Goal: Task Accomplishment & Management: Manage account settings

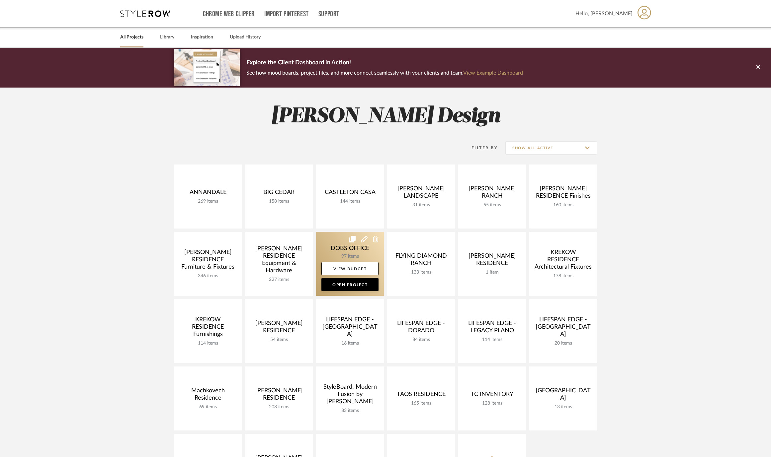
click at [330, 245] on link at bounding box center [350, 264] width 68 height 64
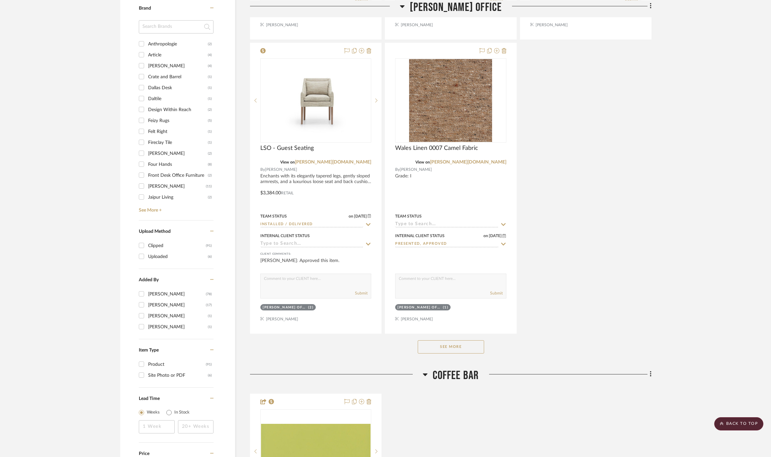
scroll to position [731, 0]
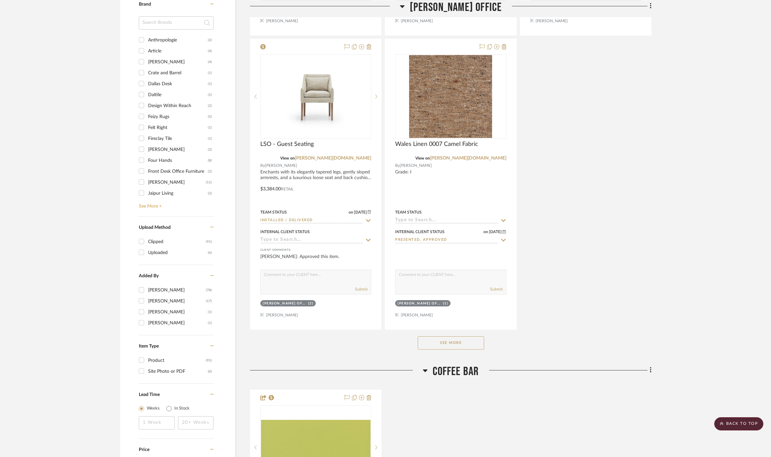
click at [153, 207] on link "See More +" at bounding box center [175, 204] width 76 height 11
click at [164, 176] on div "Sherrill Furniture Company" at bounding box center [178, 177] width 60 height 11
click at [147, 176] on input "Sherrill Furniture Company (4)" at bounding box center [141, 177] width 11 height 11
checkbox input "true"
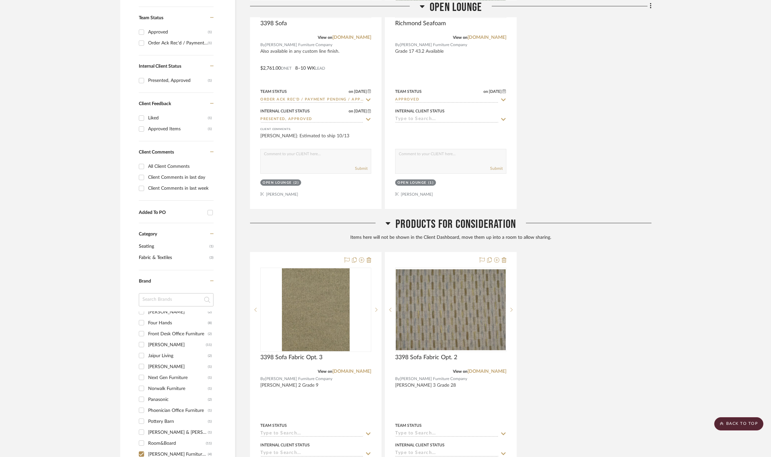
scroll to position [95, 0]
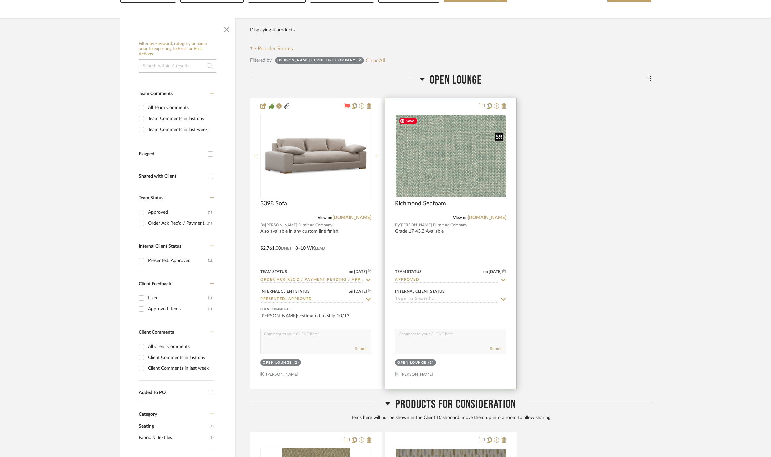
click at [444, 177] on img "0" at bounding box center [451, 156] width 110 height 82
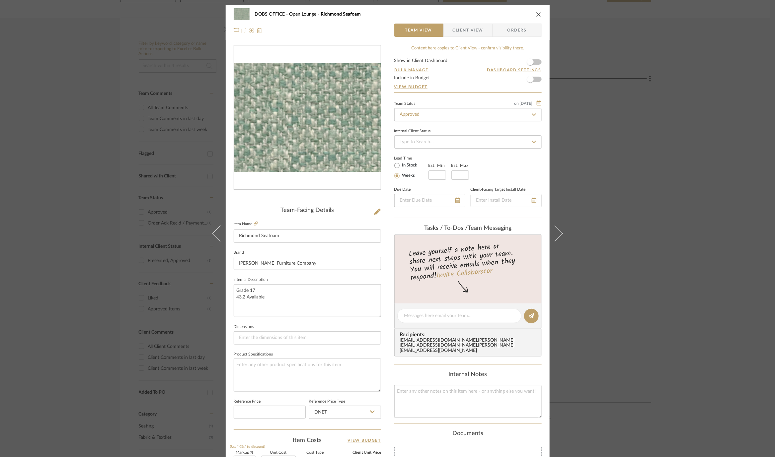
click at [344, 136] on img "0" at bounding box center [307, 117] width 147 height 109
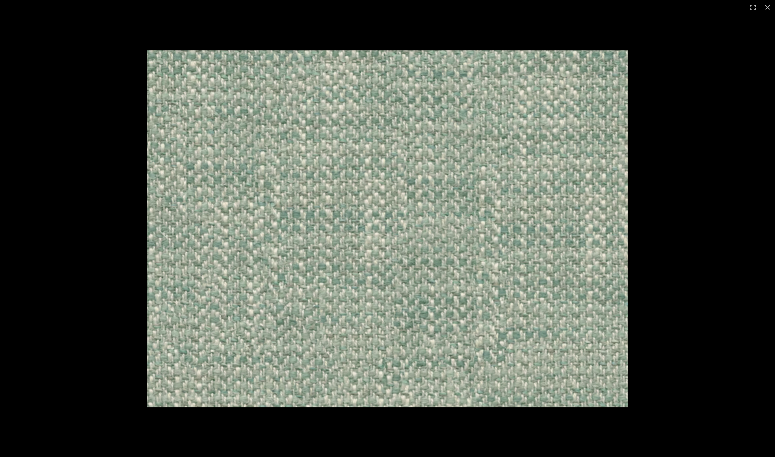
click at [433, 142] on img at bounding box center [387, 228] width 480 height 357
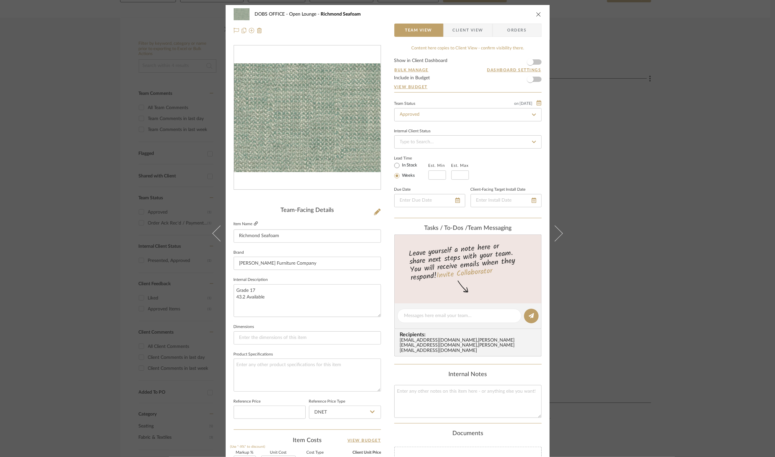
click at [254, 223] on icon at bounding box center [256, 224] width 4 height 4
click at [596, 244] on div "DOBS OFFICE Open Lounge Richmond Seafoam Team View Client View Orders Team-Faci…" at bounding box center [387, 228] width 775 height 457
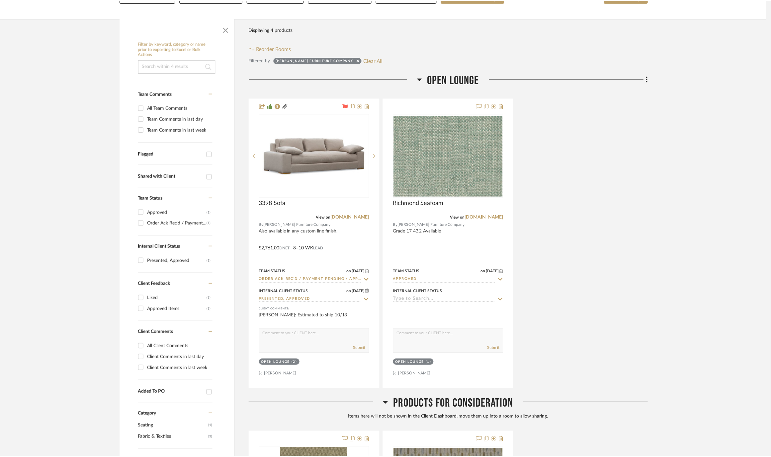
scroll to position [95, 0]
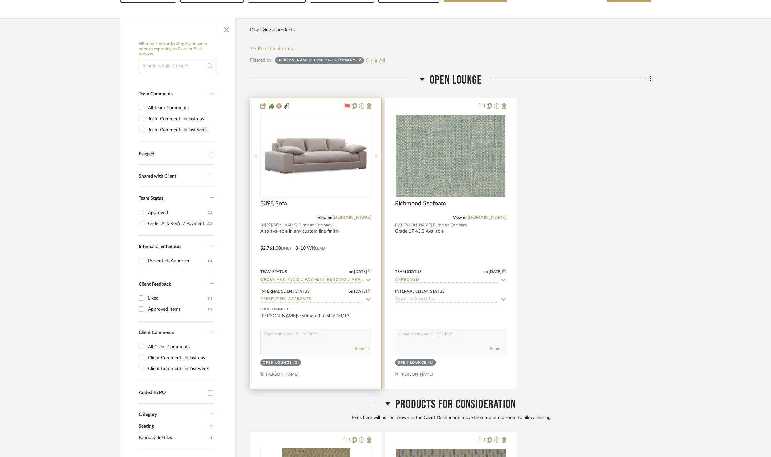
click at [0, 0] on img at bounding box center [0, 0] width 0 height 0
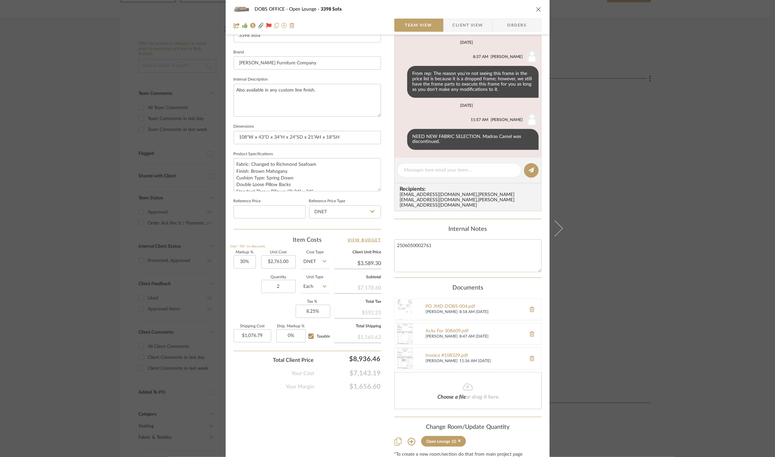
scroll to position [220, 0]
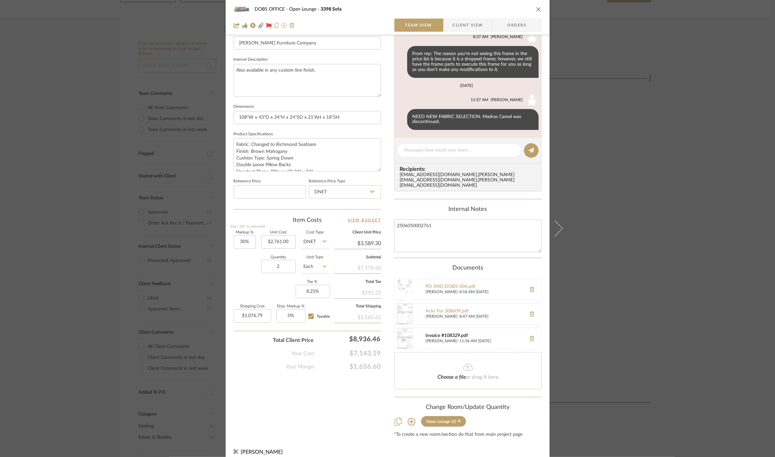
click at [451, 333] on div "Invoice #108329.pdf" at bounding box center [474, 335] width 97 height 5
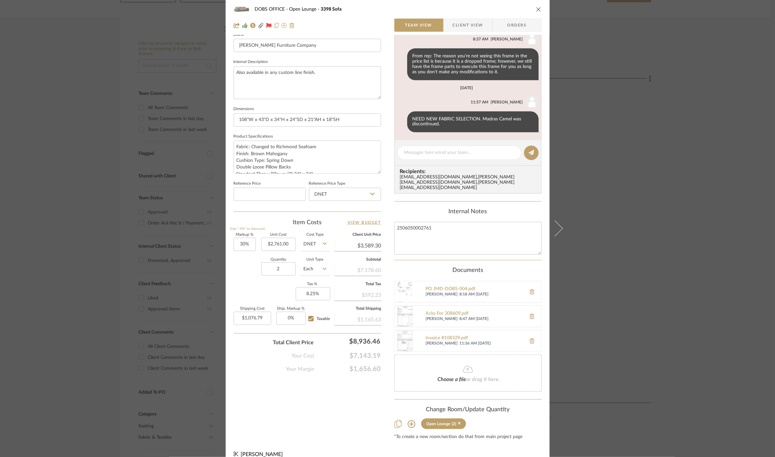
scroll to position [0, 0]
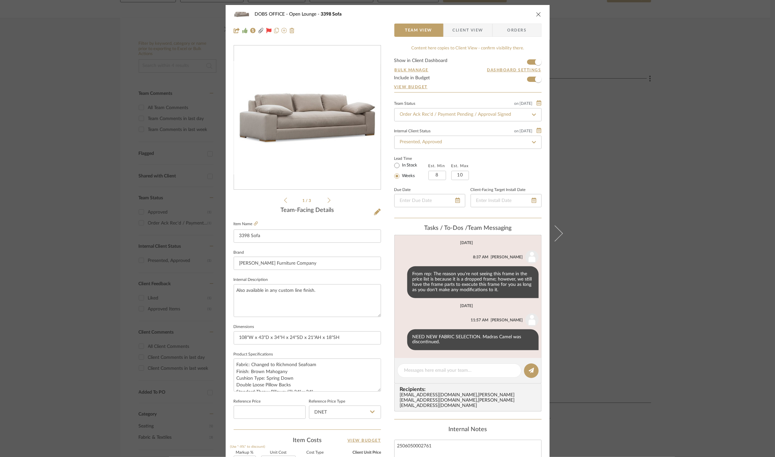
click at [531, 111] on fa-icon at bounding box center [534, 115] width 10 height 8
type input "rece"
click at [477, 197] on div "Received / Inspected / Approved" at bounding box center [465, 199] width 147 height 17
type input "[DATE]"
type input "Received / Inspected / Approved"
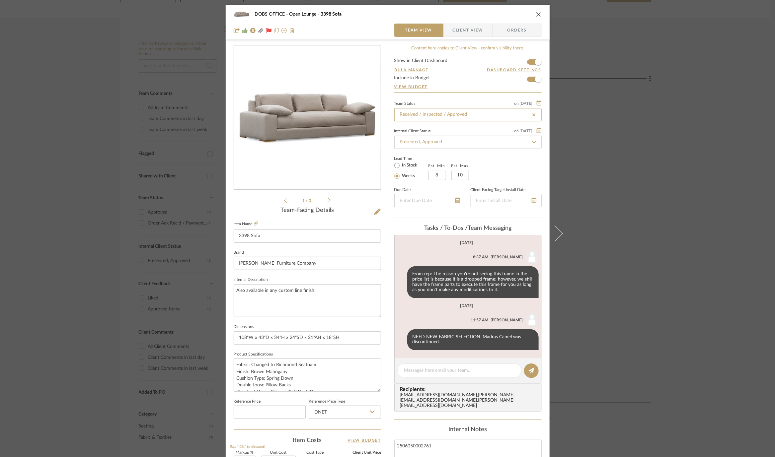
scroll to position [14, 0]
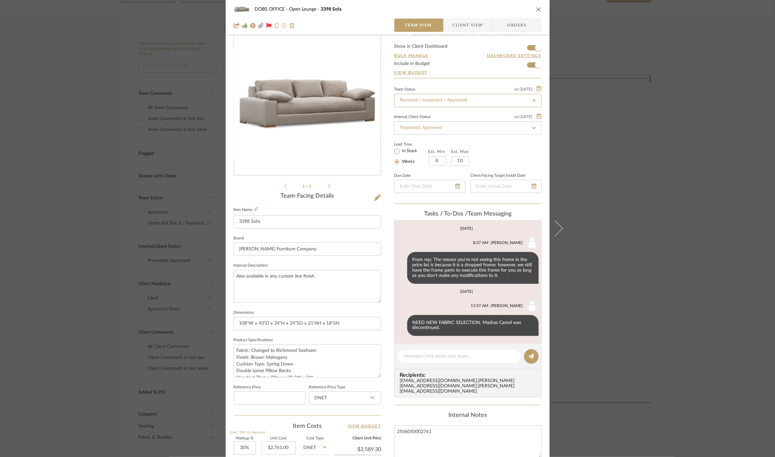
type input "[DATE]"
type input "Received / Inspected / Approved"
click at [466, 26] on span "Client View" at bounding box center [468, 25] width 31 height 13
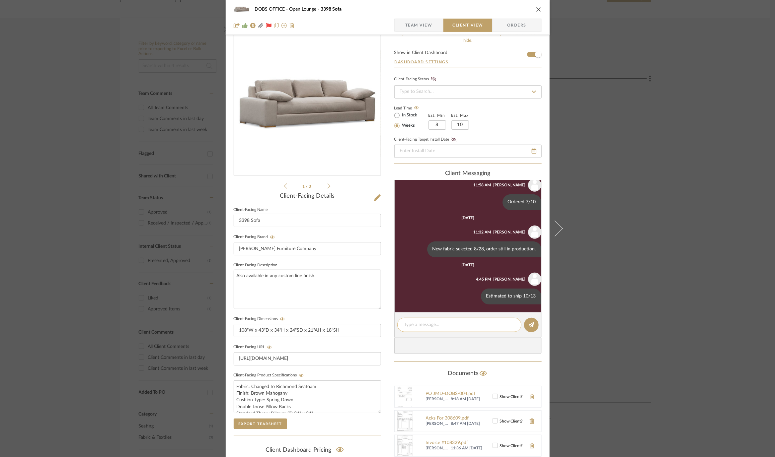
scroll to position [193, 0]
click at [453, 329] on div at bounding box center [459, 325] width 124 height 14
click at [449, 325] on textarea at bounding box center [459, 325] width 110 height 7
drag, startPoint x: 447, startPoint y: 327, endPoint x: 380, endPoint y: 327, distance: 67.0
click at [380, 327] on div "DOBS OFFICE Open Lounge 3398 Sofa Team View Client View Orders 2502_DOB...e OPT…" at bounding box center [388, 267] width 324 height 552
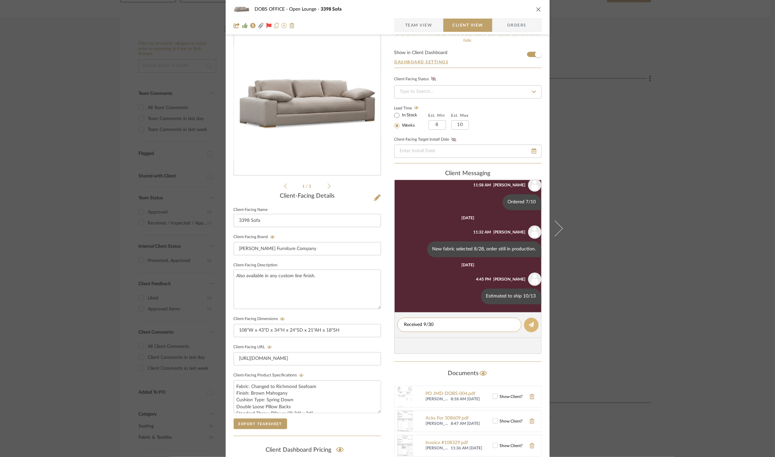
type textarea "Received 9/30"
click at [529, 325] on icon at bounding box center [531, 324] width 5 height 5
click at [631, 257] on div "DOBS OFFICE Open Lounge 3398 Sofa Team View Client View Orders 2502_DOB...e OPT…" at bounding box center [387, 228] width 775 height 457
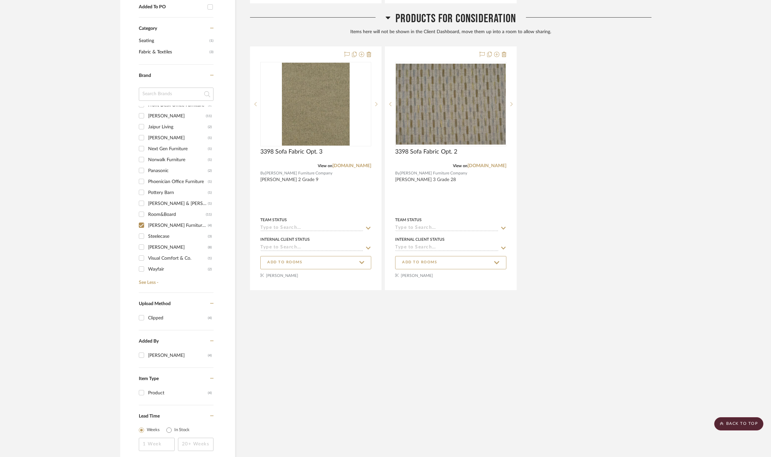
scroll to position [139, 0]
click at [161, 211] on div "Room&Board" at bounding box center [177, 213] width 58 height 11
click at [147, 211] on input "Room&Board (11)" at bounding box center [141, 213] width 11 height 11
checkbox input "true"
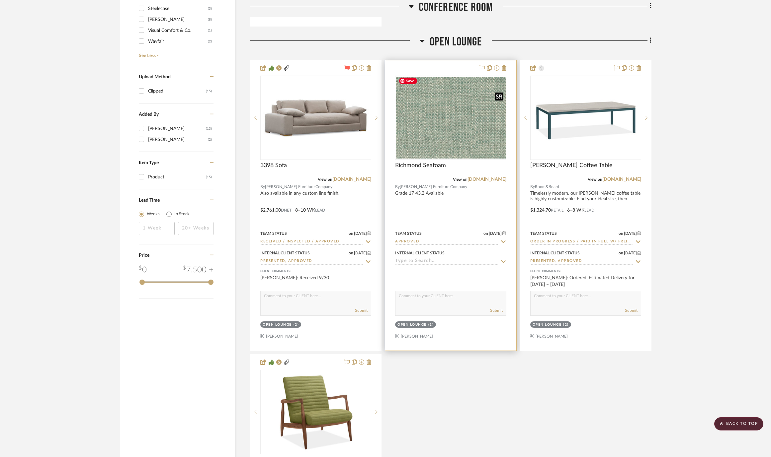
scroll to position [748, 0]
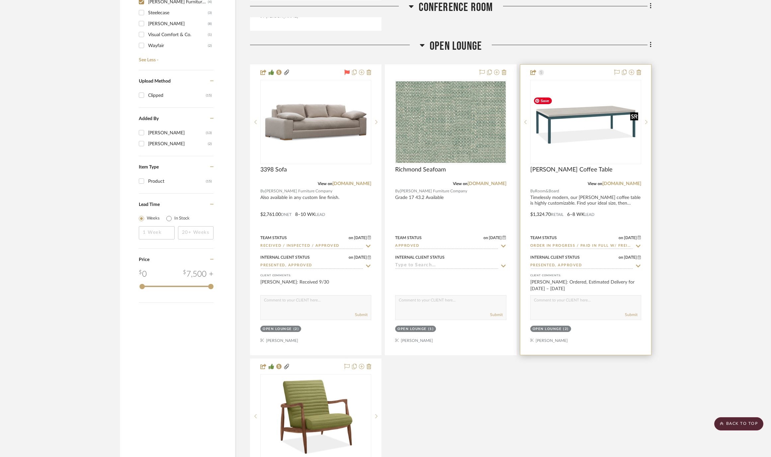
click at [0, 0] on img at bounding box center [0, 0] width 0 height 0
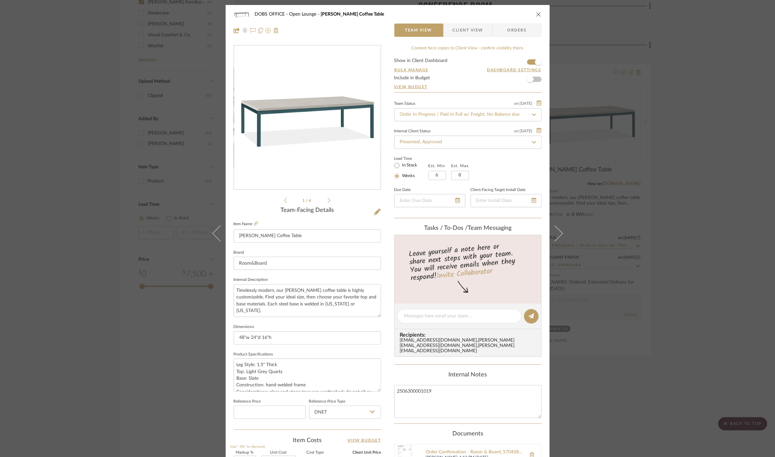
click at [470, 34] on span "Client View" at bounding box center [468, 30] width 31 height 13
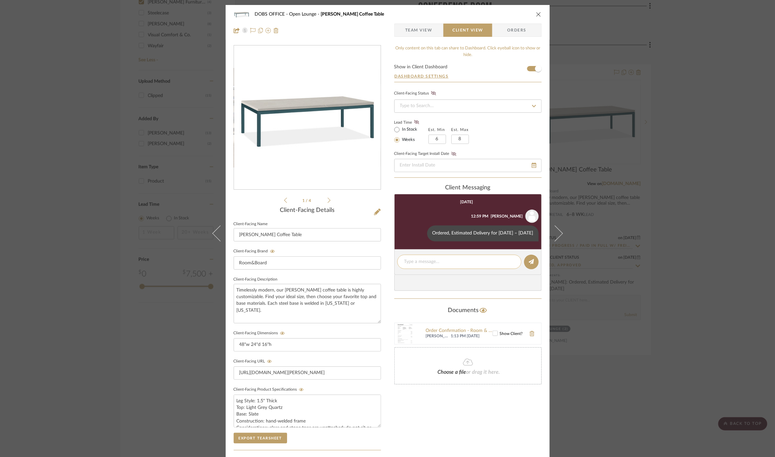
click at [445, 265] on textarea at bounding box center [459, 261] width 110 height 7
type textarea "Delivery scheduled 10/7"
drag, startPoint x: 463, startPoint y: 263, endPoint x: 403, endPoint y: 263, distance: 59.7
click at [403, 263] on div "Delivery scheduled 10/7" at bounding box center [459, 262] width 124 height 14
copy editor-of-message
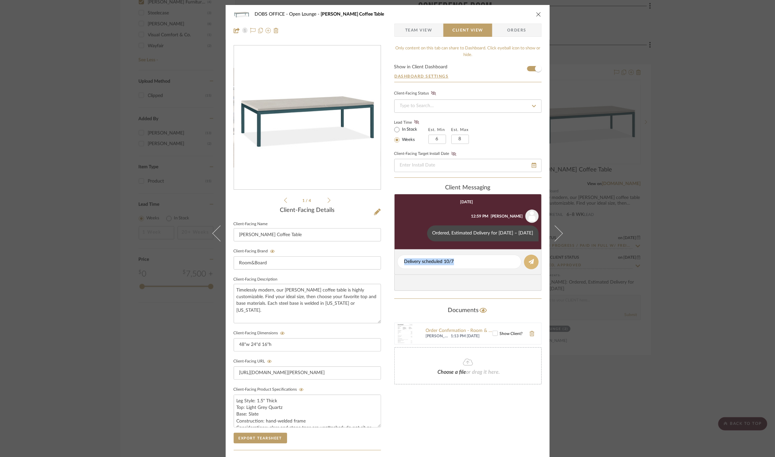
click at [532, 266] on button at bounding box center [531, 262] width 15 height 15
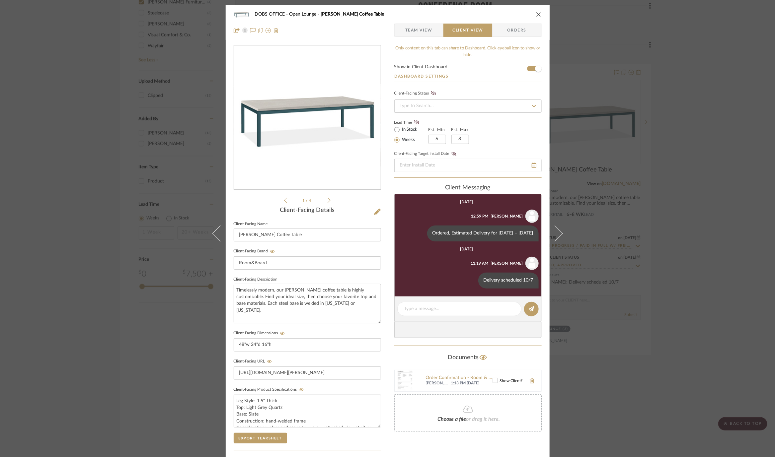
click at [645, 211] on div "DOBS OFFICE Open Lounge Parsons Coffee Table Team View Client View Orders 1 / 4…" at bounding box center [387, 228] width 775 height 457
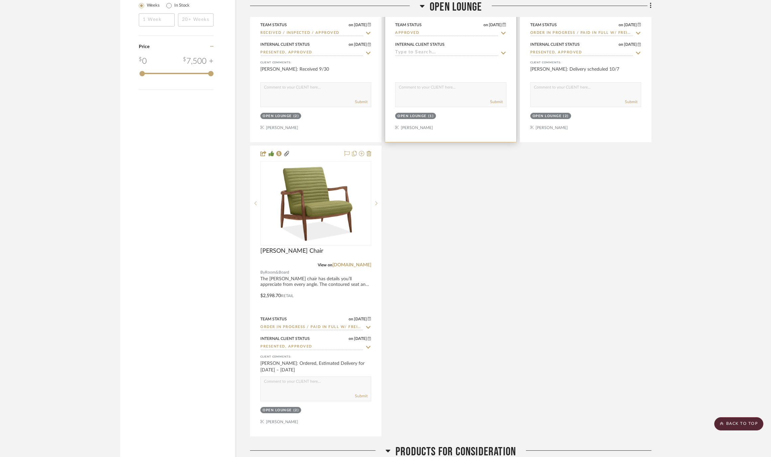
scroll to position [965, 0]
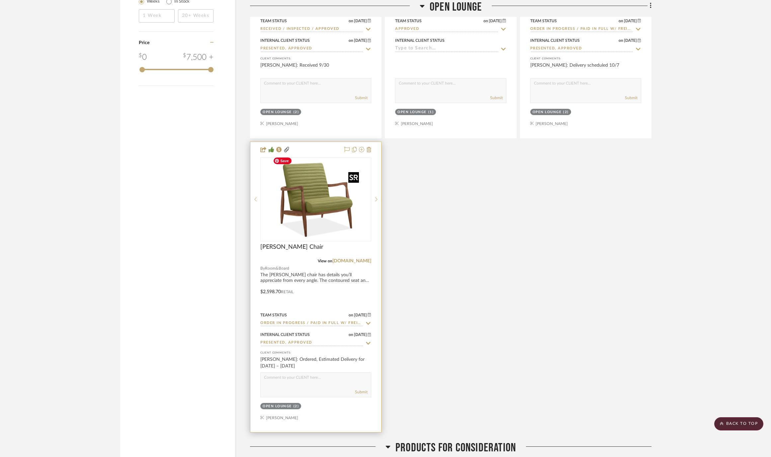
click at [0, 0] on img at bounding box center [0, 0] width 0 height 0
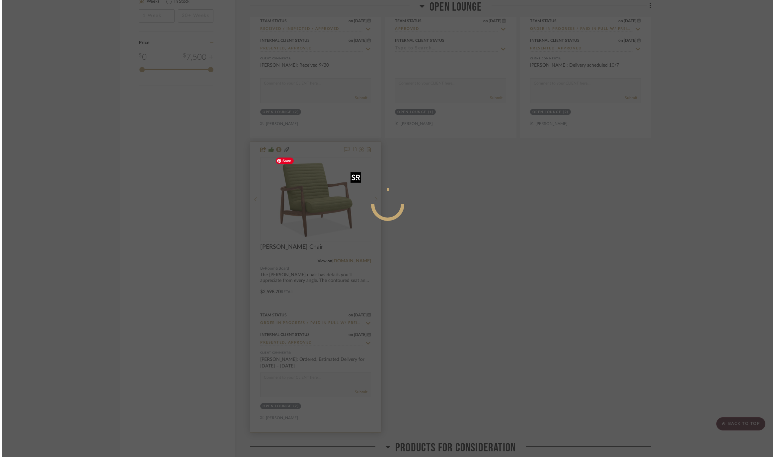
scroll to position [0, 0]
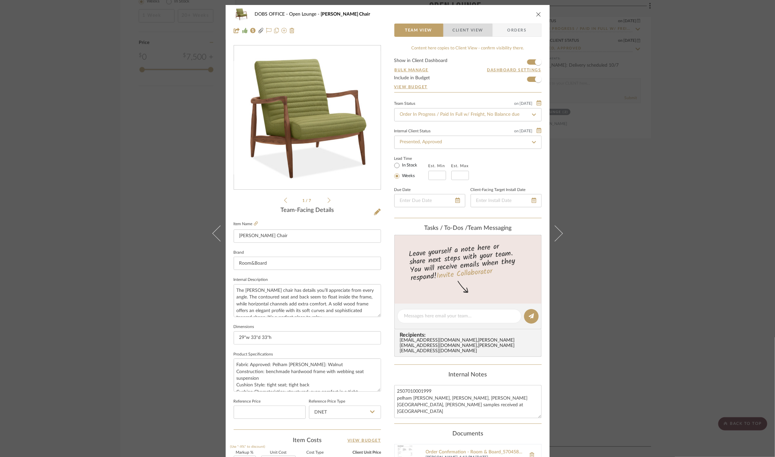
click at [470, 31] on span "Client View" at bounding box center [468, 30] width 31 height 13
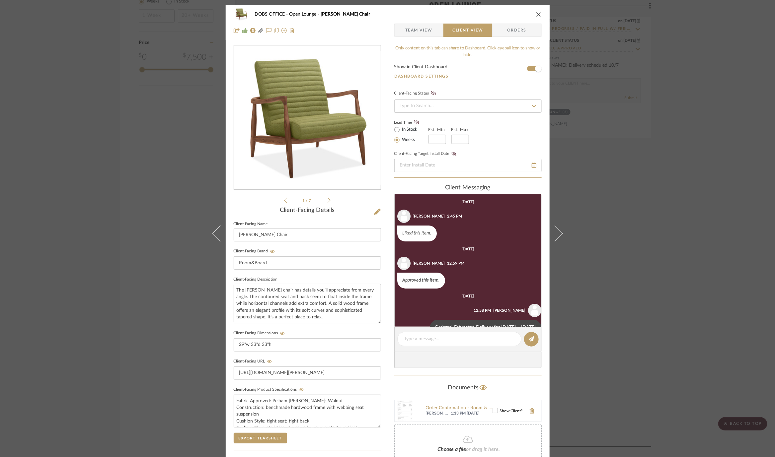
scroll to position [22, 0]
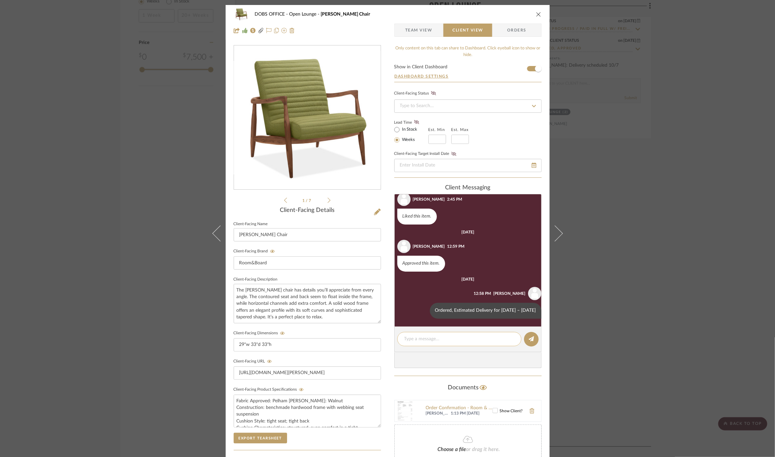
click at [451, 340] on textarea at bounding box center [459, 339] width 110 height 7
paste textarea "Delivery scheduled 10/7"
type textarea "Delivery scheduled 10/7"
click at [536, 342] on editor-of-message "Delivery scheduled 10/7" at bounding box center [467, 340] width 147 height 26
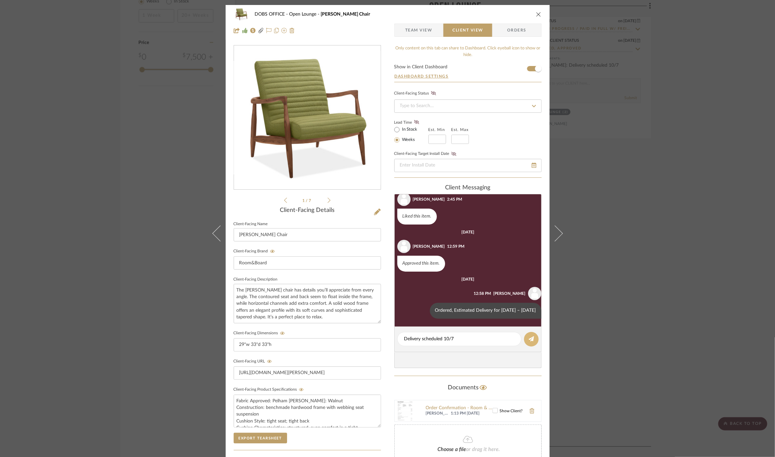
click at [533, 341] on button at bounding box center [531, 339] width 15 height 15
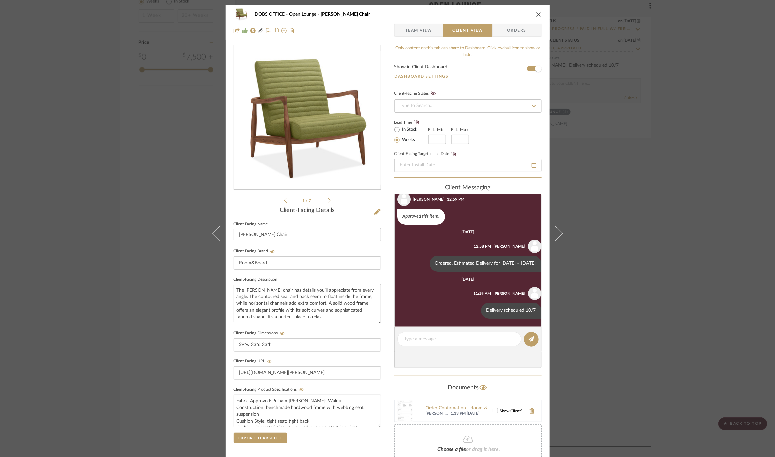
scroll to position [70, 0]
click at [646, 237] on div "DOBS OFFICE Open Lounge Callan Chair Team View Client View Orders 2502_DOB... O…" at bounding box center [387, 228] width 775 height 457
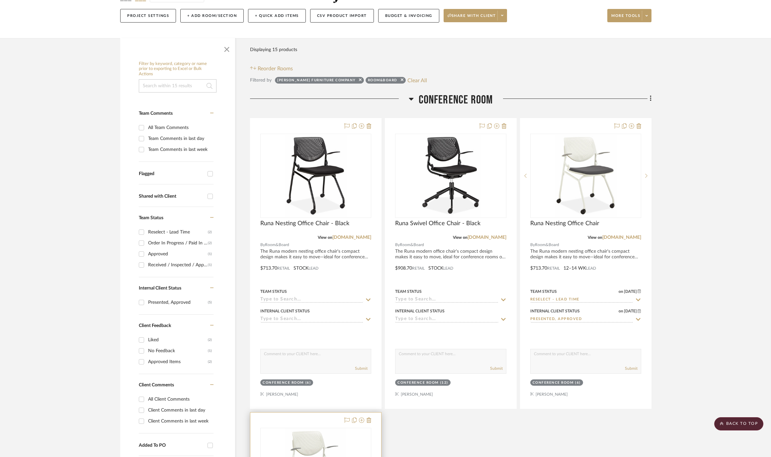
scroll to position [0, 0]
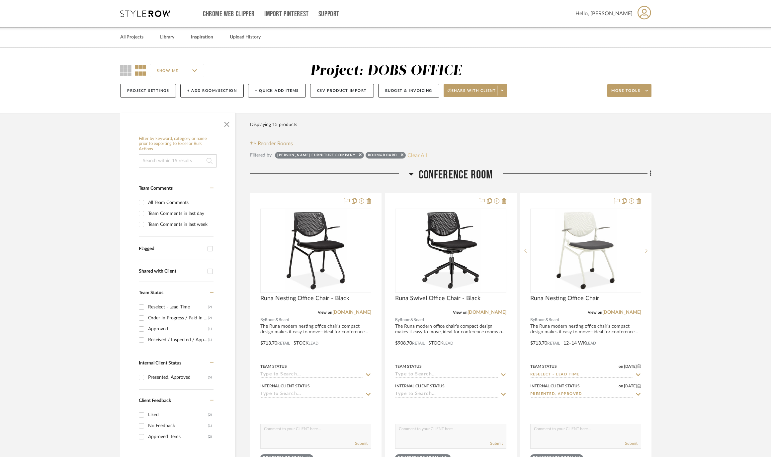
click at [407, 152] on button "Clear All" at bounding box center [417, 155] width 20 height 9
checkbox input "false"
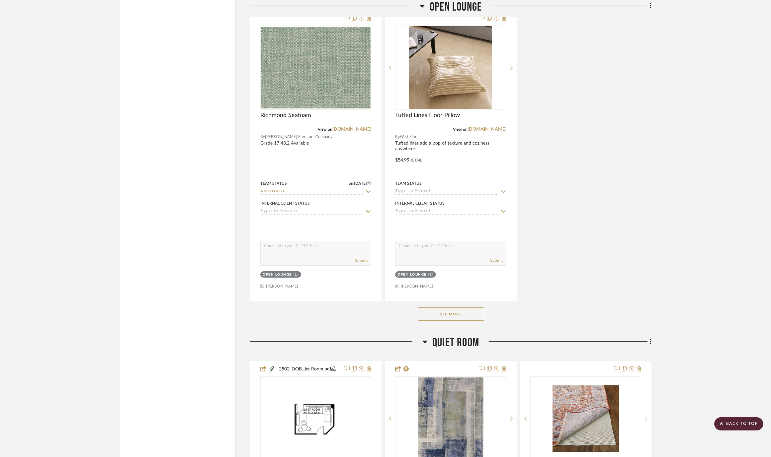
scroll to position [4299, 0]
click at [460, 300] on div "See More" at bounding box center [450, 313] width 401 height 27
click at [457, 307] on button "See More" at bounding box center [450, 313] width 66 height 13
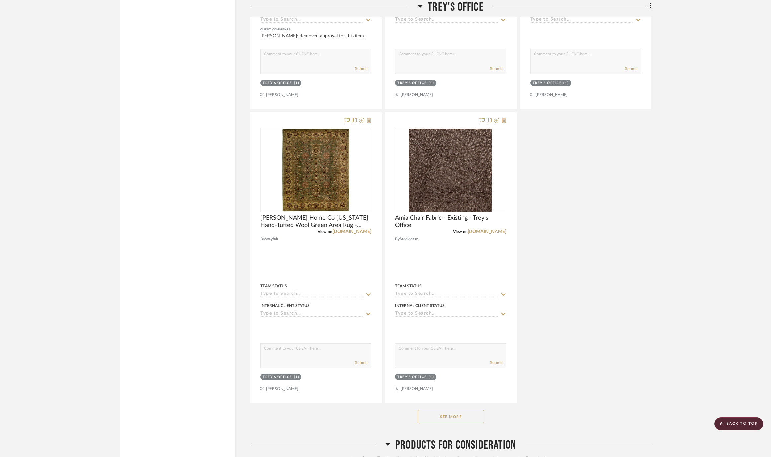
scroll to position [6673, 0]
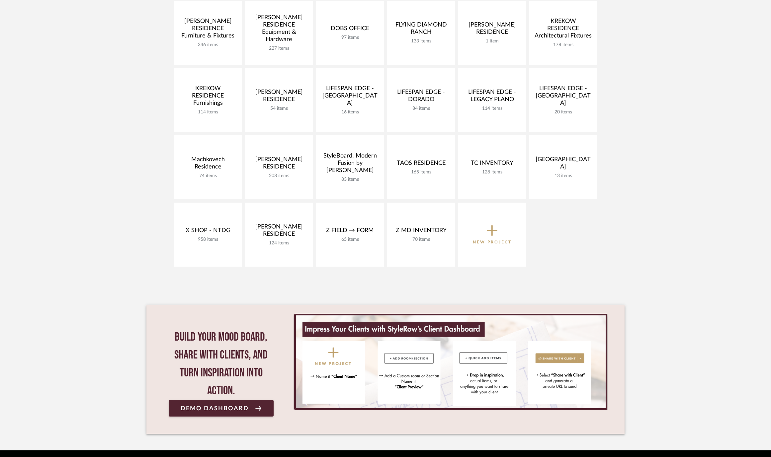
scroll to position [233, 0]
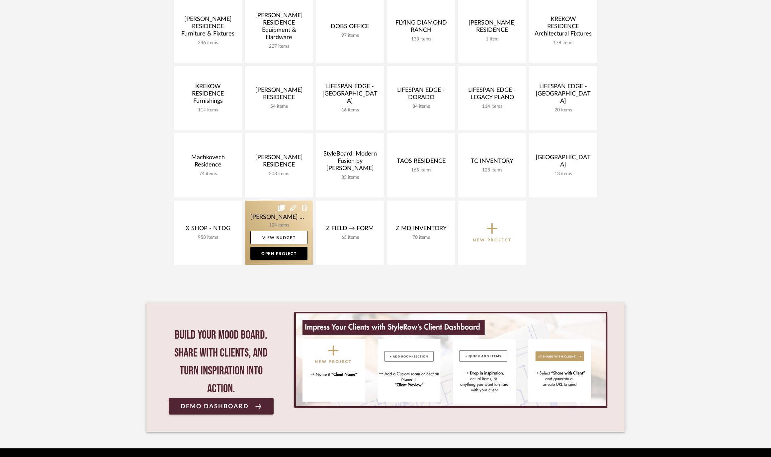
click at [253, 211] on link at bounding box center [279, 233] width 68 height 64
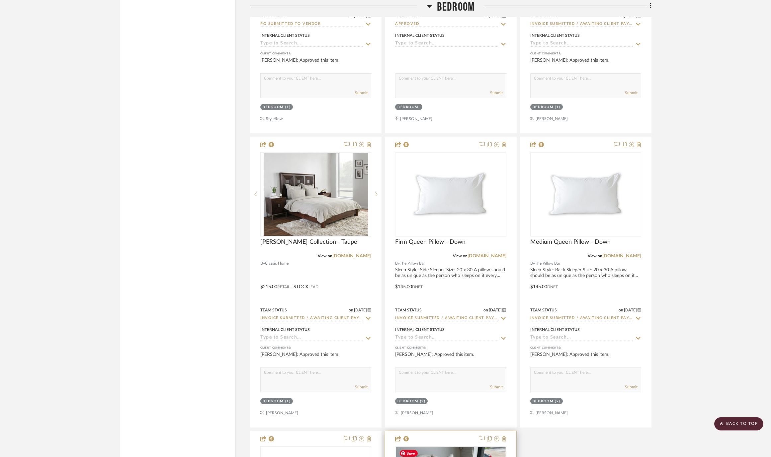
scroll to position [3797, 0]
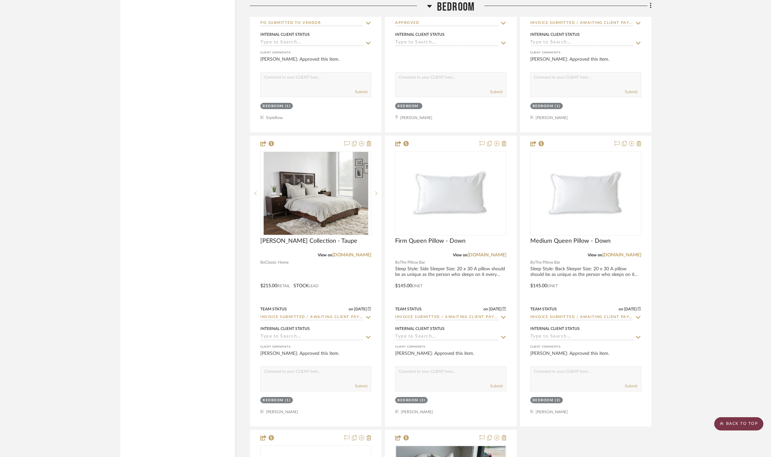
click at [738, 423] on scroll-to-top-button "BACK TO TOP" at bounding box center [738, 423] width 49 height 13
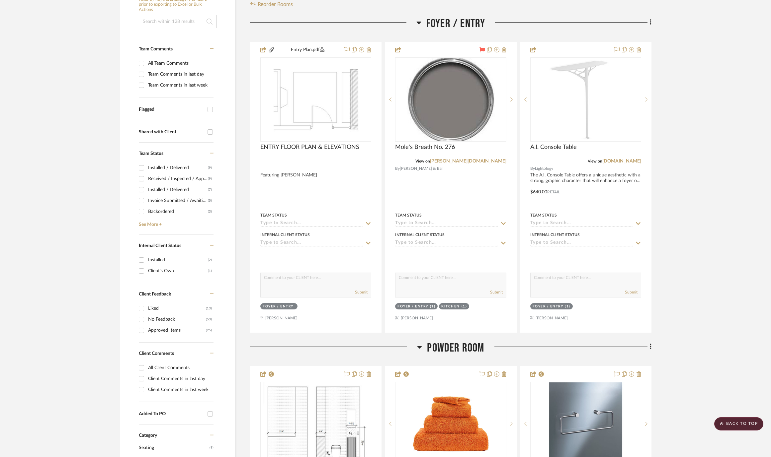
scroll to position [150, 0]
click at [149, 220] on link "See More +" at bounding box center [175, 222] width 76 height 11
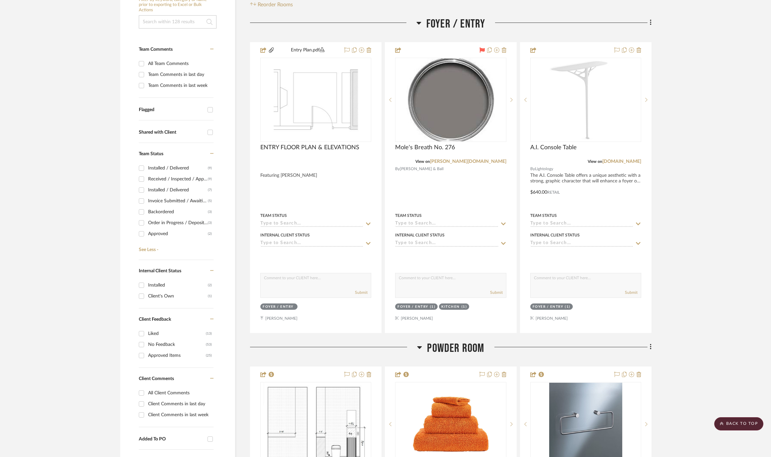
click at [175, 196] on div "Invoice Submitted / Awaiting Client Payment" at bounding box center [178, 201] width 60 height 11
click at [147, 196] on input "Invoice Submitted / Awaiting Client Payment (5)" at bounding box center [141, 201] width 11 height 11
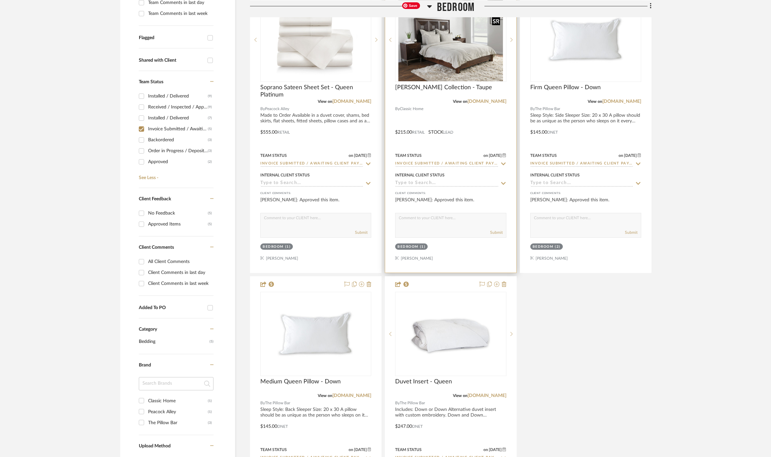
scroll to position [224, 0]
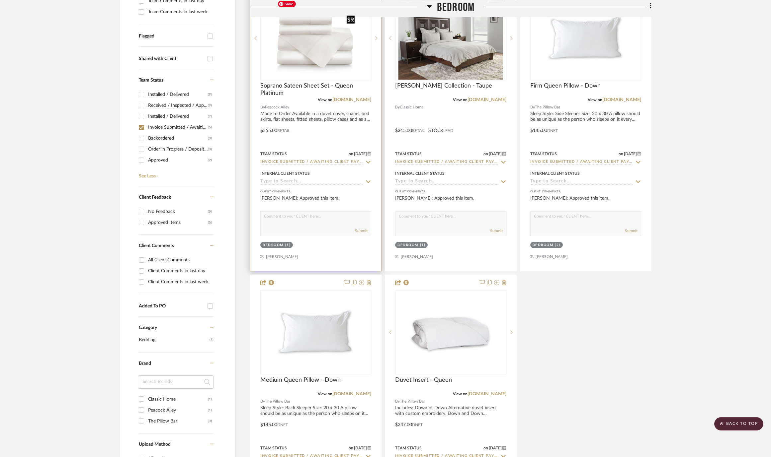
click at [343, 47] on img "0" at bounding box center [315, 38] width 83 height 83
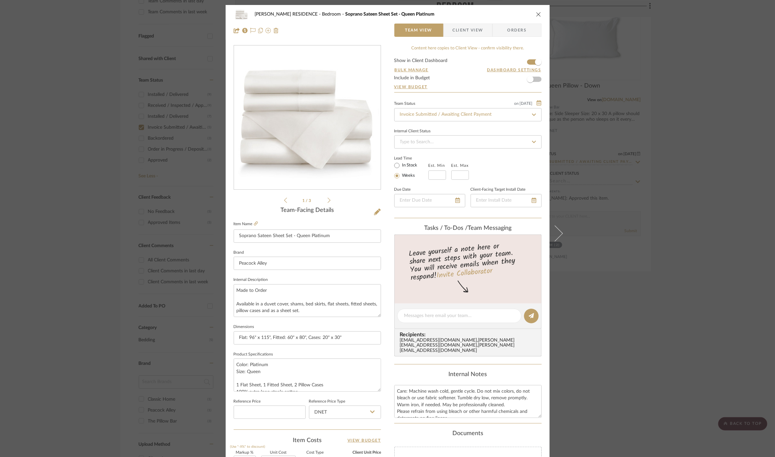
click at [612, 196] on div "YANOFSKY RESIDENCE Bedroom Soprano Sateen Sheet Set - Queen Platinum Team View …" at bounding box center [387, 228] width 775 height 457
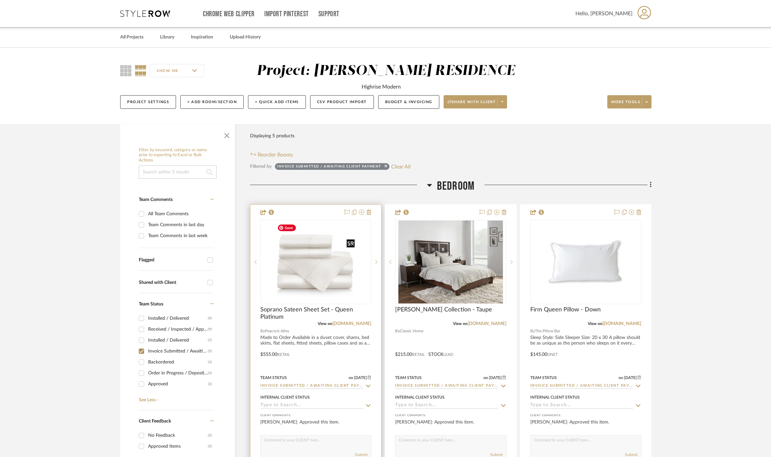
click at [283, 259] on img "0" at bounding box center [315, 262] width 83 height 83
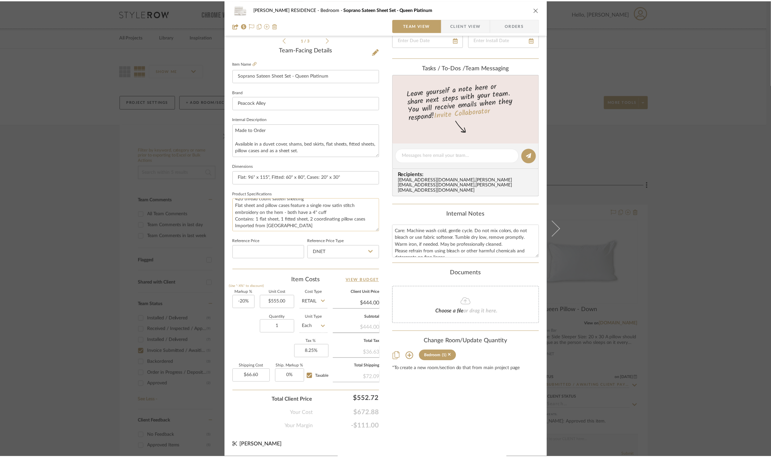
scroll to position [40, 0]
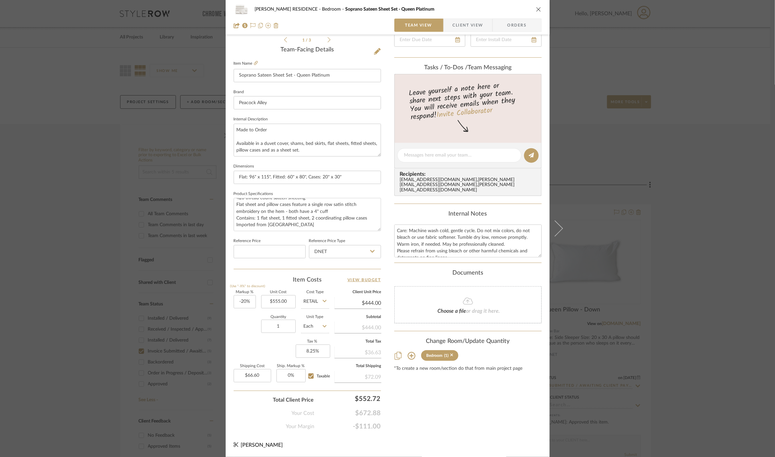
click at [132, 197] on div "YANOFSKY RESIDENCE Bedroom Soprano Sateen Sheet Set - Queen Platinum Team View …" at bounding box center [387, 228] width 775 height 457
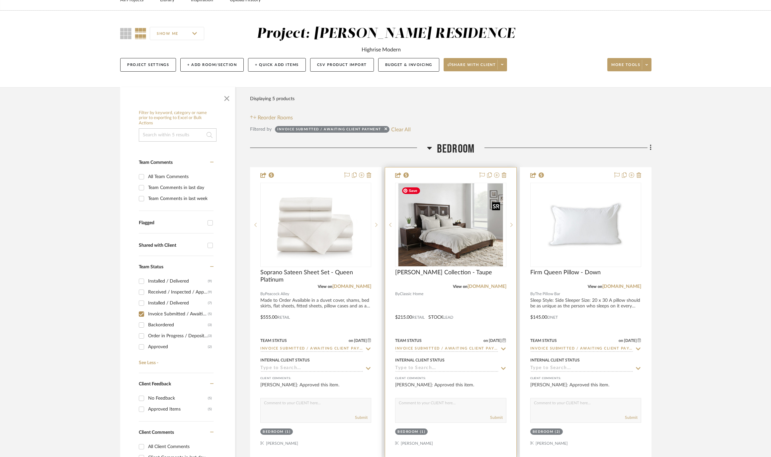
scroll to position [43, 0]
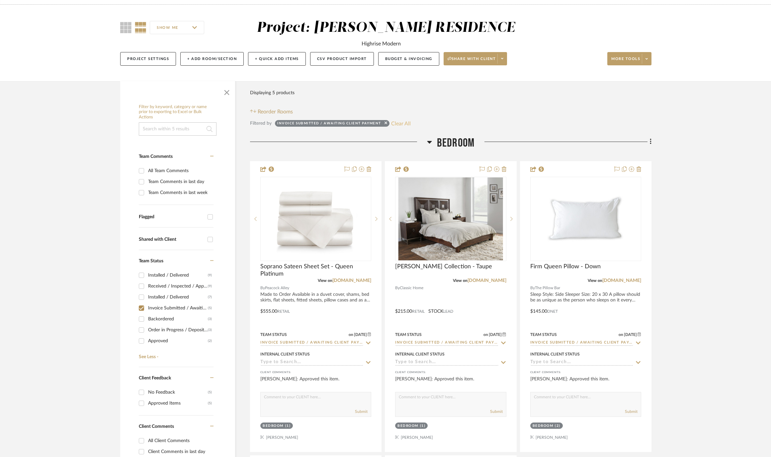
click at [396, 126] on button "Clear All" at bounding box center [401, 123] width 20 height 9
checkbox input "false"
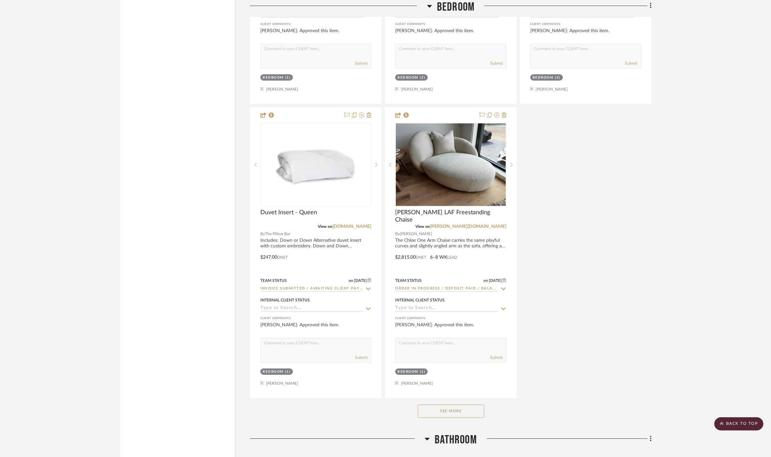
scroll to position [4124, 0]
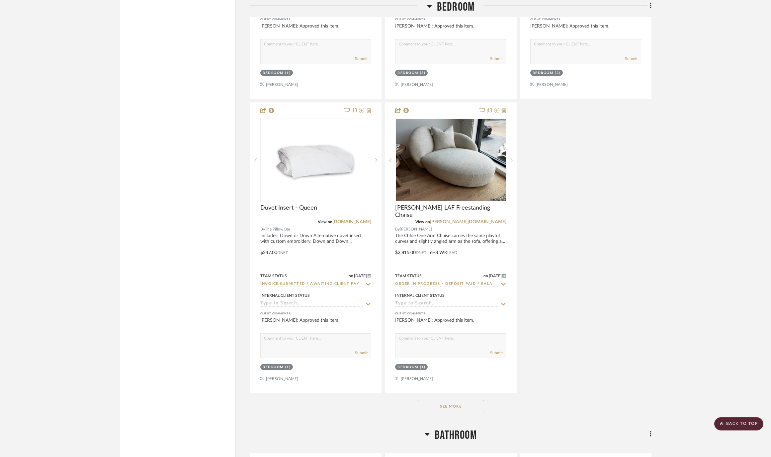
click at [446, 409] on button "See More" at bounding box center [450, 406] width 66 height 13
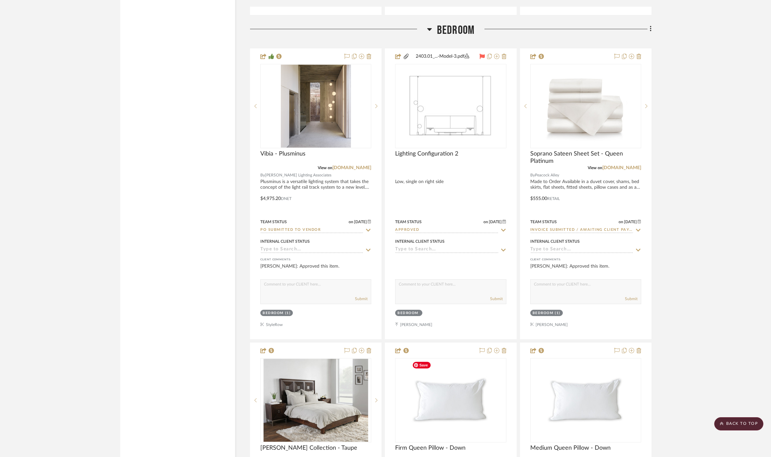
scroll to position [3588, 0]
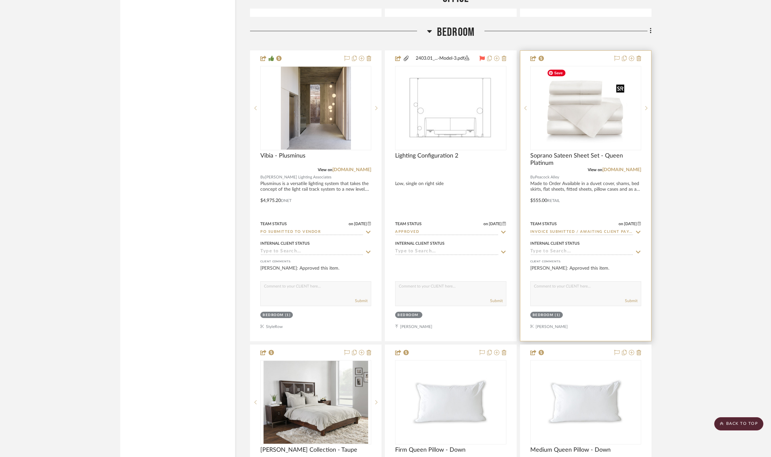
click at [584, 109] on img "0" at bounding box center [585, 108] width 83 height 83
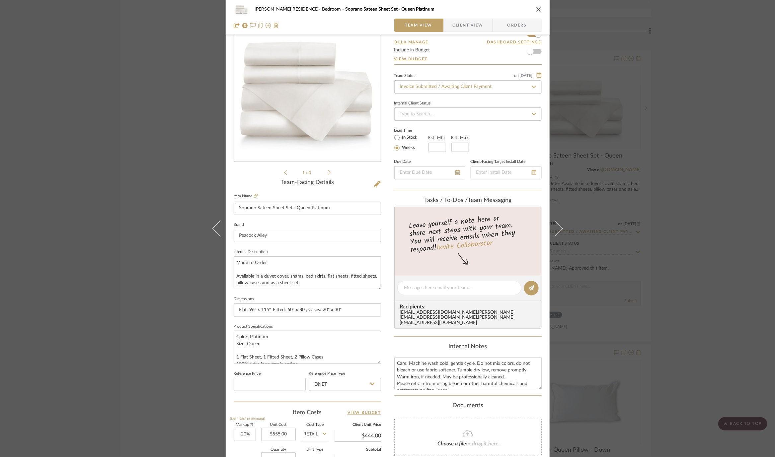
scroll to position [37, 0]
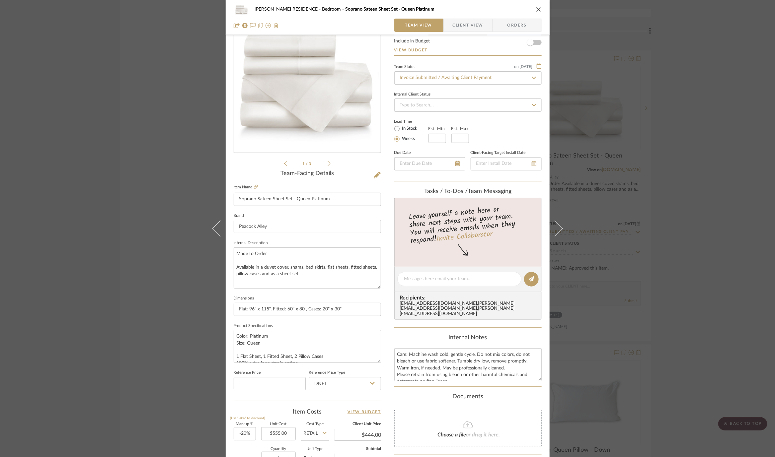
drag, startPoint x: 376, startPoint y: 276, endPoint x: 383, endPoint y: 284, distance: 10.3
click at [383, 284] on div "YANOFSKY RESIDENCE Bedroom Soprano Sateen Sheet Set - Queen Platinum Team View …" at bounding box center [388, 278] width 324 height 621
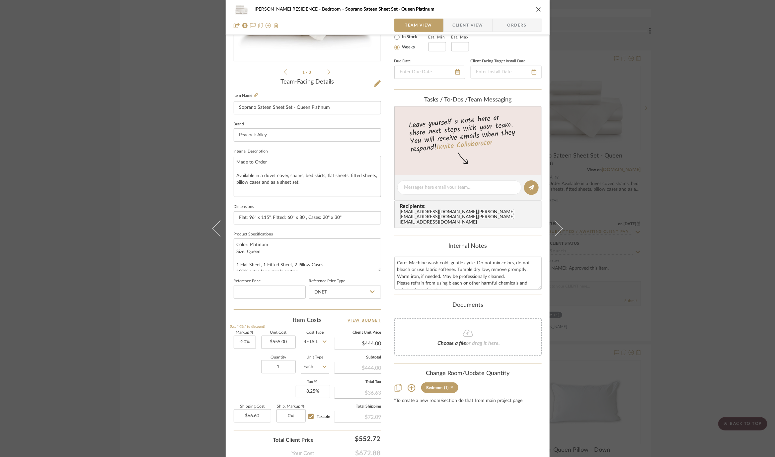
scroll to position [134, 0]
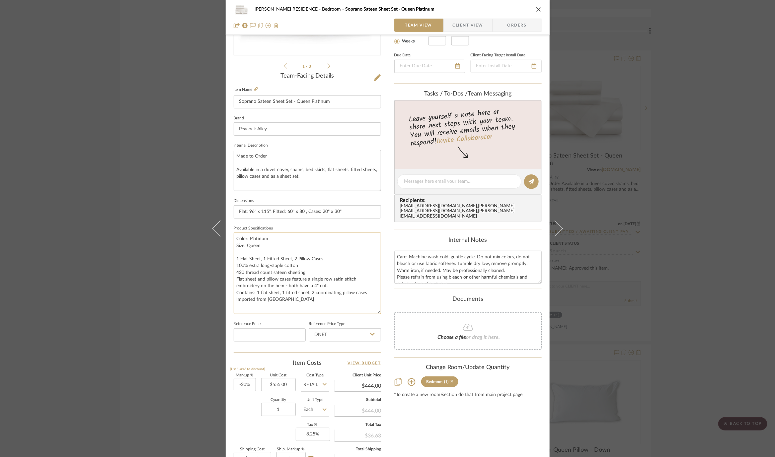
drag, startPoint x: 375, startPoint y: 262, endPoint x: 375, endPoint y: 312, distance: 49.8
click at [375, 311] on textarea "Color: Platinum Size: Queen 1 Flat Sheet, 1 Fitted Sheet, 2 Pillow Cases 100% e…" at bounding box center [307, 274] width 147 height 82
click at [652, 191] on div "YANOFSKY RESIDENCE Bedroom Soprano Sateen Sheet Set - Queen Platinum Team View …" at bounding box center [387, 228] width 775 height 457
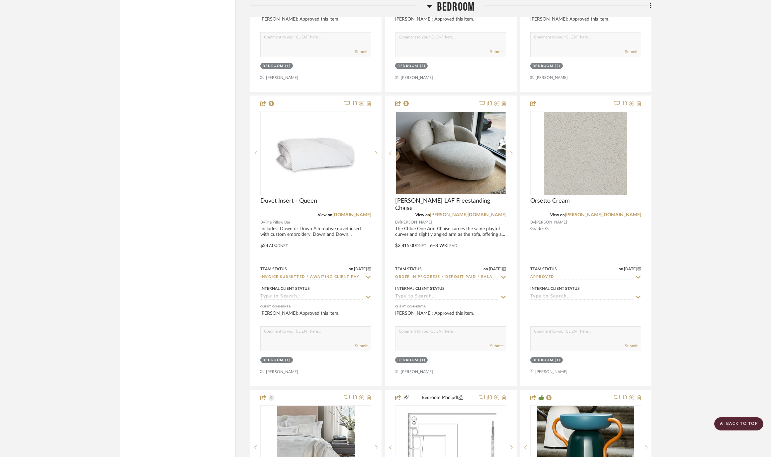
scroll to position [4132, 0]
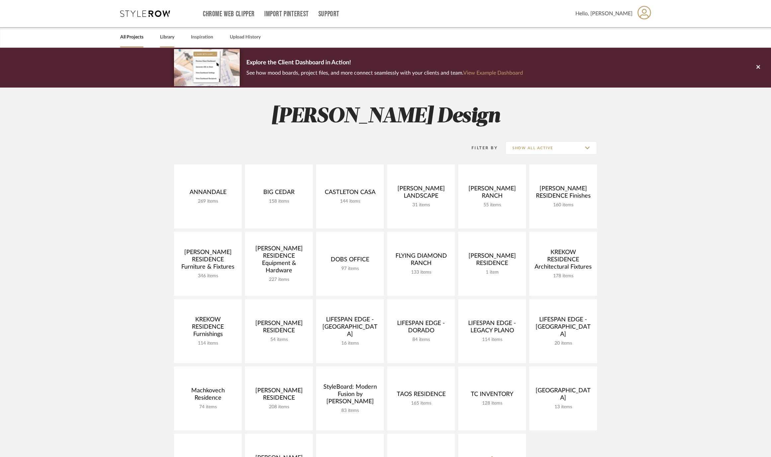
click at [168, 41] on link "Library" at bounding box center [167, 37] width 14 height 9
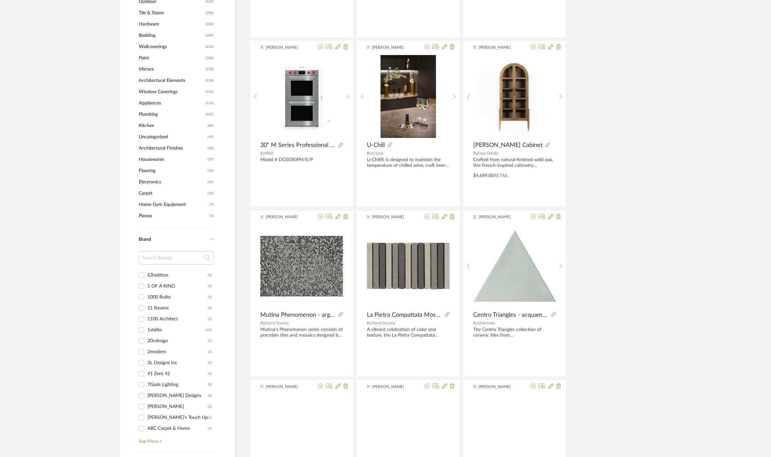
scroll to position [426, 0]
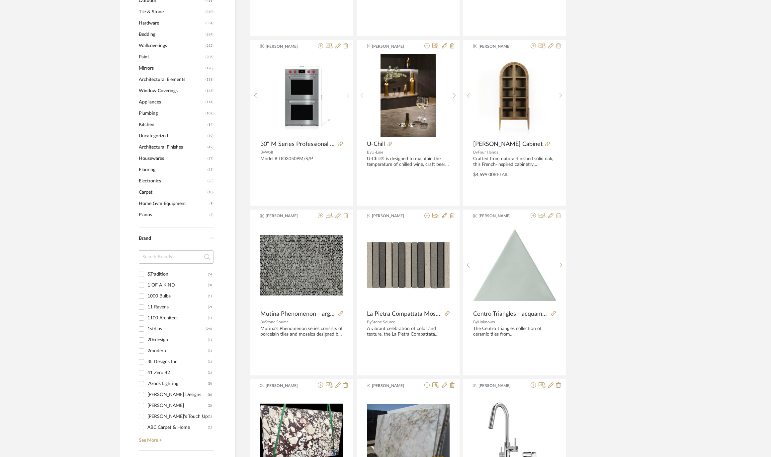
click at [166, 259] on input at bounding box center [176, 257] width 75 height 13
type input "pea"
click at [160, 272] on div "Peacock Alley" at bounding box center [176, 274] width 58 height 11
click at [147, 272] on input "Peacock Alley (14)" at bounding box center [141, 274] width 11 height 11
checkbox input "true"
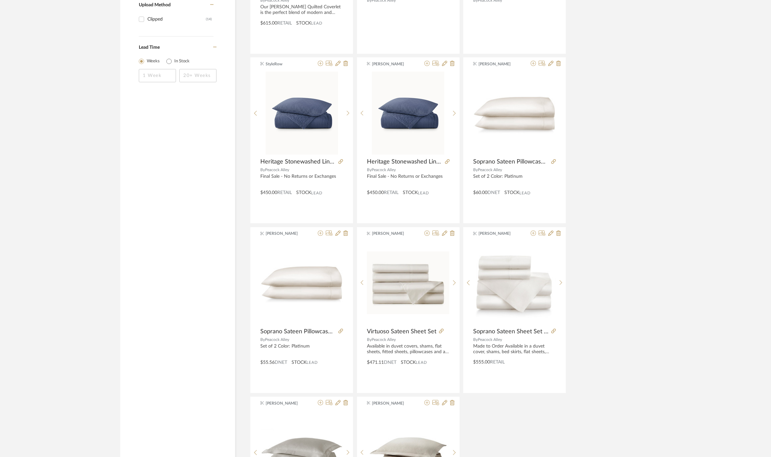
scroll to position [422, 0]
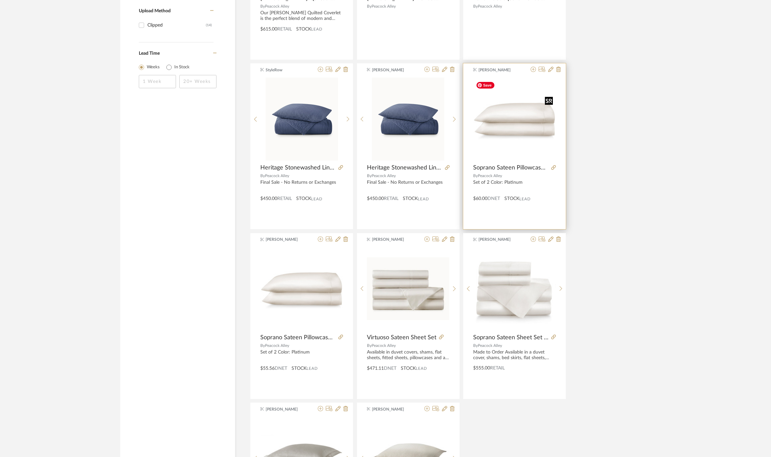
click at [526, 140] on img "0" at bounding box center [514, 119] width 83 height 83
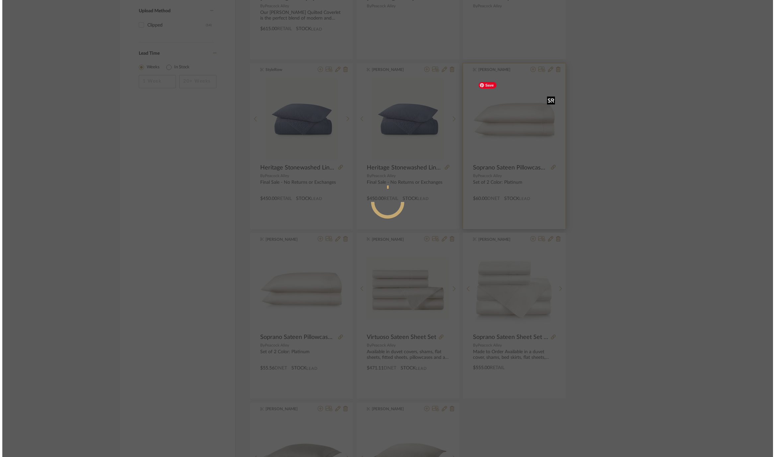
scroll to position [0, 0]
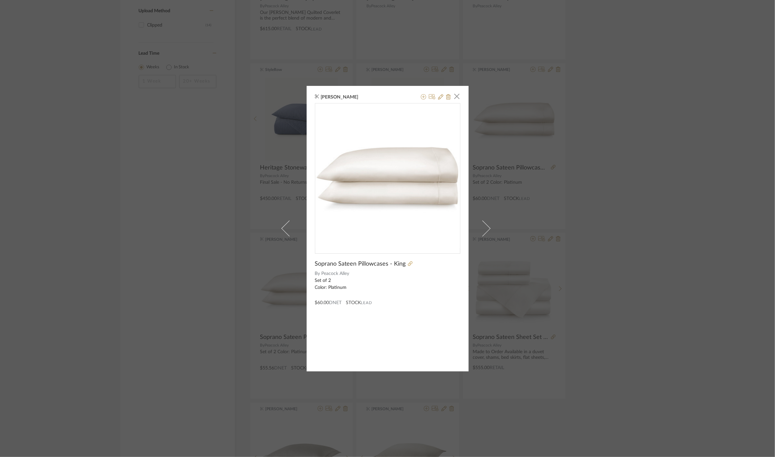
click at [632, 249] on div "Emily Moore × Soprano Sateen Pillowcases - King By Peacock Alley Set of 2 Color…" at bounding box center [387, 228] width 775 height 457
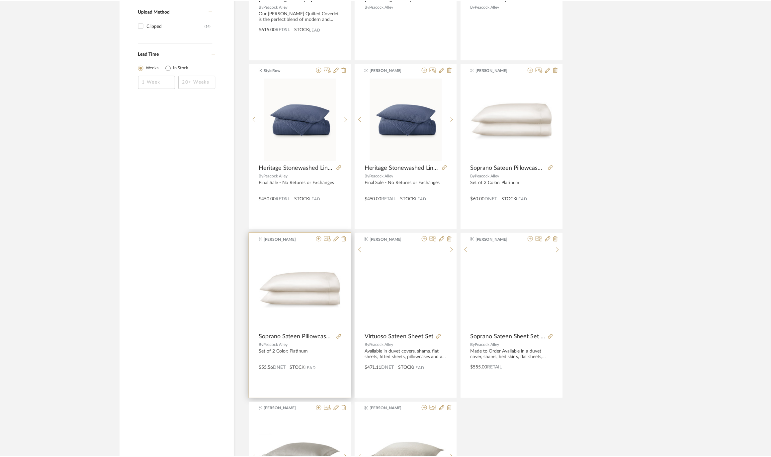
scroll to position [422, 0]
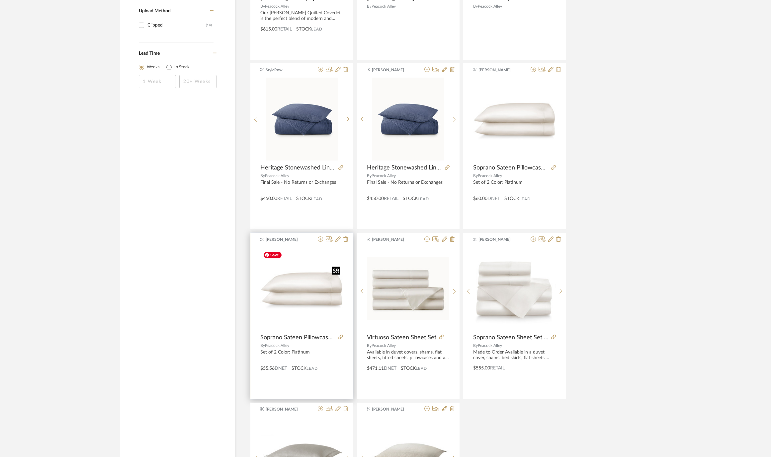
click at [0, 0] on img at bounding box center [0, 0] width 0 height 0
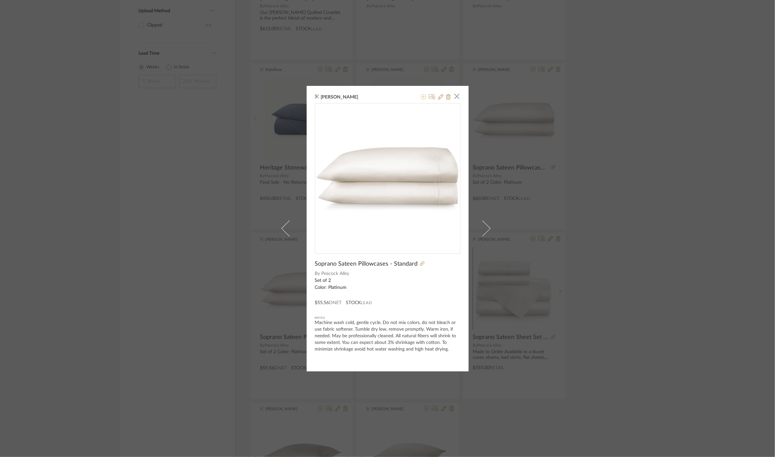
click at [421, 98] on icon at bounding box center [423, 96] width 5 height 5
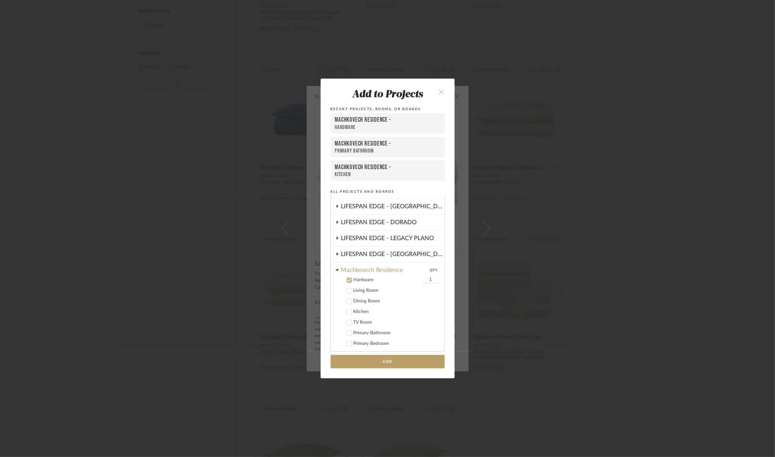
scroll to position [235, 0]
click at [349, 279] on icon at bounding box center [349, 280] width 5 height 5
click at [349, 270] on div "Machkovech Residence" at bounding box center [392, 269] width 103 height 12
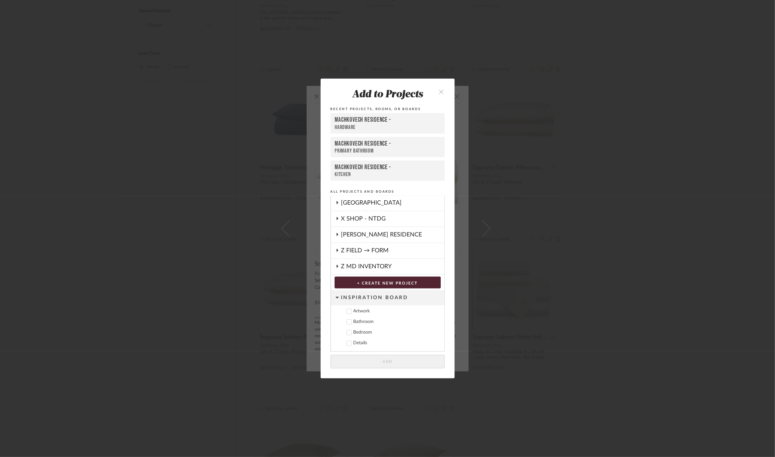
scroll to position [294, 0]
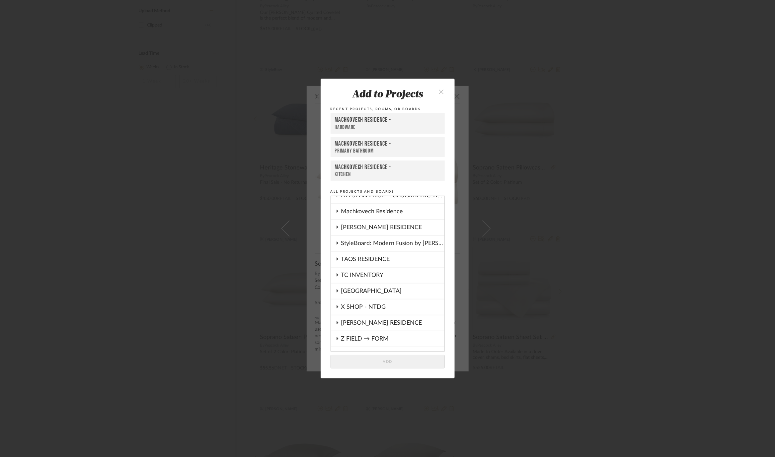
click at [361, 316] on div "[PERSON_NAME] RESIDENCE" at bounding box center [392, 323] width 103 height 15
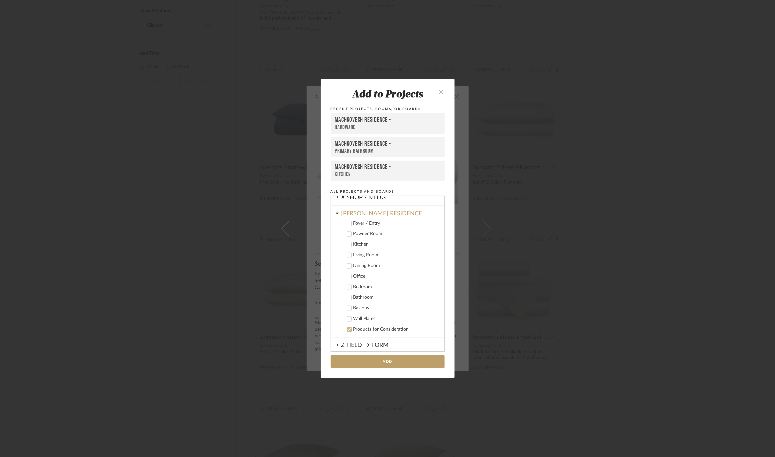
scroll to position [405, 0]
click at [365, 283] on div "Bedroom" at bounding box center [396, 286] width 86 height 6
click at [367, 358] on button "Add" at bounding box center [388, 362] width 114 height 14
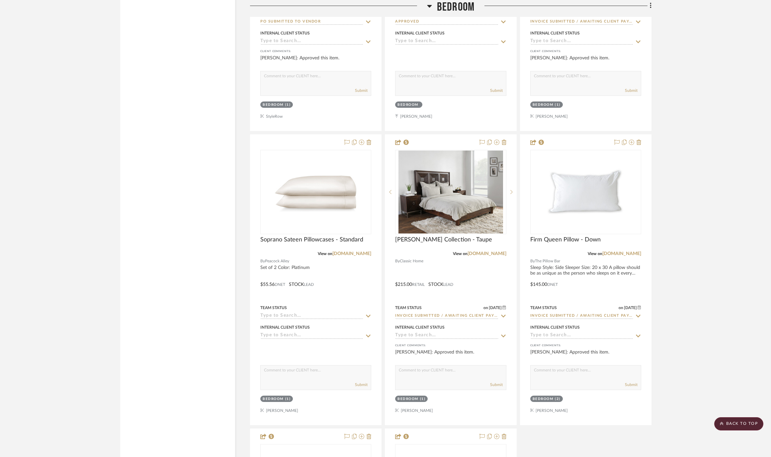
scroll to position [3802, 0]
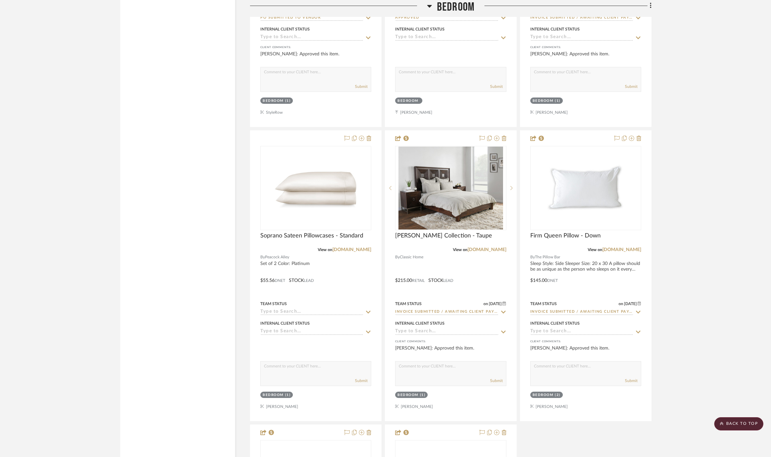
drag, startPoint x: 319, startPoint y: 199, endPoint x: 461, endPoint y: 7, distance: 238.5
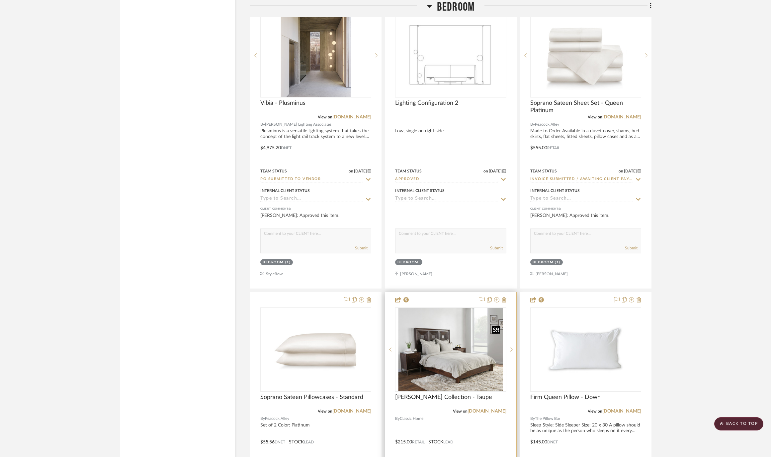
scroll to position [3639, 0]
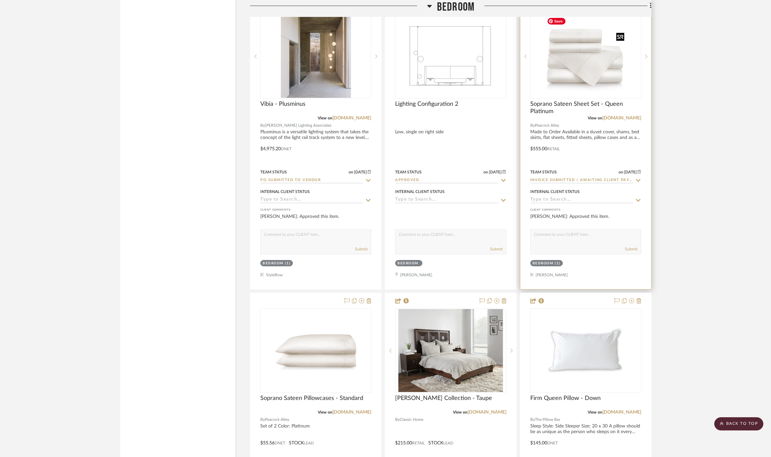
click at [599, 91] on img "0" at bounding box center [585, 56] width 83 height 83
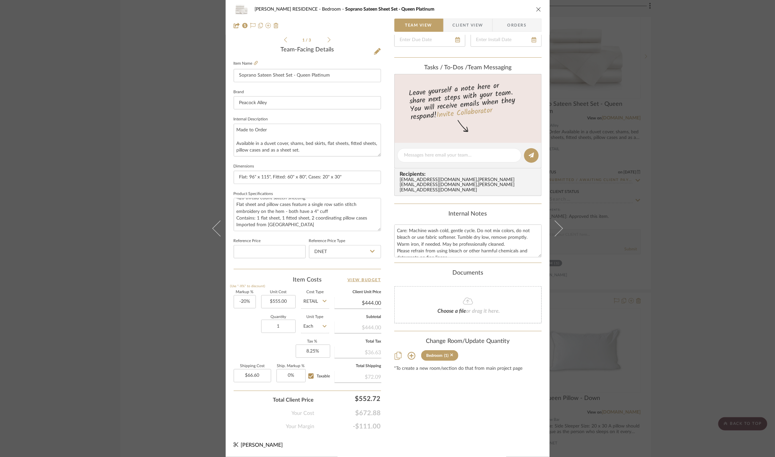
scroll to position [40, 0]
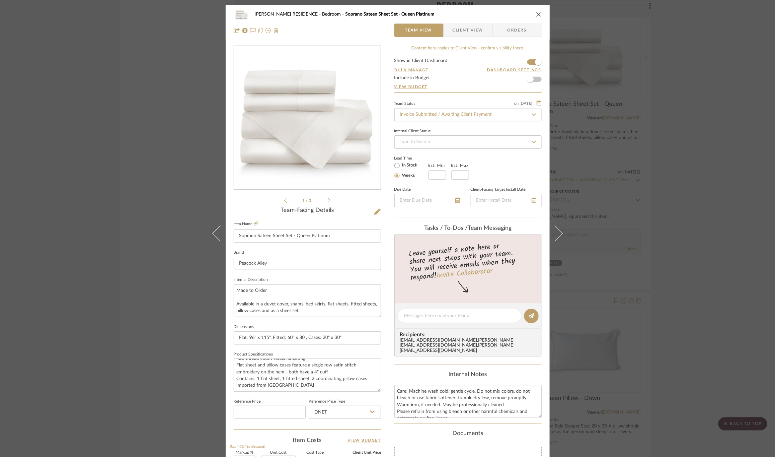
click at [161, 233] on div "[PERSON_NAME] RESIDENCE Bedroom Soprano Sateen Sheet Set - Queen Platinum Team …" at bounding box center [387, 228] width 775 height 457
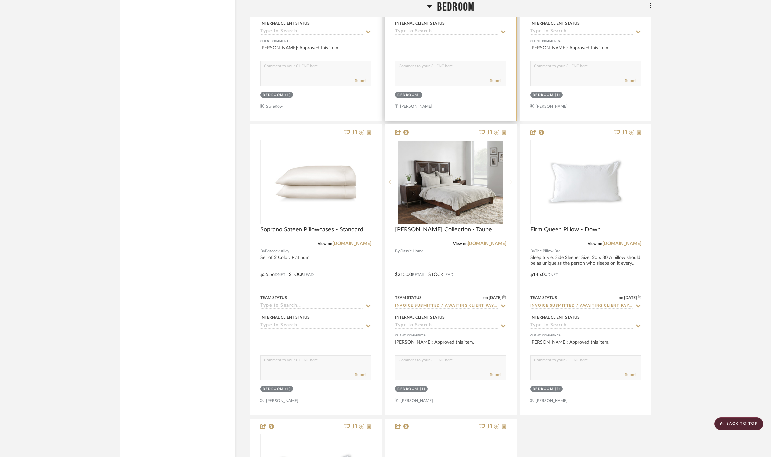
scroll to position [3814, 0]
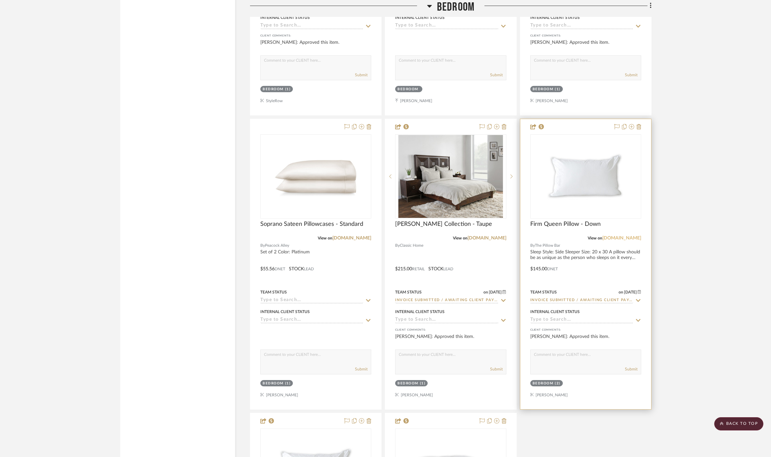
click at [619, 238] on link "[DOMAIN_NAME]" at bounding box center [621, 238] width 39 height 5
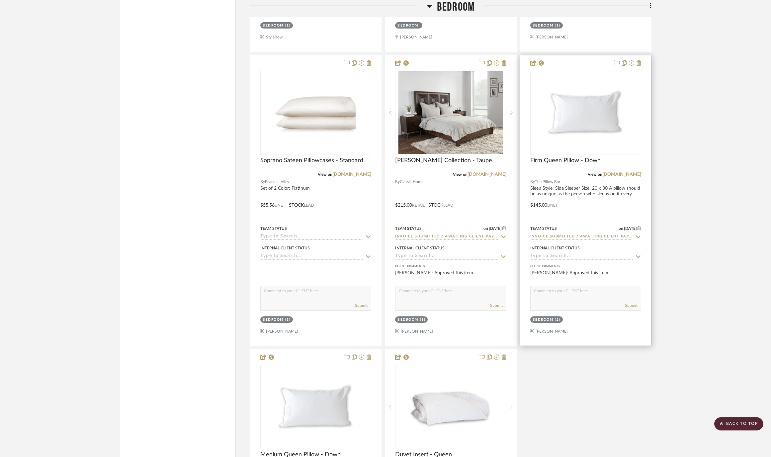
scroll to position [3875, 0]
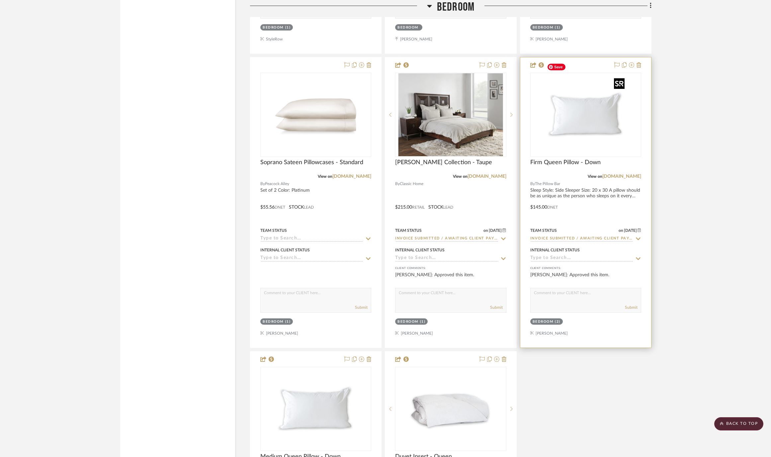
click at [586, 112] on img "0" at bounding box center [585, 114] width 83 height 83
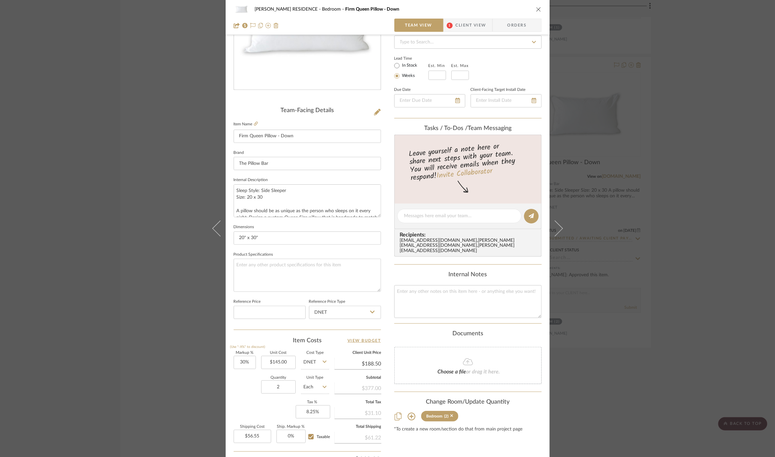
scroll to position [105, 0]
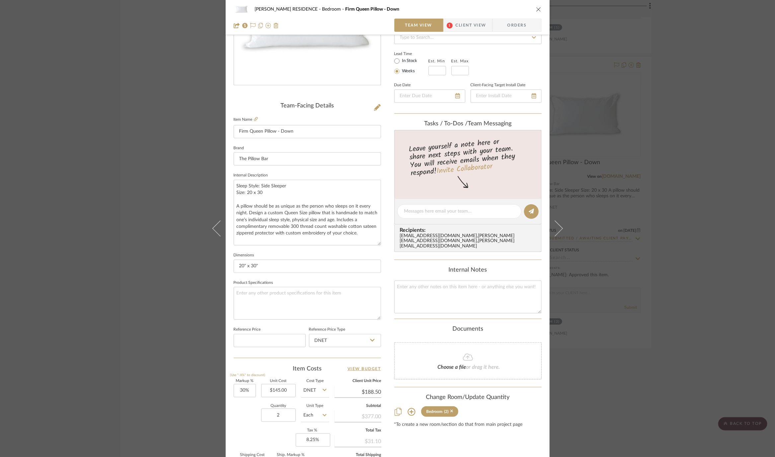
drag, startPoint x: 378, startPoint y: 209, endPoint x: 382, endPoint y: 250, distance: 41.0
click at [382, 250] on div "[PERSON_NAME] RESIDENCE Bedroom Firm Queen Pillow - Down Team View 1 Client Vie…" at bounding box center [388, 222] width 324 height 645
click at [665, 165] on div "[PERSON_NAME] RESIDENCE Bedroom Firm Queen Pillow - Down Team View 1 Client Vie…" at bounding box center [387, 228] width 775 height 457
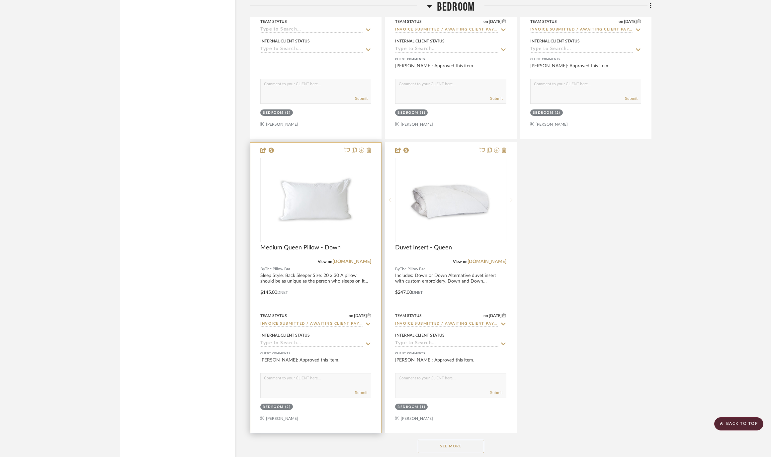
scroll to position [4086, 0]
click at [301, 173] on img "0" at bounding box center [315, 198] width 83 height 83
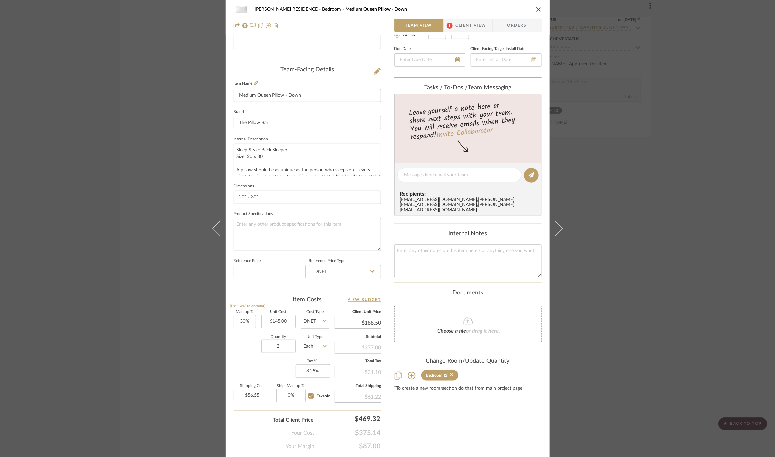
scroll to position [143, 0]
click at [650, 189] on div "[PERSON_NAME] RESIDENCE Bedroom Medium Queen Pillow - Down Team View 1 Client V…" at bounding box center [387, 228] width 775 height 457
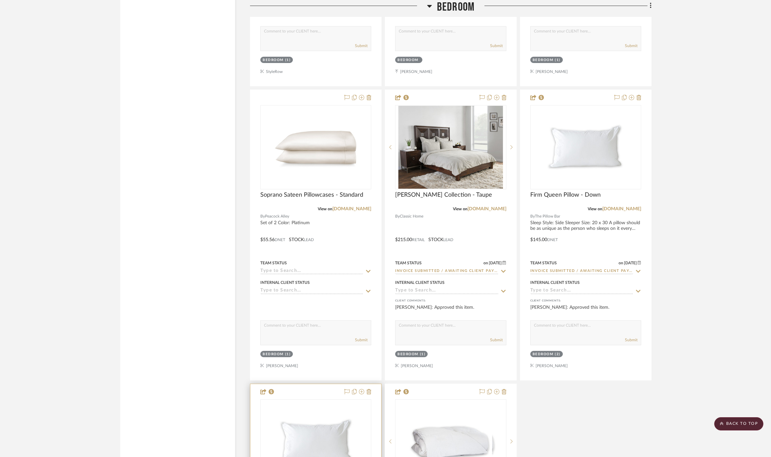
scroll to position [3833, 0]
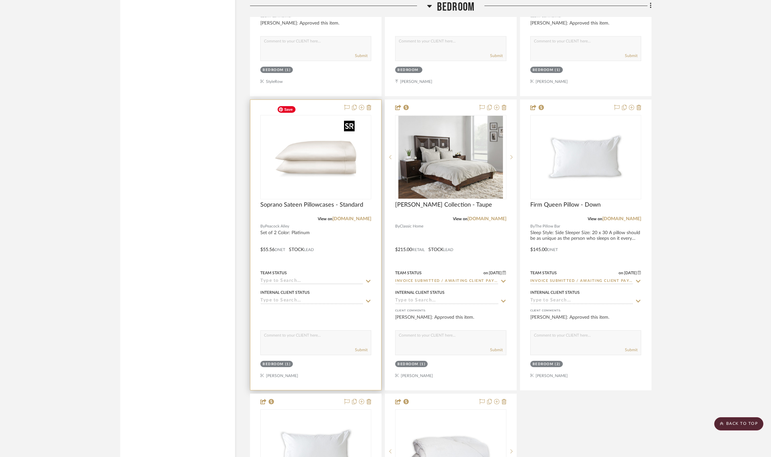
click at [314, 136] on img "0" at bounding box center [315, 157] width 83 height 83
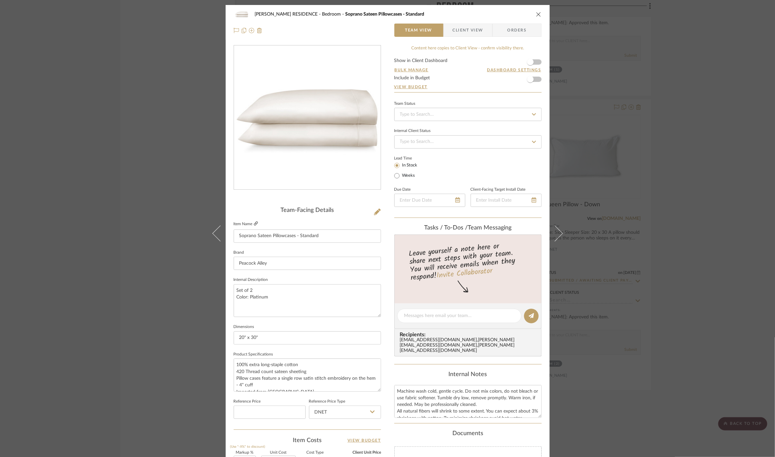
click at [254, 223] on icon at bounding box center [256, 224] width 4 height 4
click at [173, 267] on div "YANOFSKY RESIDENCE Bedroom Soprano Sateen Pillowcases - Standard Team View Clie…" at bounding box center [387, 228] width 775 height 457
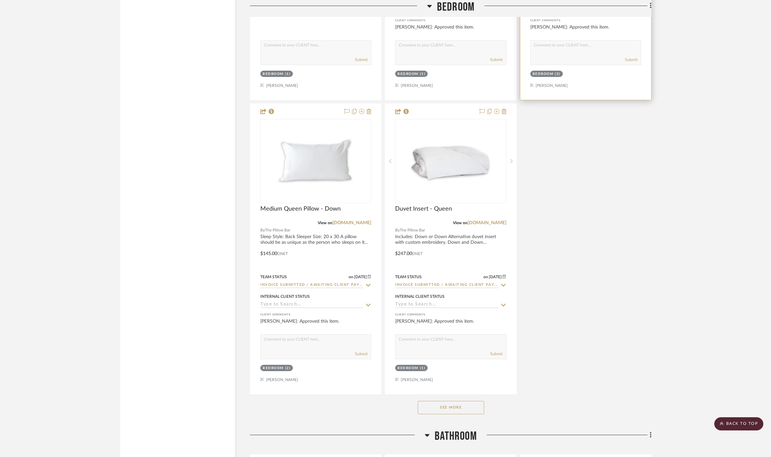
scroll to position [4130, 0]
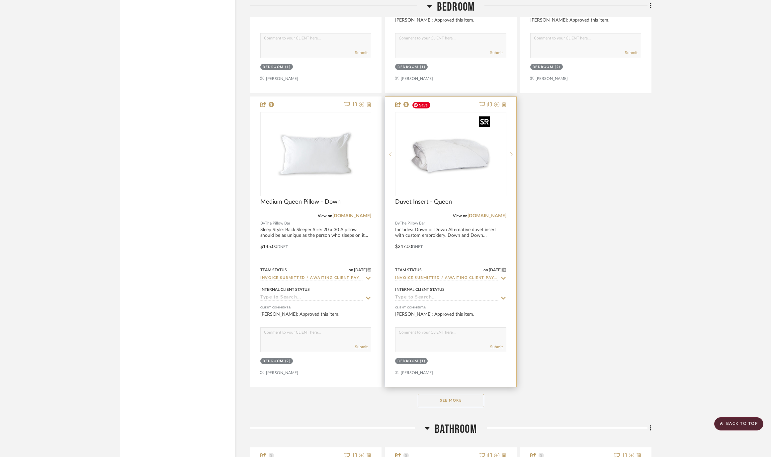
click at [444, 137] on img "0" at bounding box center [450, 154] width 83 height 83
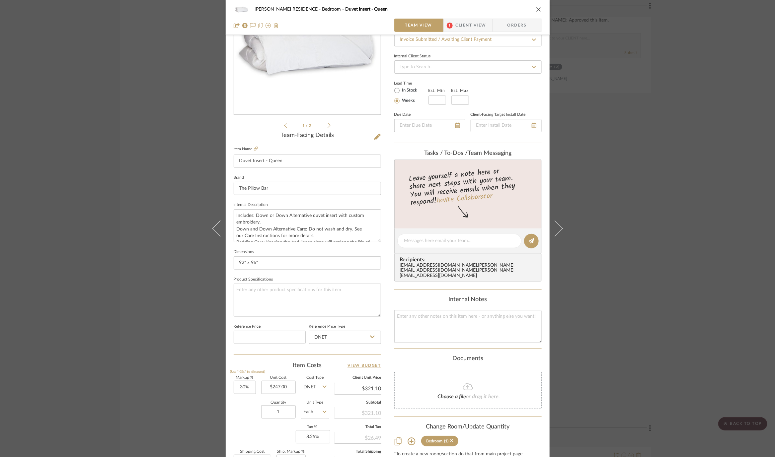
scroll to position [105, 0]
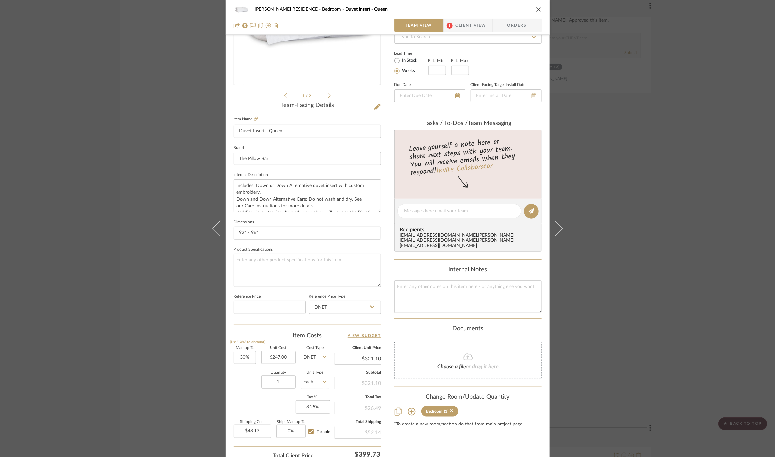
click at [646, 208] on div "YANOFSKY RESIDENCE Bedroom Duvet Insert - Queen Team View 1 Client View Orders …" at bounding box center [387, 228] width 775 height 457
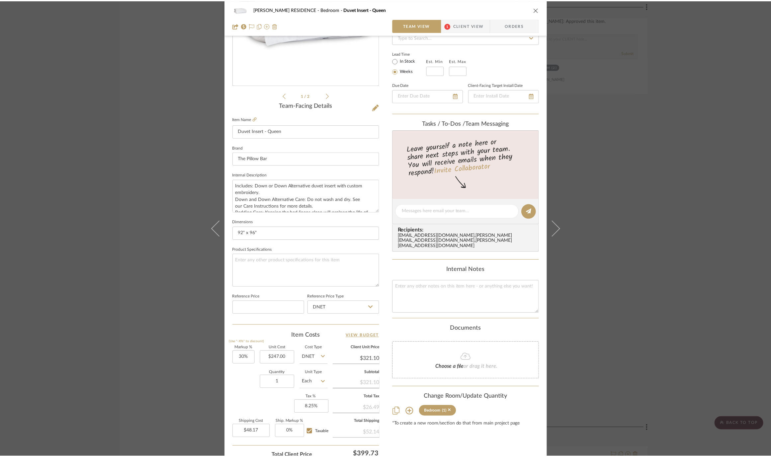
scroll to position [4130, 0]
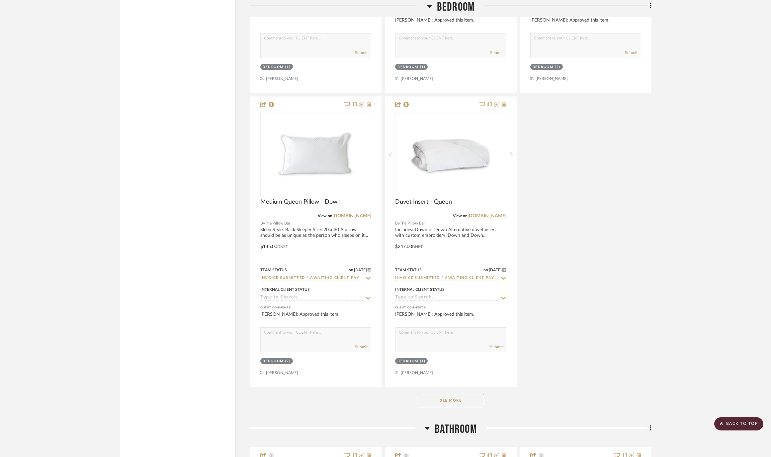
click at [452, 394] on button "See More" at bounding box center [450, 400] width 66 height 13
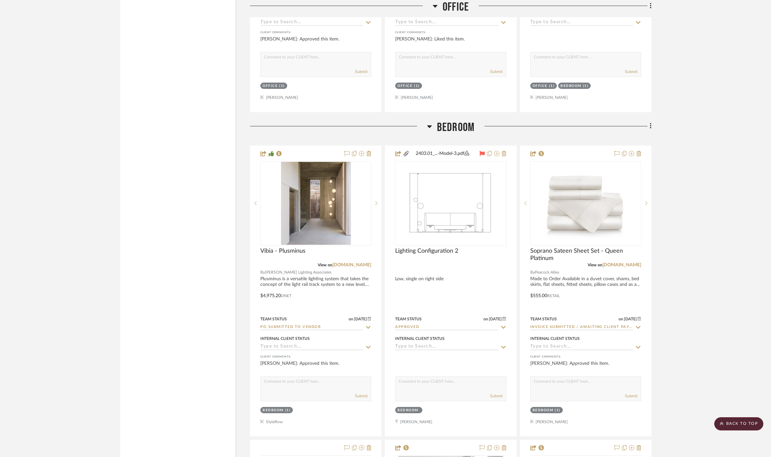
scroll to position [3490, 0]
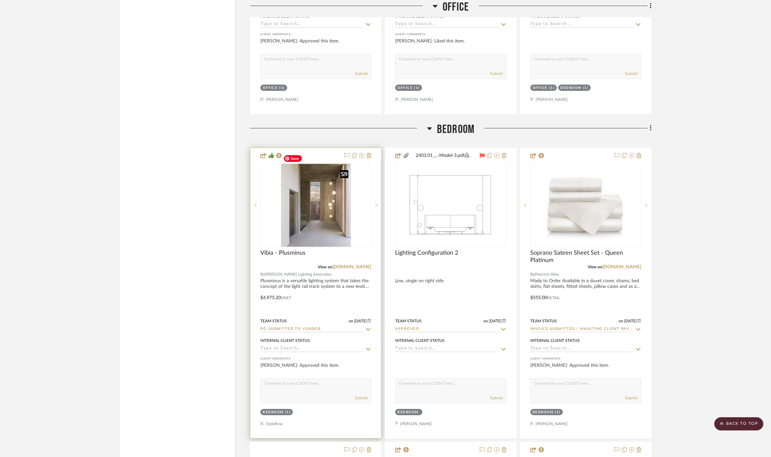
click at [328, 195] on img "0" at bounding box center [315, 205] width 70 height 83
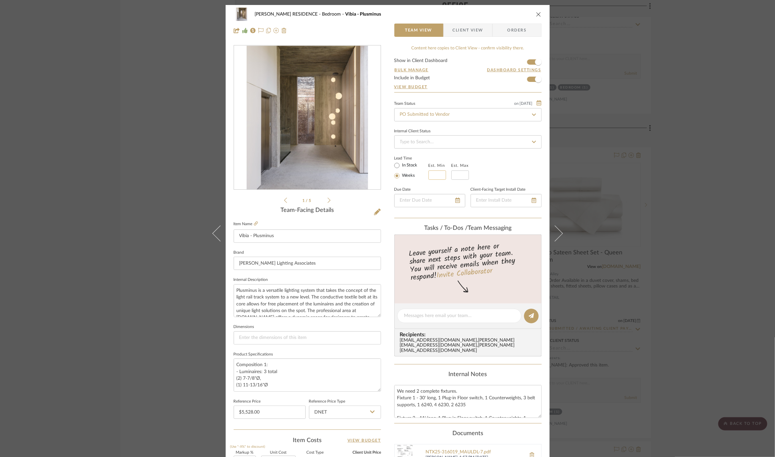
click at [433, 173] on input "text" at bounding box center [437, 175] width 18 height 9
type input "12"
click at [498, 158] on div "Lead Time In Stock Weeks Est. Min 12 Est. Max" at bounding box center [467, 167] width 147 height 26
click at [628, 152] on div "YANOFSKY RESIDENCE Bedroom Vibia - Plusminus Team View Client View Orders 1 / 5…" at bounding box center [387, 228] width 775 height 457
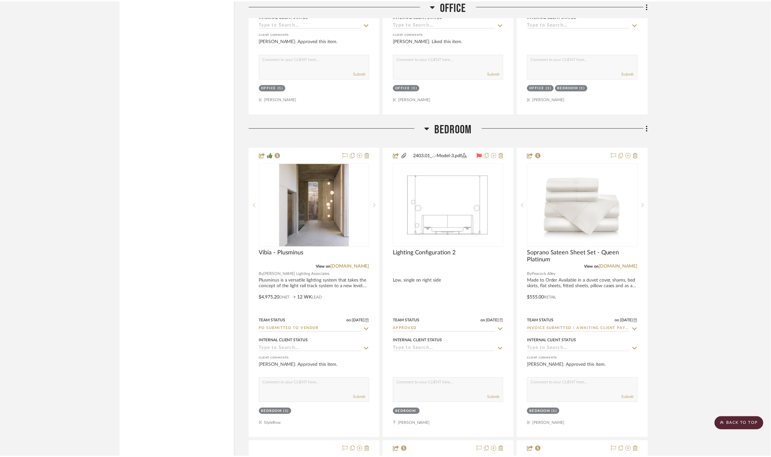
scroll to position [3490, 0]
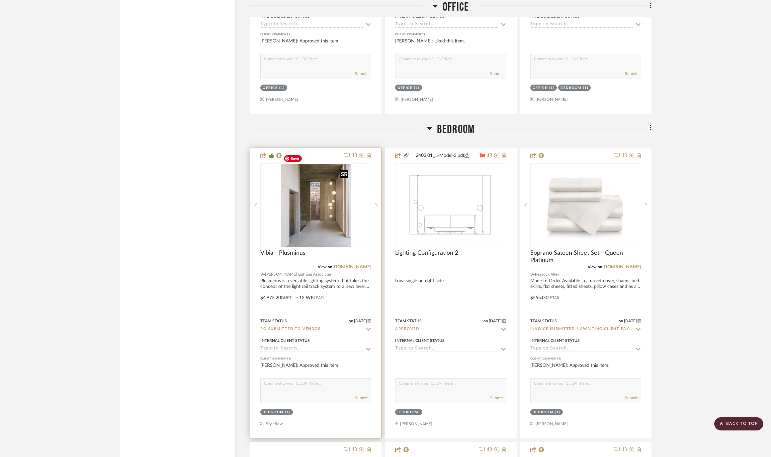
click at [305, 209] on img "0" at bounding box center [315, 205] width 70 height 83
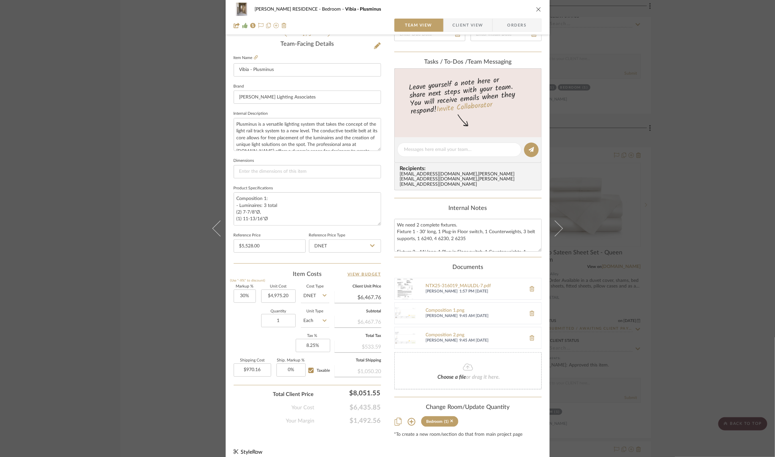
scroll to position [0, 0]
click at [444, 308] on div "Composition 1.png" at bounding box center [474, 310] width 97 height 5
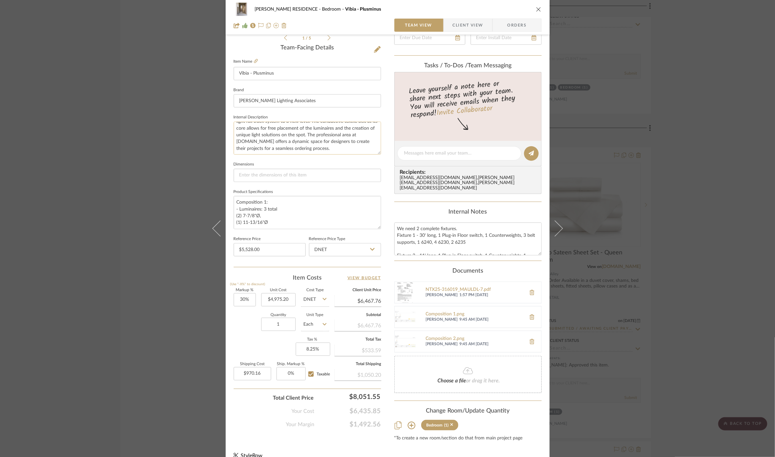
scroll to position [170, 0]
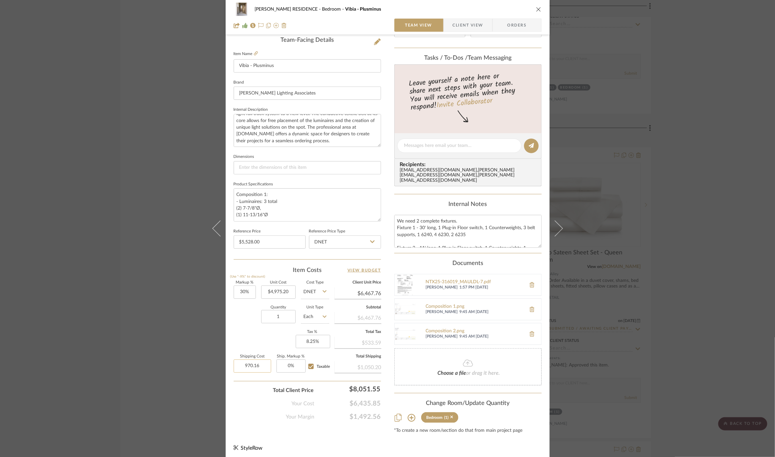
click at [253, 369] on input "970.16" at bounding box center [252, 366] width 37 height 13
type input "$205.00"
click at [236, 395] on div "Your Cost $6,435.85" at bounding box center [307, 401] width 147 height 13
click at [434, 329] on div "Composition 2.png" at bounding box center [474, 331] width 97 height 5
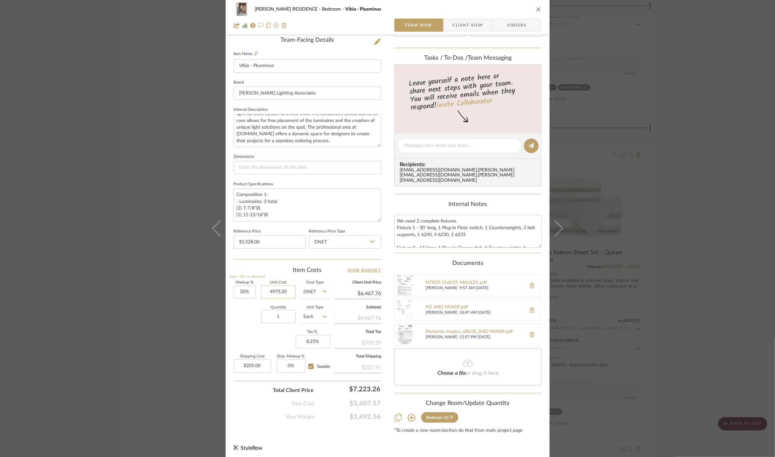
click at [283, 292] on input "4975.20" at bounding box center [278, 292] width 35 height 13
click at [280, 292] on input "4975.20" at bounding box center [278, 292] width 35 height 13
click at [282, 292] on input "4975.20" at bounding box center [278, 292] width 35 height 13
type input "$4,975.00"
click at [252, 332] on div "Markup % (Use "-X%" to discount) 30% Unit Cost $4,975.00 Cost Type DNET Client …" at bounding box center [307, 329] width 147 height 97
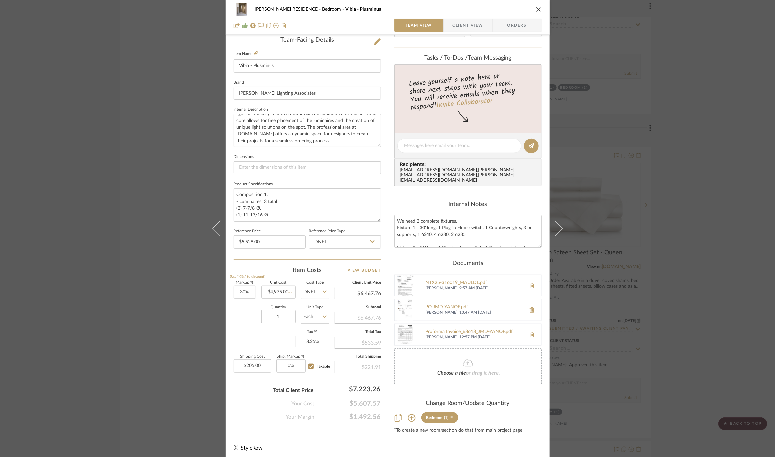
type input "$6,467.50"
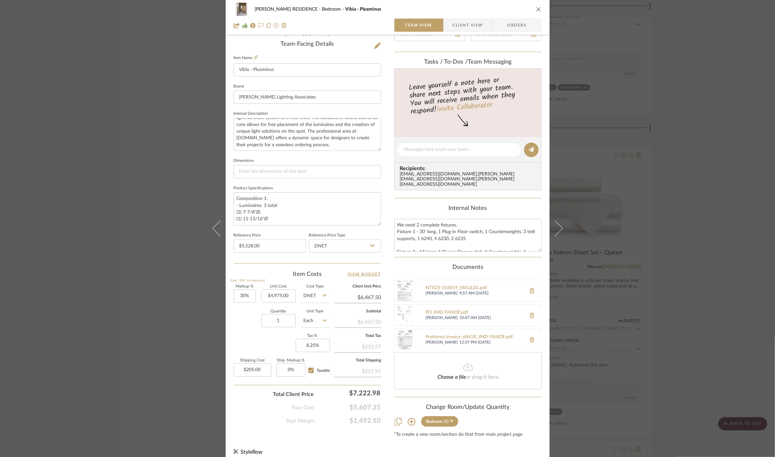
click at [127, 117] on div "YANOFSKY RESIDENCE Bedroom Vibia - Plusminus Team View Client View Orders 1 / 5…" at bounding box center [387, 228] width 775 height 457
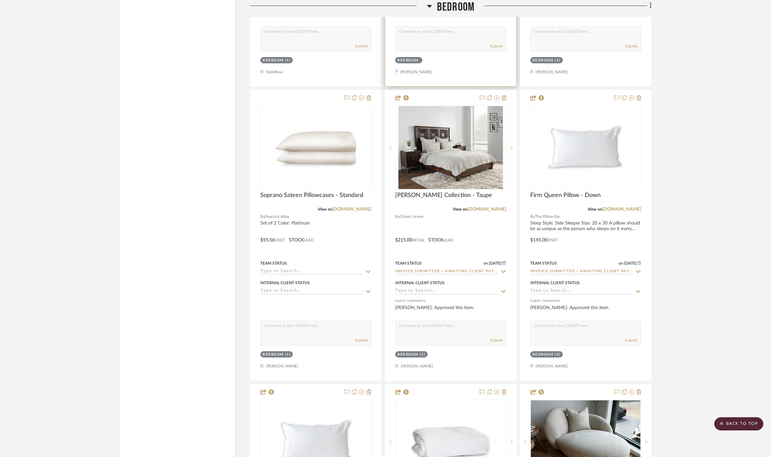
scroll to position [3851, 0]
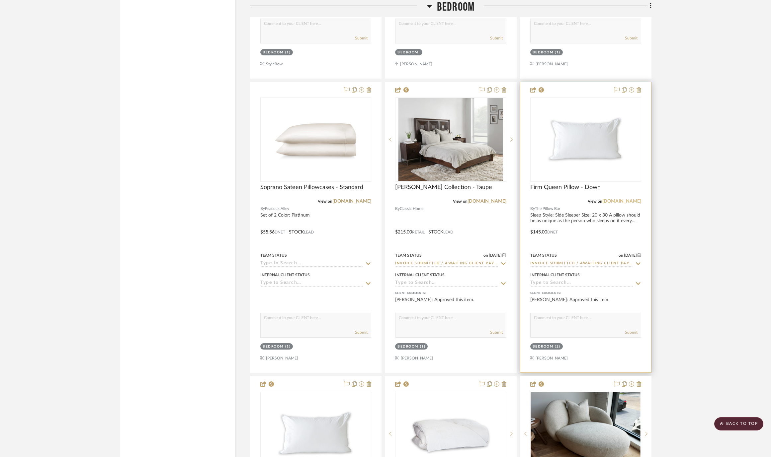
click at [627, 199] on link "[DOMAIN_NAME]" at bounding box center [621, 201] width 39 height 5
click at [617, 184] on div "Firm Queen Pillow - Down" at bounding box center [585, 191] width 111 height 15
click at [617, 199] on link "[DOMAIN_NAME]" at bounding box center [621, 201] width 39 height 5
click at [639, 261] on icon at bounding box center [638, 263] width 6 height 5
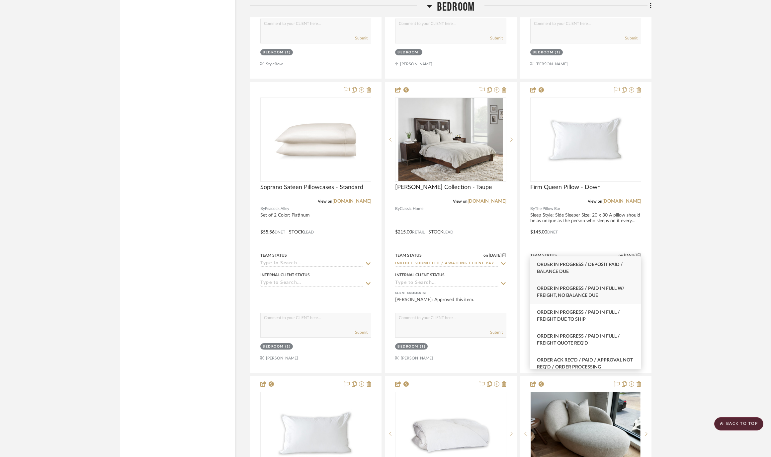
type input "paid"
click at [608, 291] on span "Order In Progress / Paid In Full w/ Freight, No Balance due" at bounding box center [581, 292] width 88 height 12
type input "[DATE]"
type input "Order In Progress / Paid In Full w/ Freight, No Balance due"
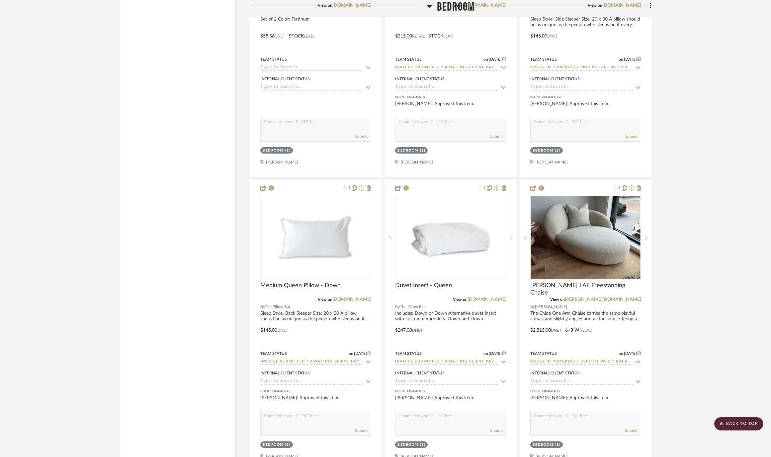
scroll to position [4047, 0]
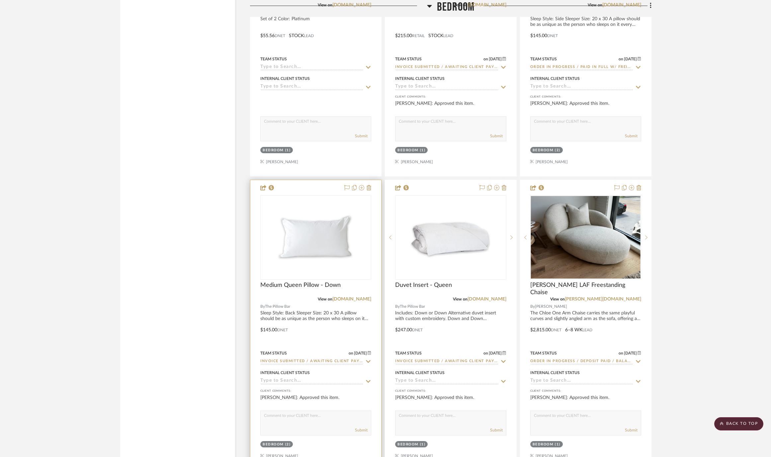
click at [368, 359] on icon at bounding box center [368, 361] width 6 height 5
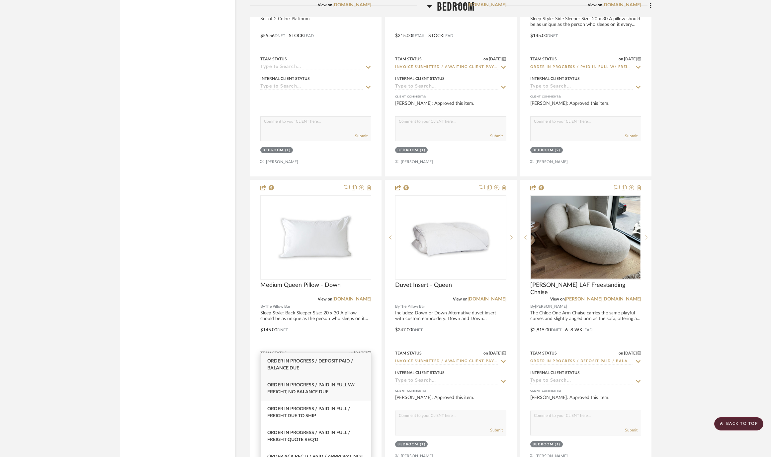
type input "paid"
click at [322, 385] on span "Order In Progress / Paid In Full w/ Freight, No Balance due" at bounding box center [311, 389] width 88 height 12
type input "[DATE]"
type input "Order In Progress / Paid In Full w/ Freight, No Balance due"
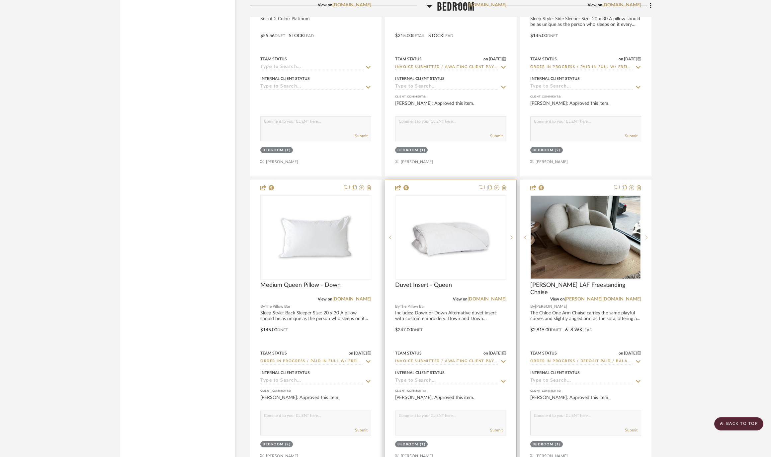
click at [501, 360] on icon at bounding box center [503, 361] width 5 height 3
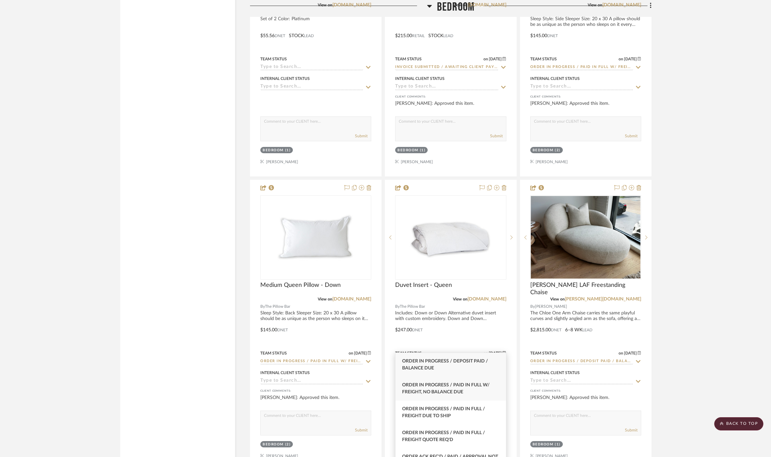
type input "paid"
click at [454, 390] on span "Order In Progress / Paid In Full w/ Freight, No Balance due" at bounding box center [446, 389] width 88 height 12
type input "[DATE]"
type input "Order In Progress / Paid In Full w/ Freight, No Balance due"
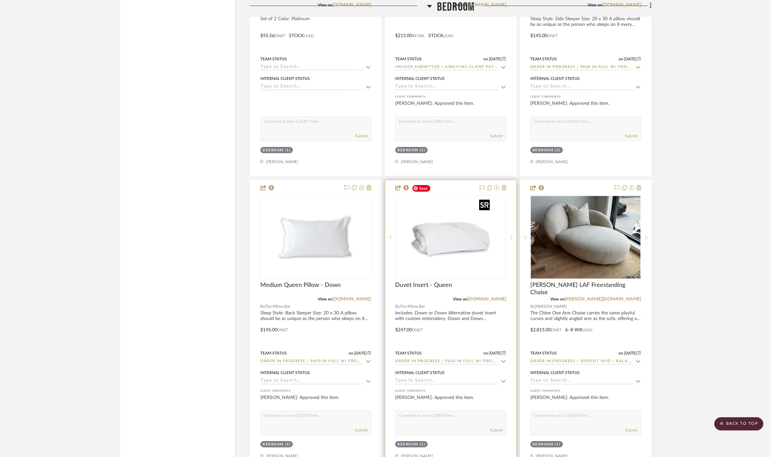
click at [443, 215] on img "0" at bounding box center [450, 237] width 83 height 83
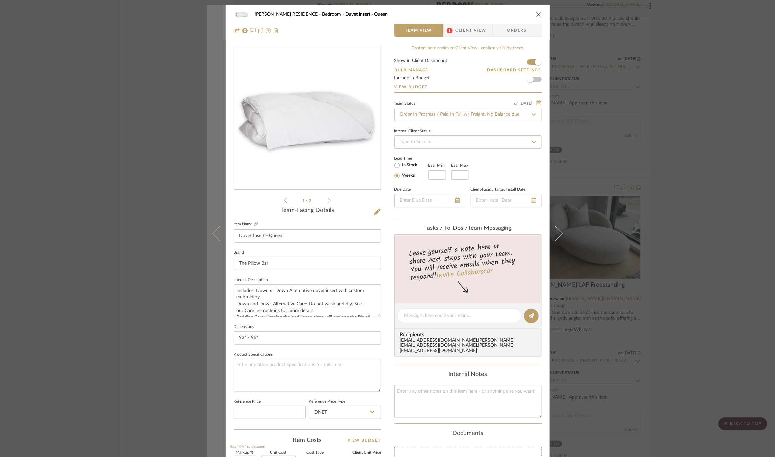
click at [216, 239] on icon at bounding box center [220, 234] width 16 height 16
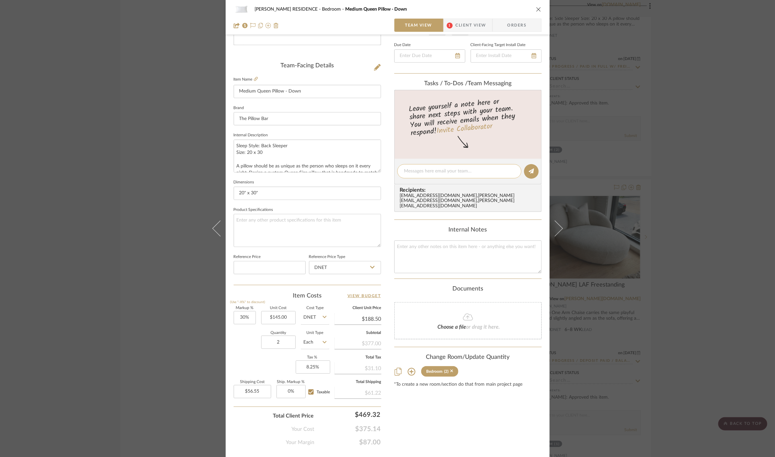
scroll to position [158, 0]
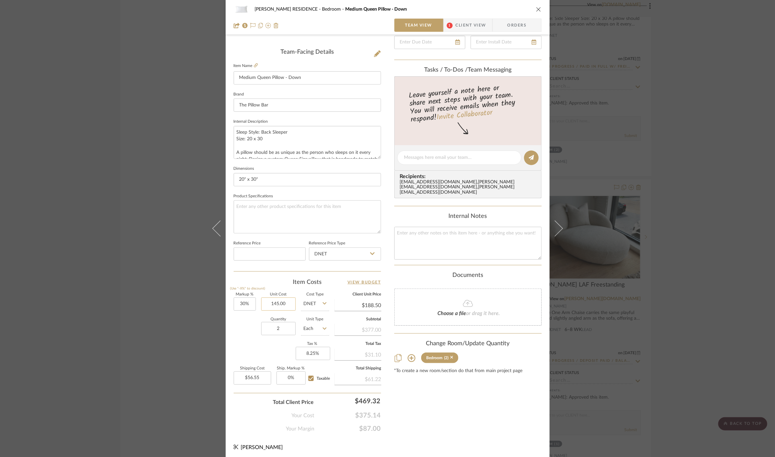
click at [277, 302] on input "145.00" at bounding box center [278, 304] width 35 height 13
type input "$130.00"
click at [246, 321] on div "Quantity 2 Unit Type Each" at bounding box center [282, 330] width 96 height 24
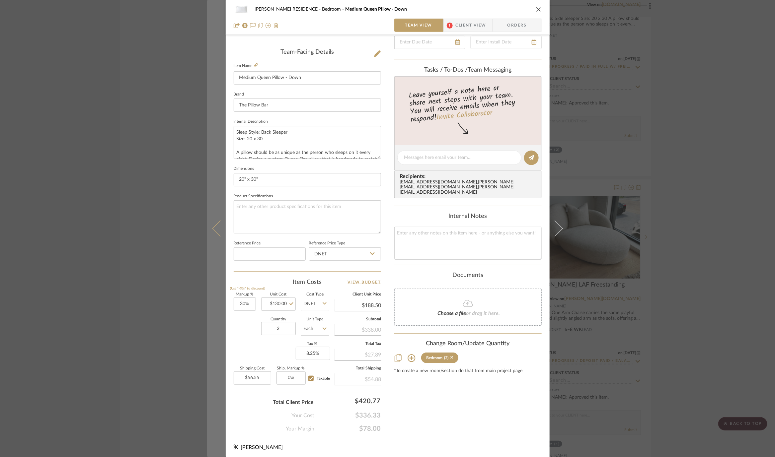
type input "$169.00"
type input "$50.70"
click at [207, 232] on button at bounding box center [216, 228] width 19 height 457
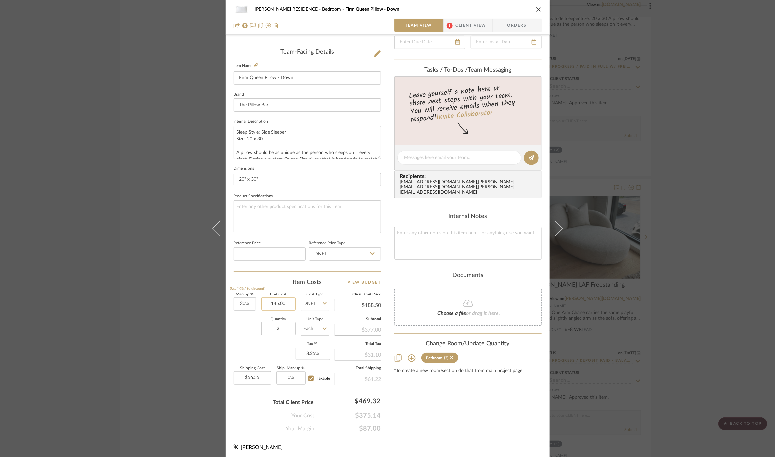
click at [275, 305] on input "145.00" at bounding box center [278, 304] width 35 height 13
type input "$130.00"
click at [261, 318] on label "Quantity" at bounding box center [278, 319] width 35 height 3
type input "$169.00"
type input "$50.70"
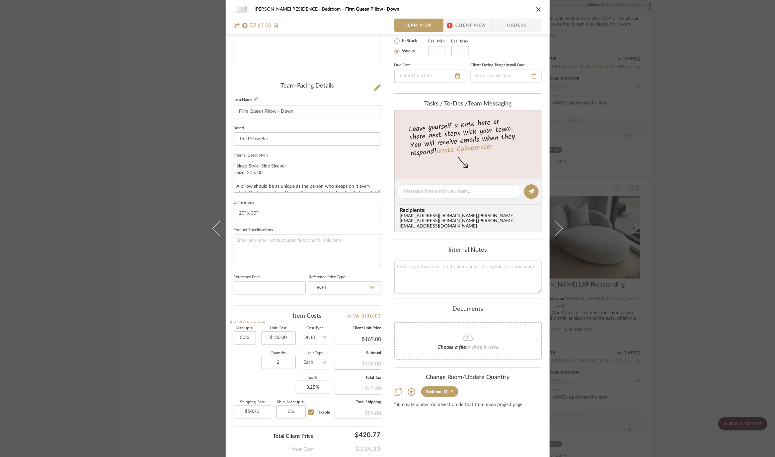
scroll to position [123, 0]
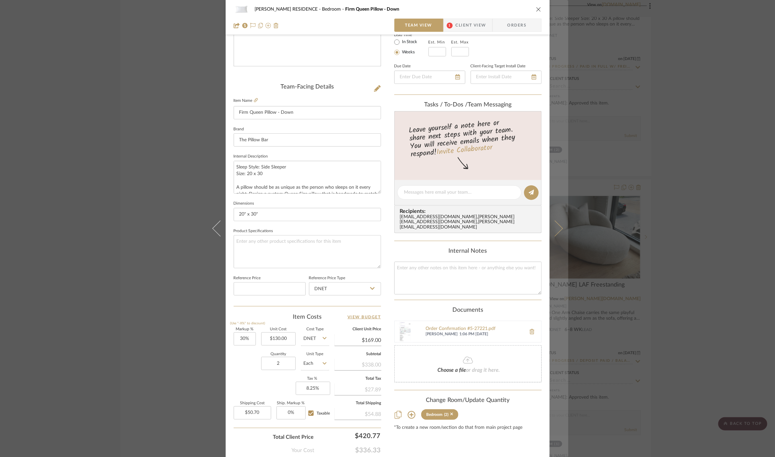
click at [557, 210] on button at bounding box center [559, 228] width 19 height 457
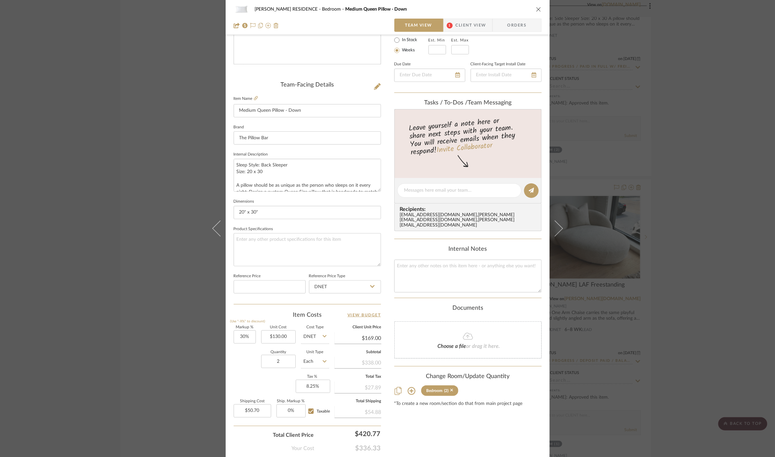
scroll to position [130, 0]
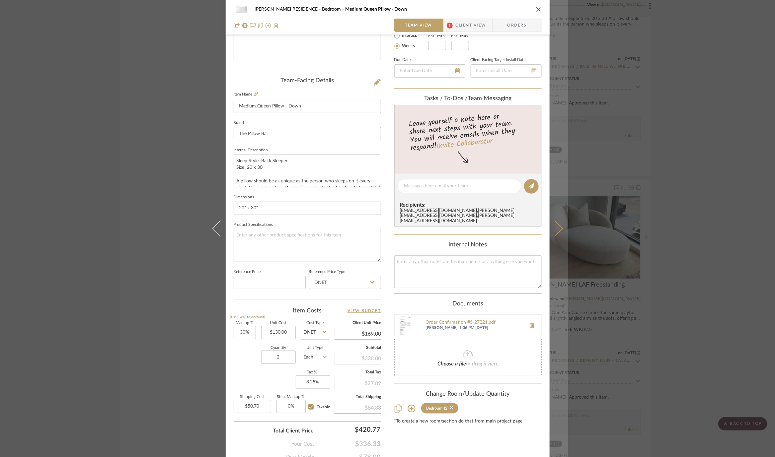
click at [562, 205] on button at bounding box center [559, 228] width 19 height 457
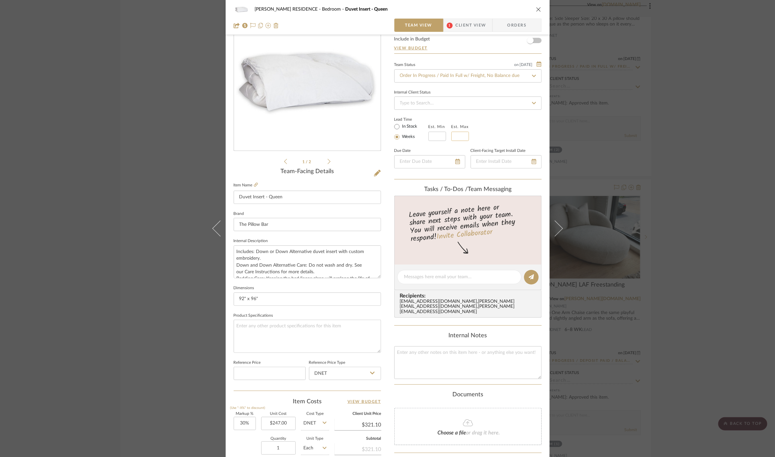
scroll to position [41, 0]
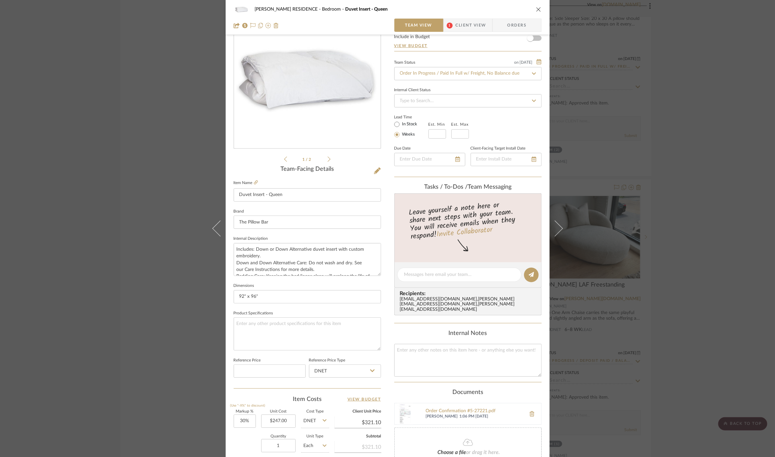
click at [190, 262] on div "YANOFSKY RESIDENCE Bedroom Duvet Insert - Queen Team View 1 Client View Orders …" at bounding box center [387, 228] width 775 height 457
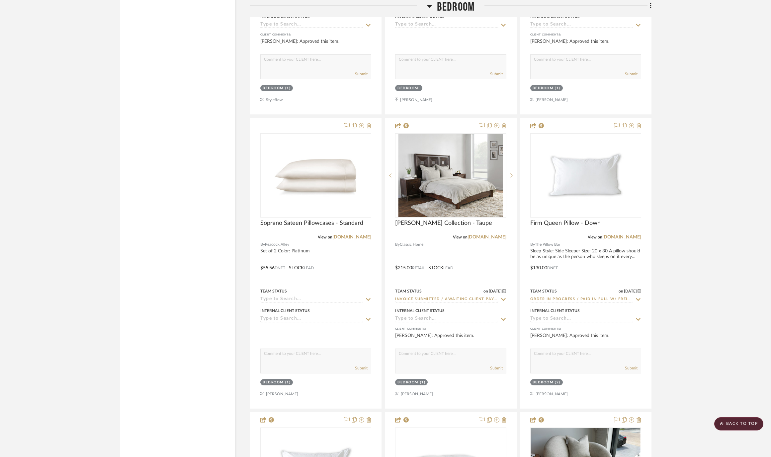
scroll to position [3811, 0]
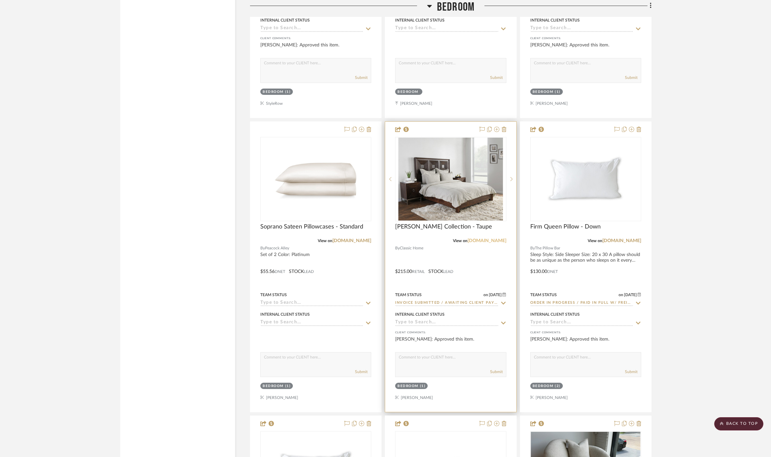
click at [487, 239] on link "[DOMAIN_NAME]" at bounding box center [486, 241] width 39 height 5
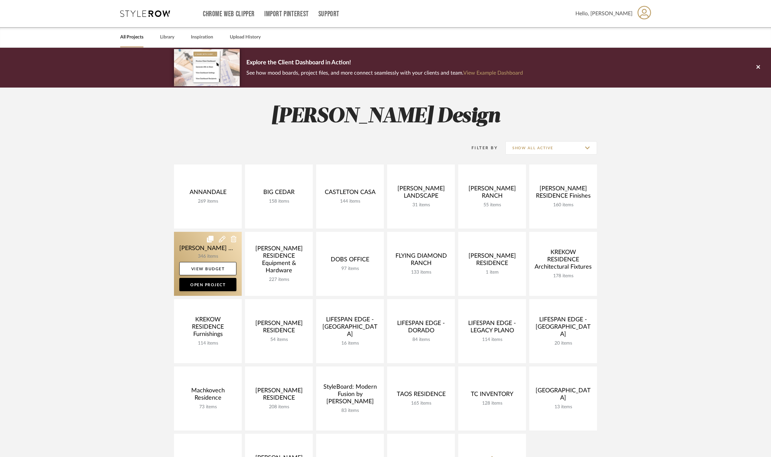
click at [191, 252] on link at bounding box center [208, 264] width 68 height 64
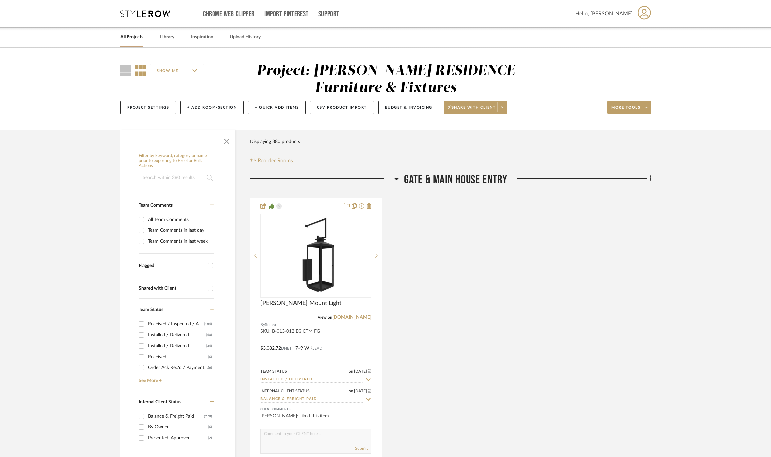
click at [436, 291] on div "[PERSON_NAME] Mount Light View on [DOMAIN_NAME] By Solara SKU: B-013-012 EG CTM…" at bounding box center [450, 343] width 401 height 291
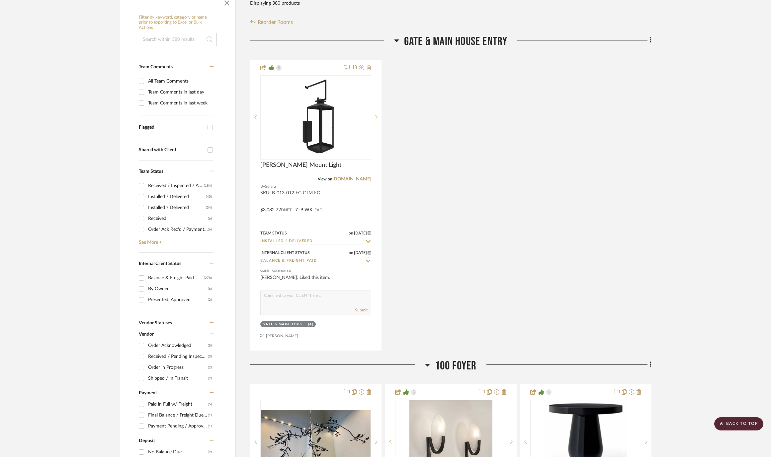
scroll to position [37, 0]
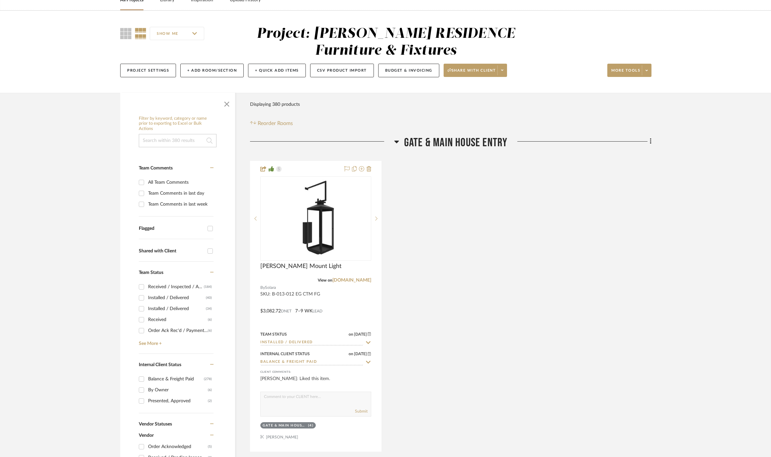
click at [170, 140] on input at bounding box center [178, 140] width 78 height 13
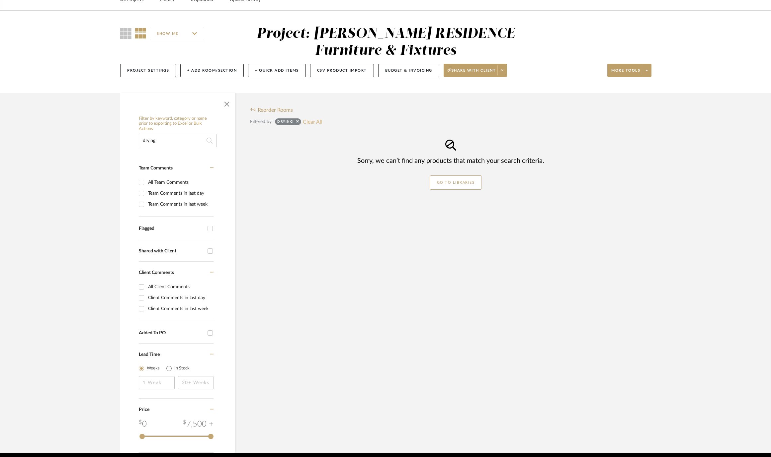
type input "drying"
click at [319, 119] on button "Clear All" at bounding box center [313, 121] width 20 height 9
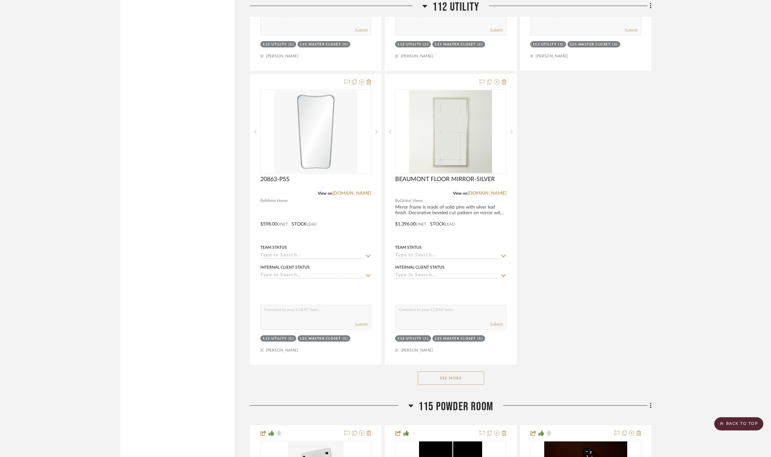
scroll to position [6678, 0]
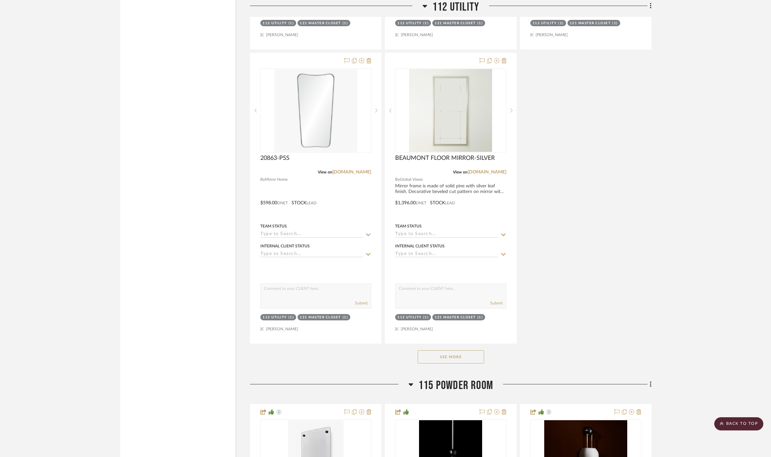
click at [463, 350] on button "See More" at bounding box center [450, 356] width 66 height 13
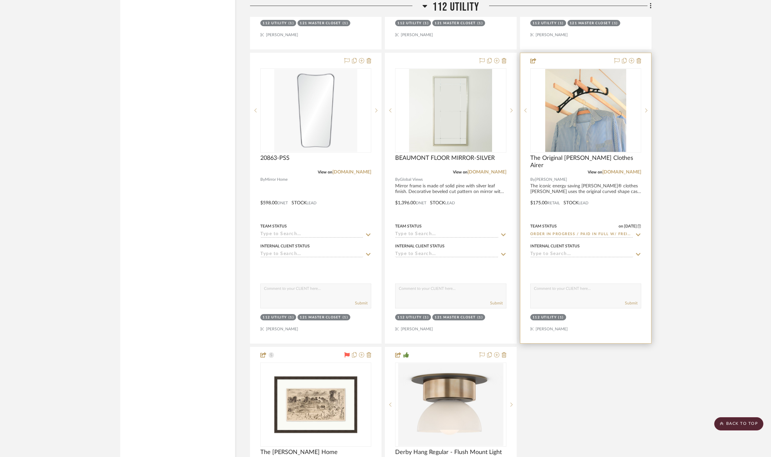
click at [640, 232] on icon at bounding box center [638, 234] width 6 height 5
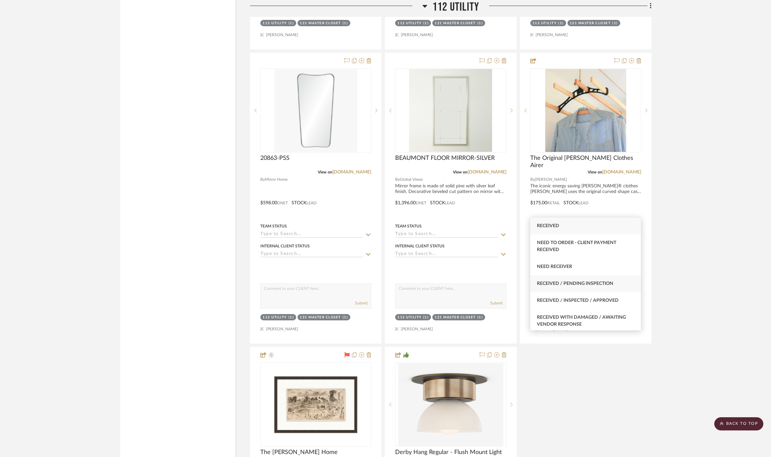
type input "rece"
click at [600, 286] on span "Received / Pending Inspection" at bounding box center [575, 283] width 76 height 5
type input "[DATE]"
type input "Received / Pending Inspection"
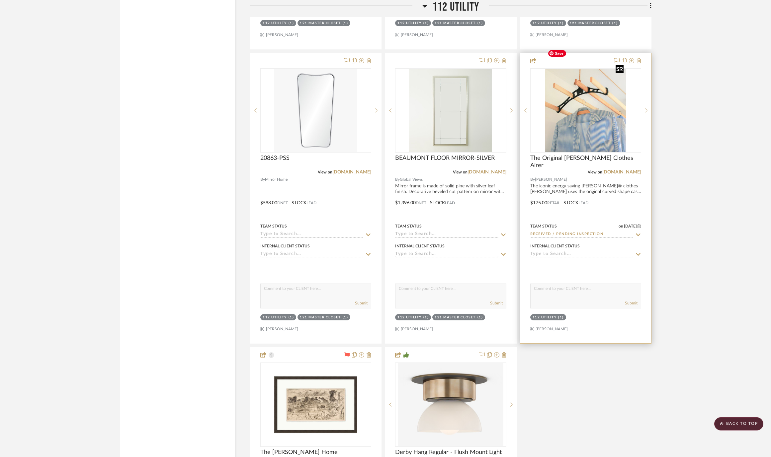
click at [584, 97] on img "0" at bounding box center [585, 110] width 81 height 83
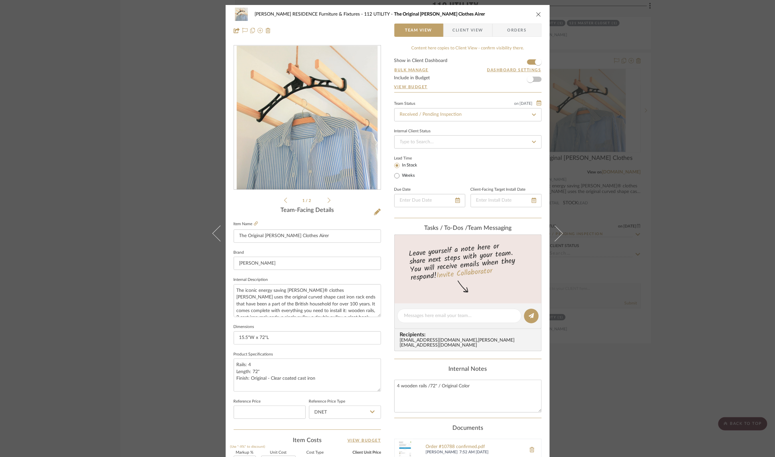
scroll to position [158, 0]
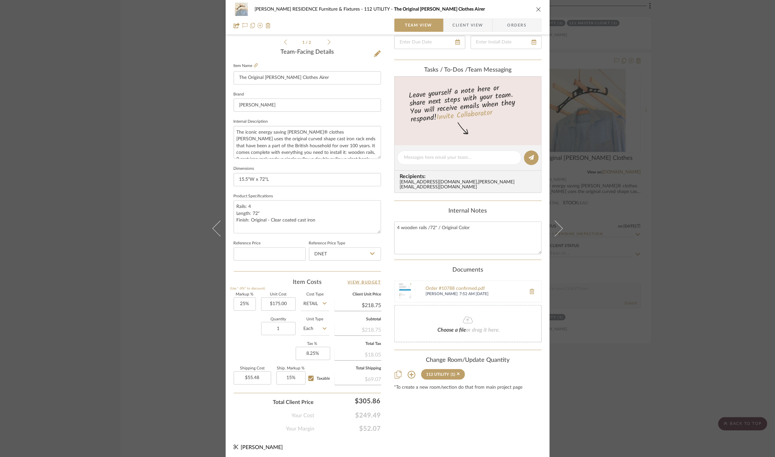
click at [686, 251] on div "[PERSON_NAME] RESIDENCE Furniture & Fixtures 112 UTILITY The Original [PERSON_N…" at bounding box center [387, 228] width 775 height 457
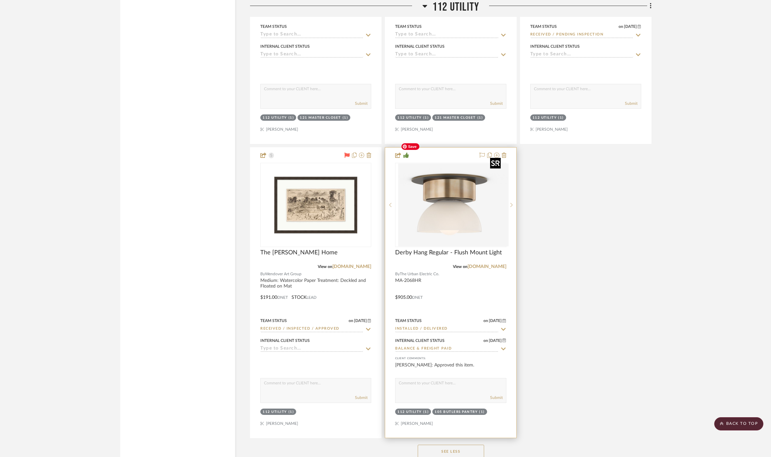
scroll to position [6880, 0]
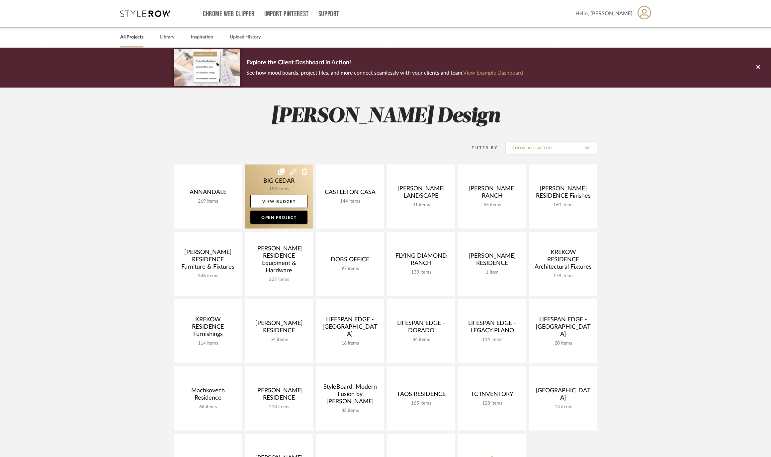
click at [245, 178] on link at bounding box center [279, 197] width 68 height 64
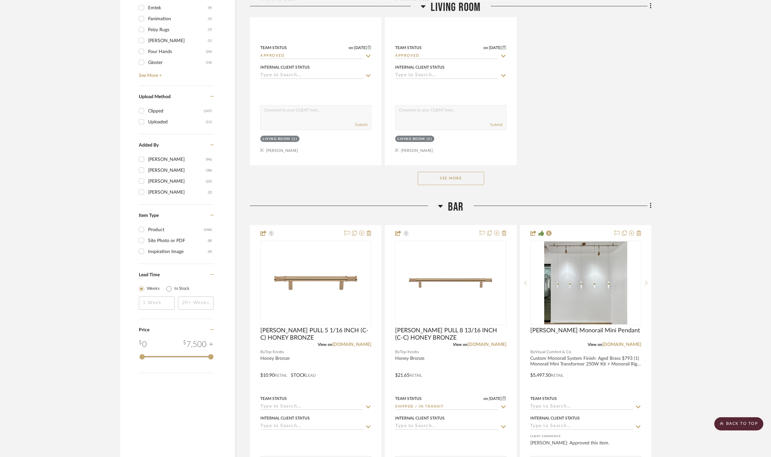
scroll to position [906, 0]
click at [458, 179] on button "See More" at bounding box center [450, 179] width 66 height 13
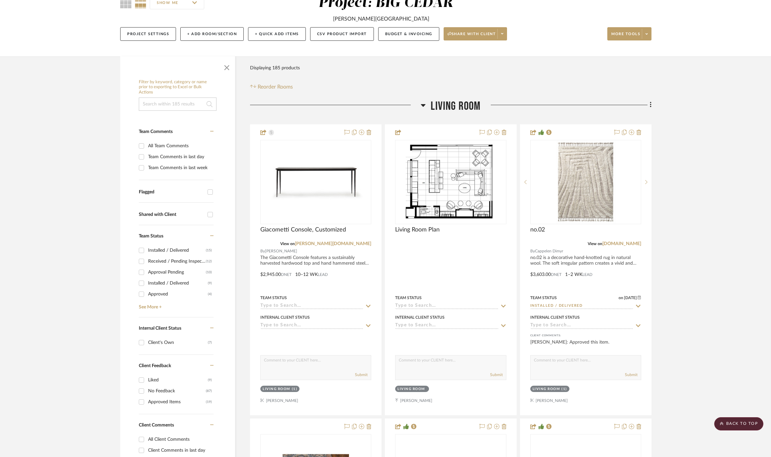
scroll to position [0, 0]
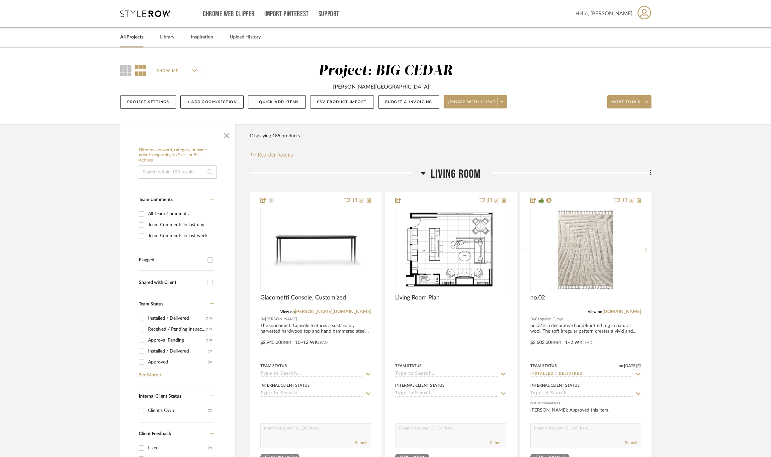
click at [138, 40] on link "All Projects" at bounding box center [131, 37] width 23 height 9
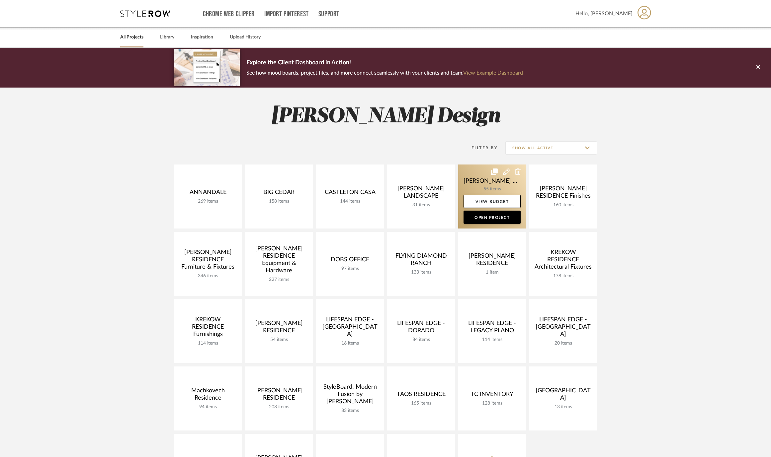
click at [480, 175] on link at bounding box center [492, 197] width 68 height 64
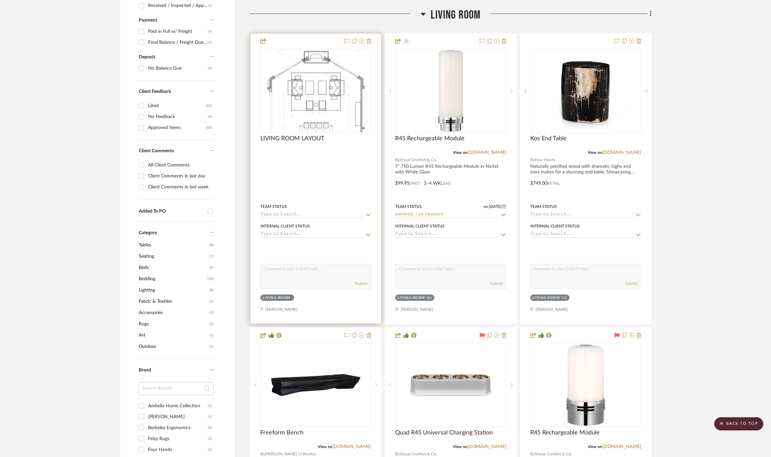
scroll to position [485, 0]
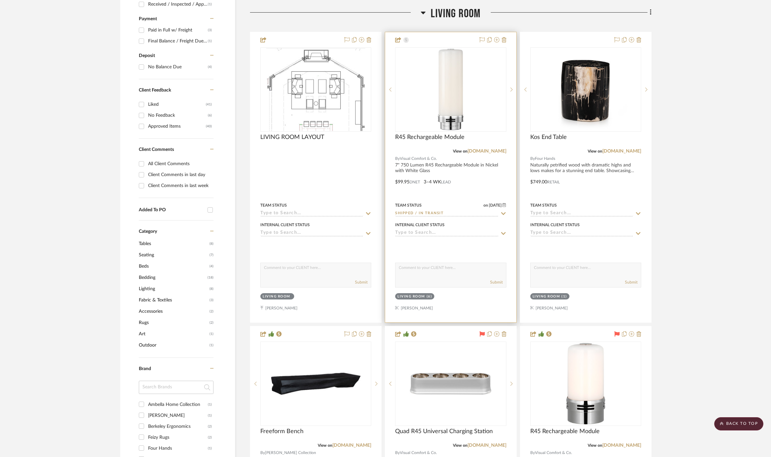
click at [504, 215] on icon at bounding box center [503, 213] width 6 height 5
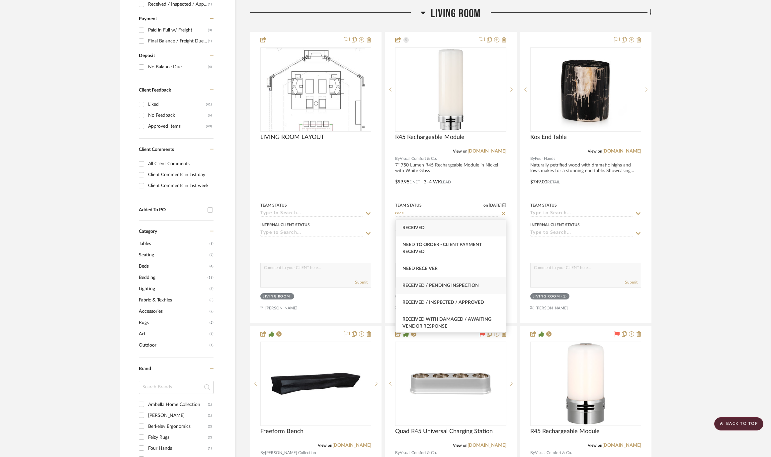
click at [448, 283] on span "Received / Pending Inspection" at bounding box center [440, 285] width 76 height 5
type input "Received / Pending Inspection"
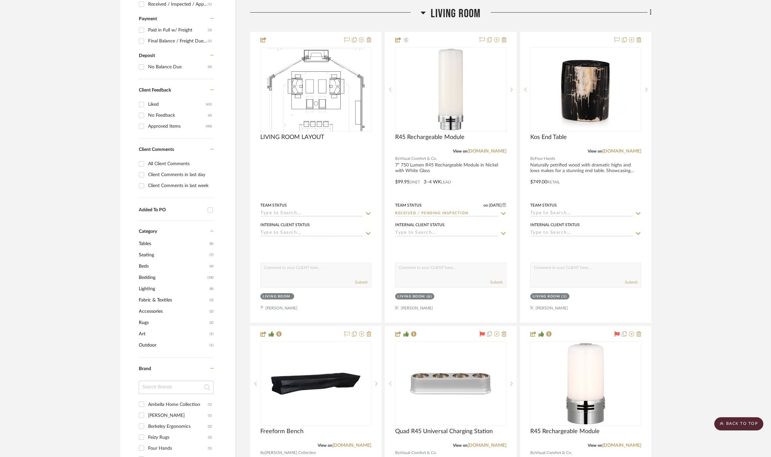
scroll to position [474, 0]
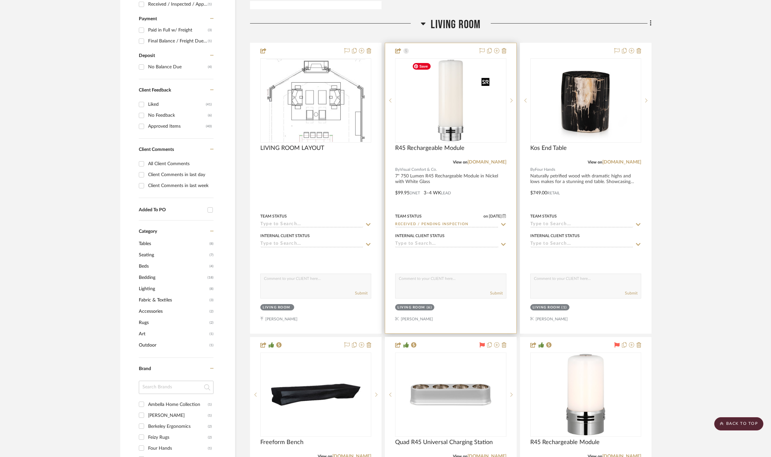
click at [457, 117] on img "0" at bounding box center [455, 100] width 83 height 83
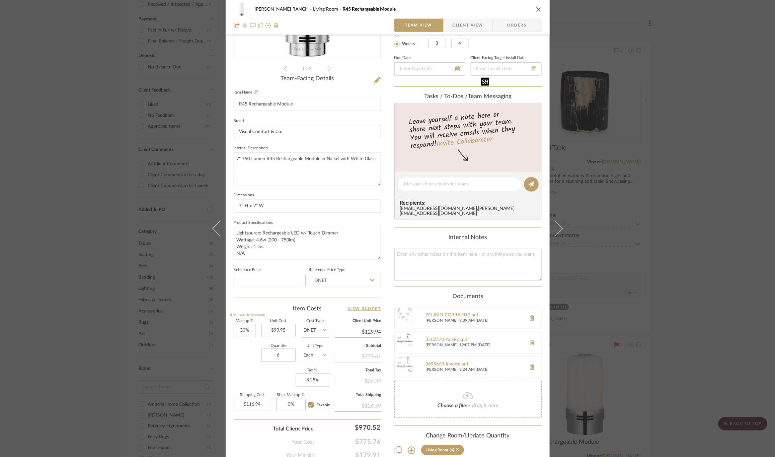
scroll to position [165, 0]
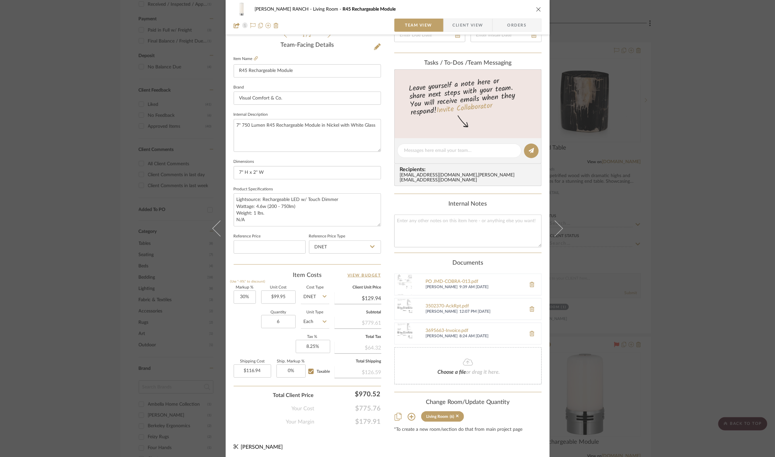
click at [637, 236] on div "COBLE RANCH Living Room R45 Rechargeable Module Team View Client View Orders 1 …" at bounding box center [387, 228] width 775 height 457
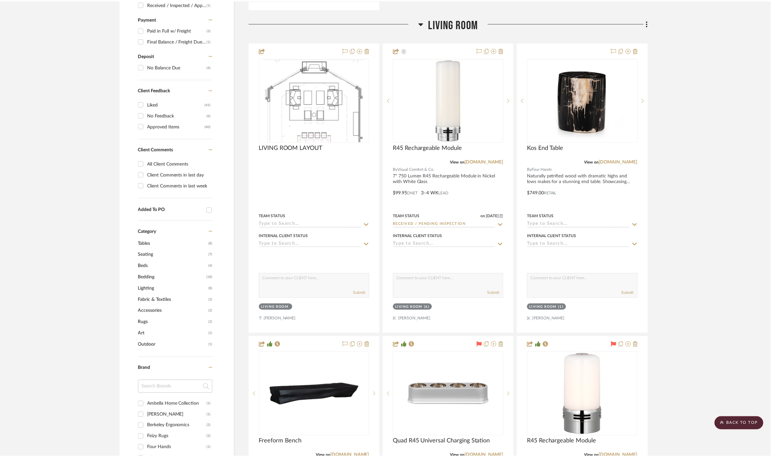
scroll to position [474, 0]
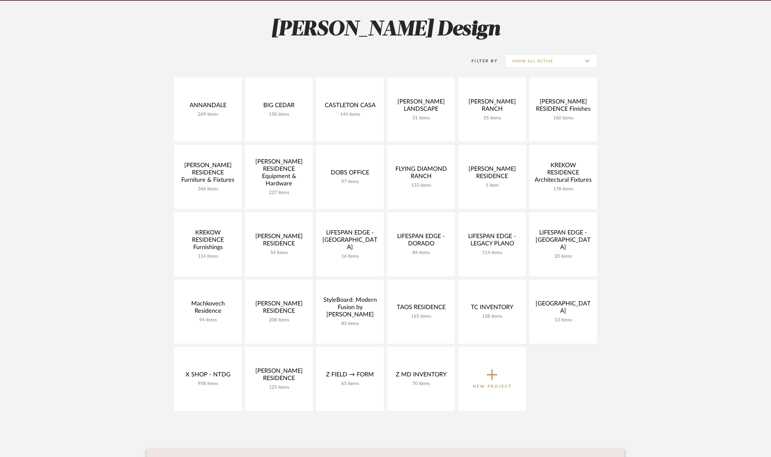
scroll to position [83, 0]
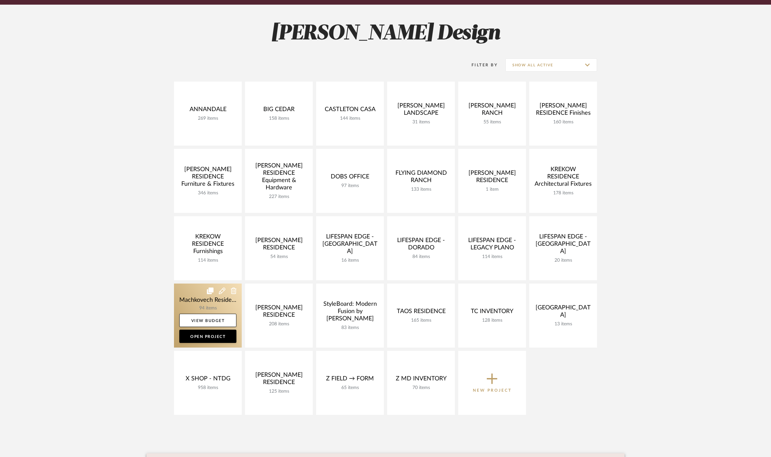
click at [196, 301] on link at bounding box center [208, 316] width 68 height 64
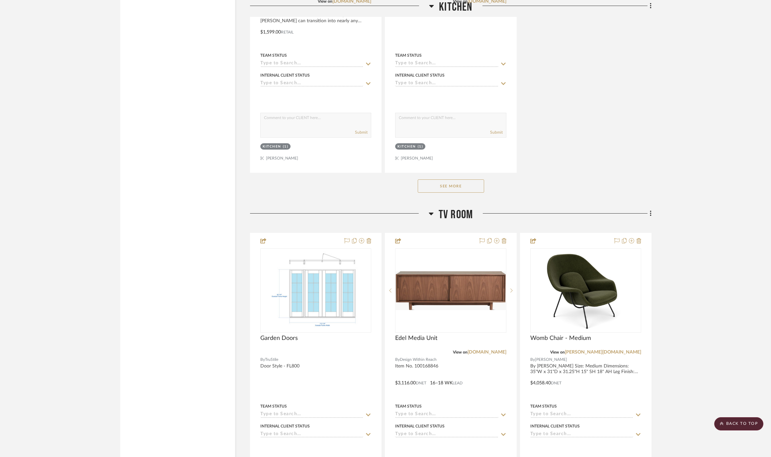
scroll to position [2199, 0]
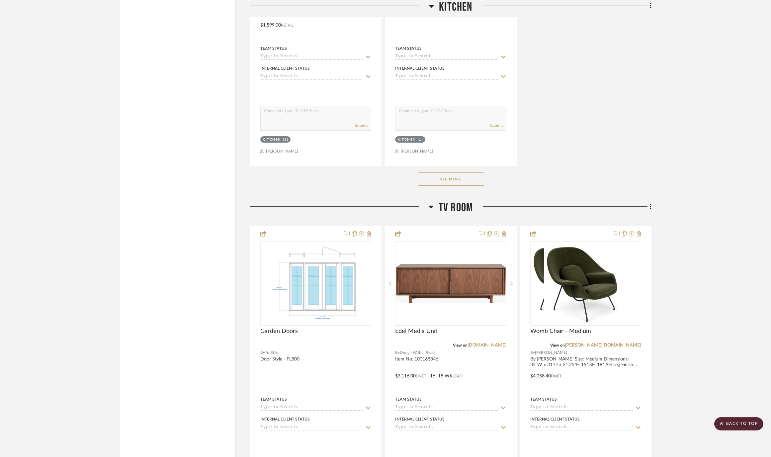
click at [466, 173] on button "See More" at bounding box center [450, 179] width 66 height 13
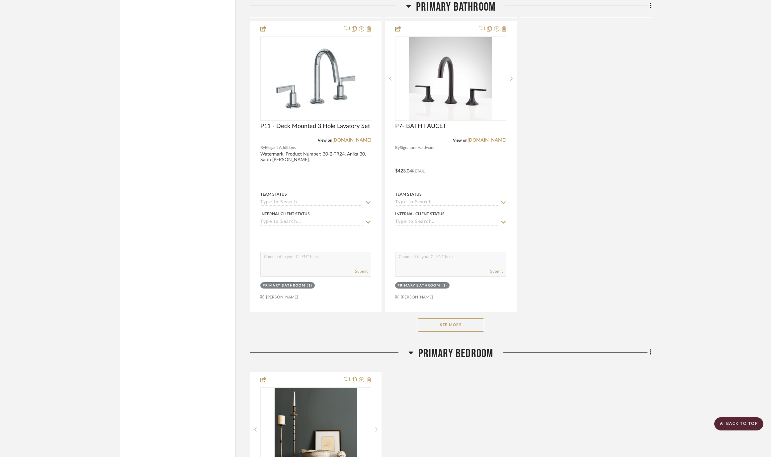
scroll to position [5680, 0]
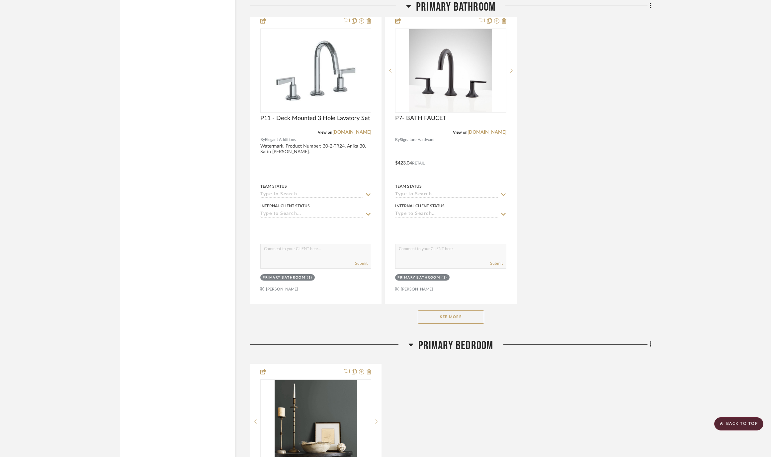
click at [461, 311] on button "See More" at bounding box center [450, 317] width 66 height 13
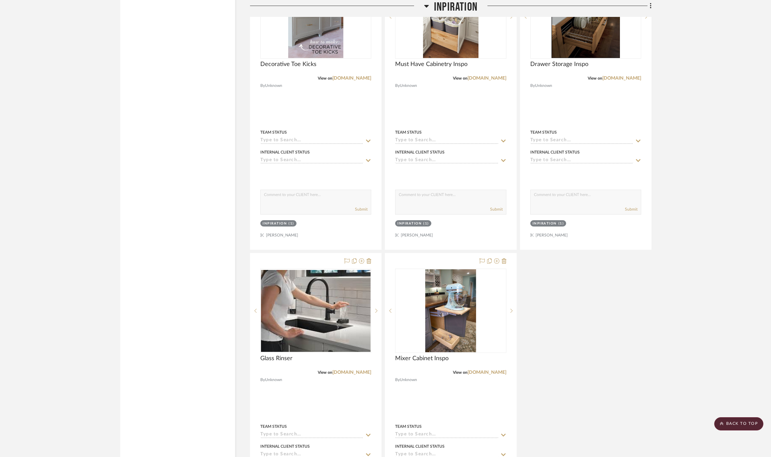
scroll to position [9866, 0]
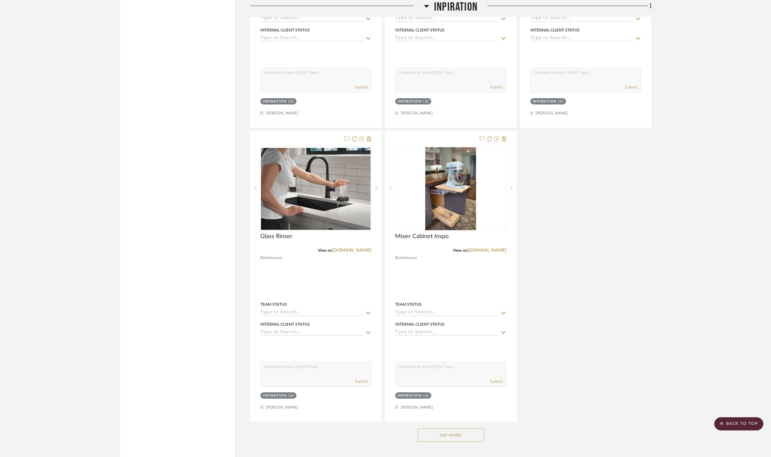
click at [457, 429] on button "See More" at bounding box center [450, 435] width 66 height 13
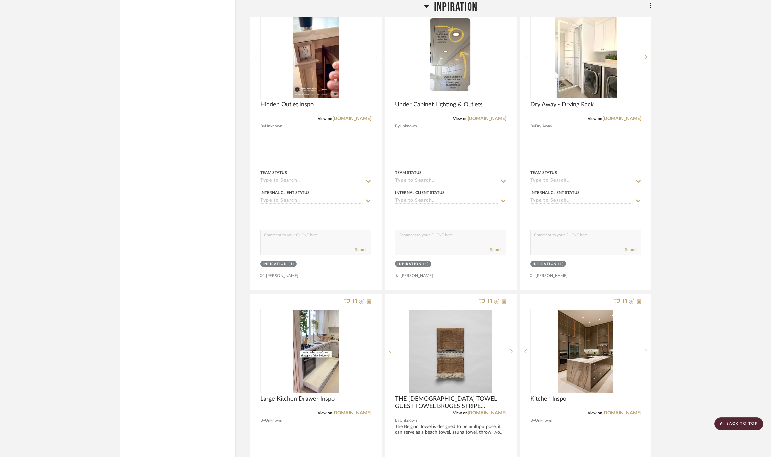
scroll to position [10292, 0]
click at [650, 7] on icon at bounding box center [650, 5] width 2 height 7
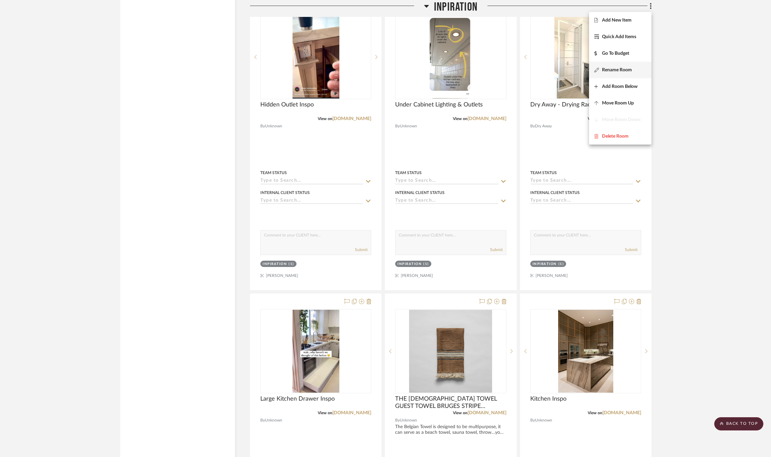
click at [622, 69] on span "Rename Room" at bounding box center [617, 70] width 30 height 6
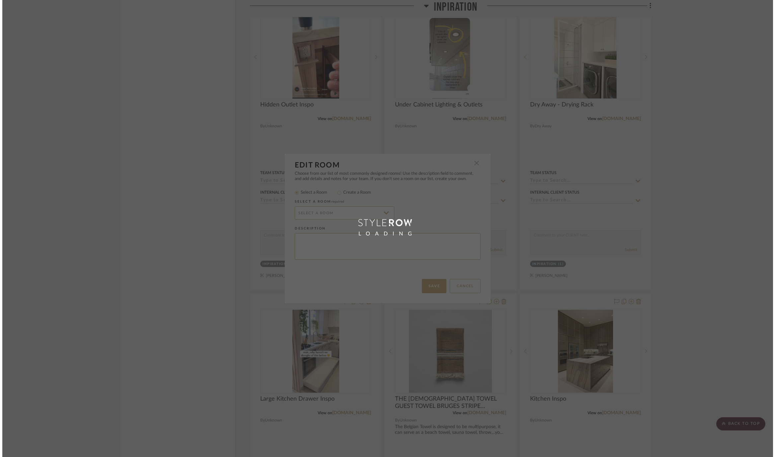
scroll to position [0, 0]
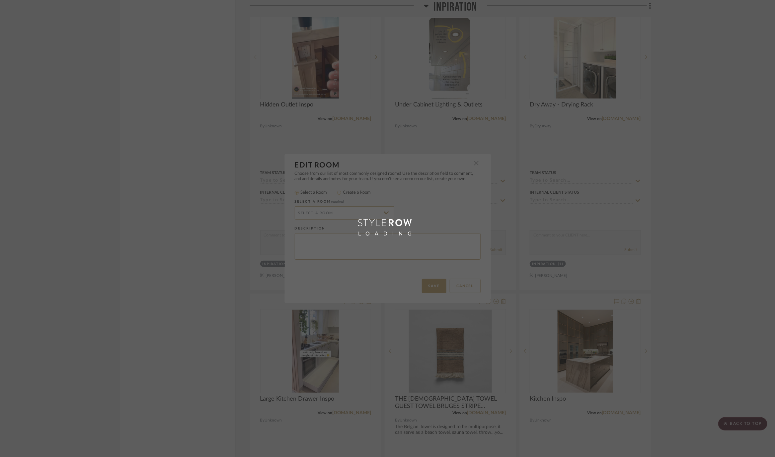
radio input "false"
radio input "true"
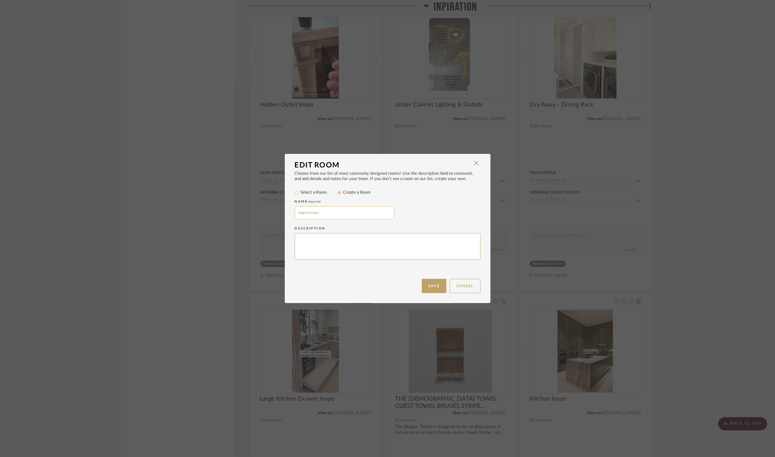
click at [300, 214] on input "Inpiration" at bounding box center [345, 212] width 100 height 13
type input "Inspiration"
click at [432, 290] on button "Save" at bounding box center [434, 286] width 25 height 14
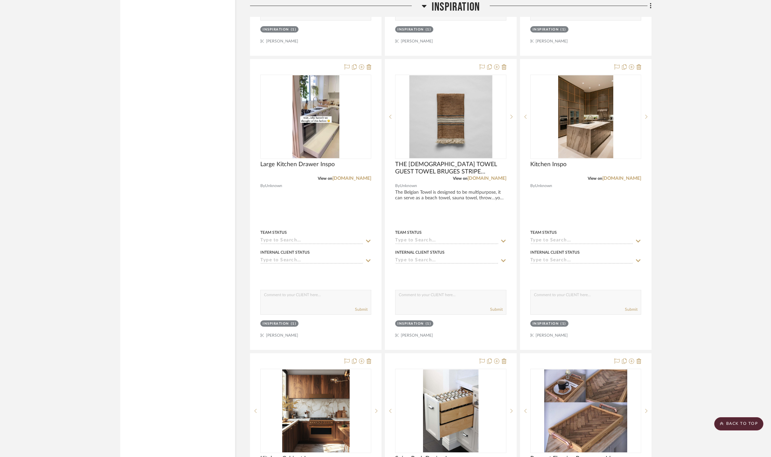
scroll to position [10746, 0]
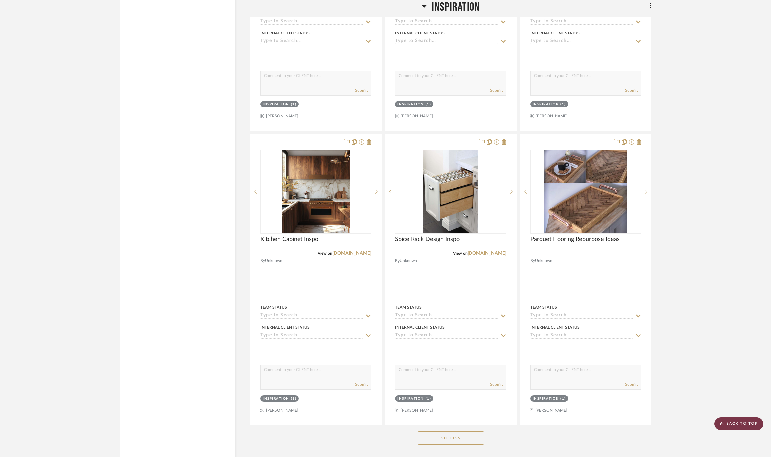
click at [729, 419] on scroll-to-top-button "BACK TO TOP" at bounding box center [738, 423] width 49 height 13
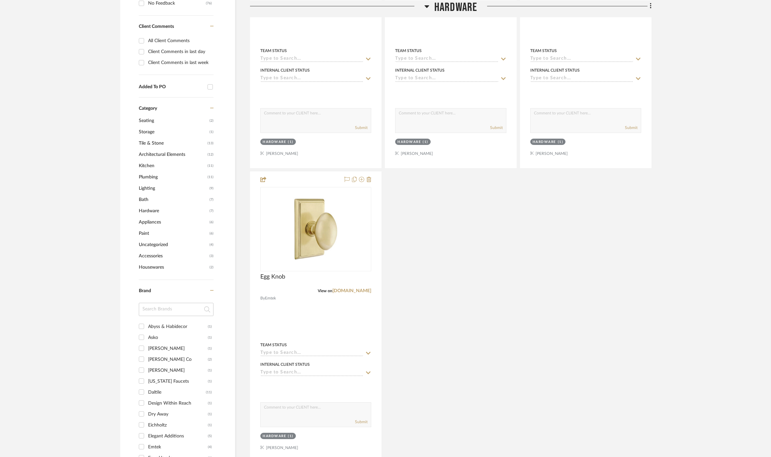
scroll to position [324, 0]
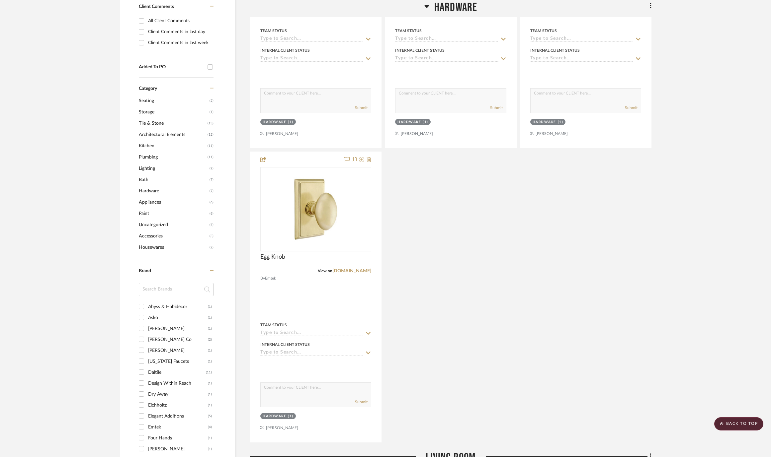
click at [153, 122] on span "Tile & Stone" at bounding box center [172, 123] width 67 height 11
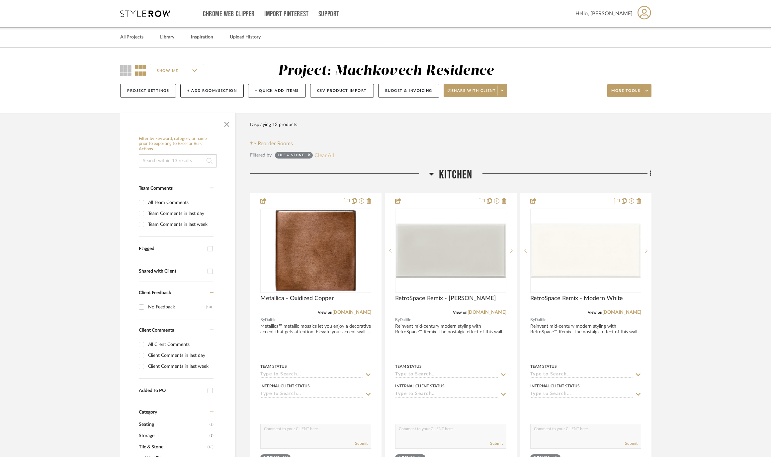
click at [328, 155] on button "Clear All" at bounding box center [324, 155] width 20 height 9
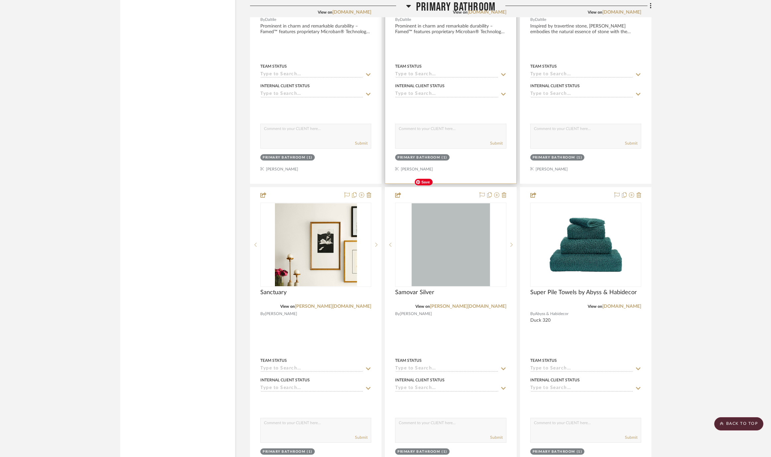
scroll to position [7677, 0]
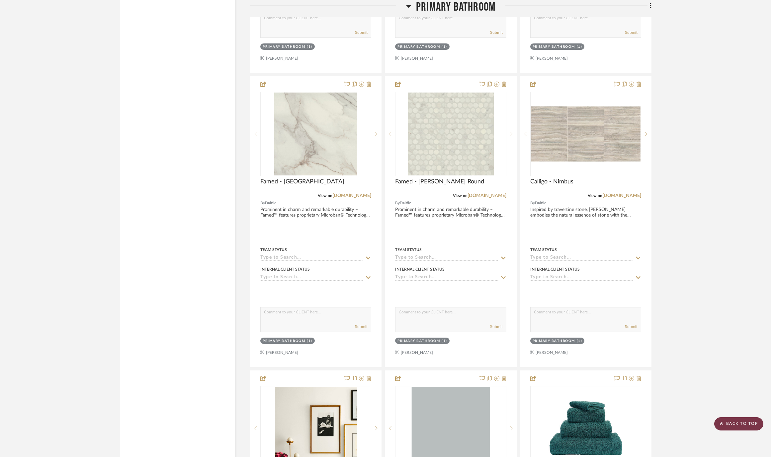
click at [736, 423] on scroll-to-top-button "BACK TO TOP" at bounding box center [738, 423] width 49 height 13
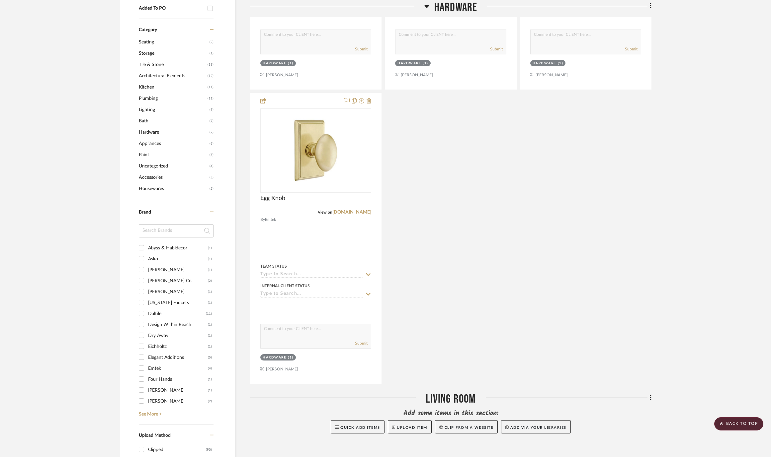
scroll to position [381, 0]
click at [154, 65] on span "Tile & Stone" at bounding box center [172, 66] width 67 height 11
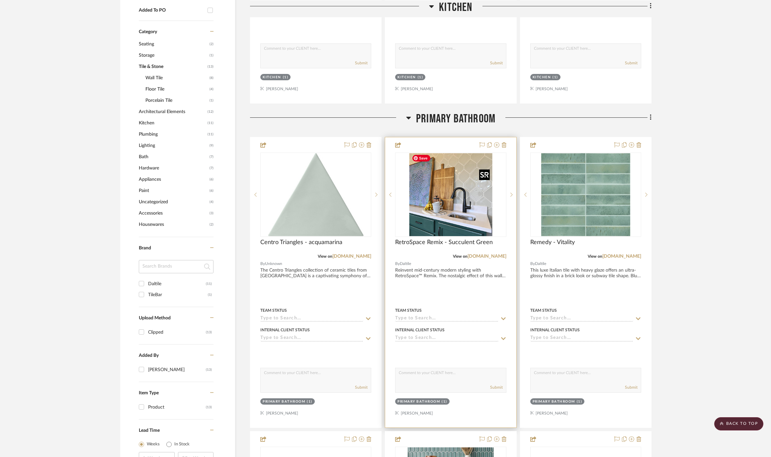
click at [446, 217] on img "0" at bounding box center [450, 194] width 83 height 83
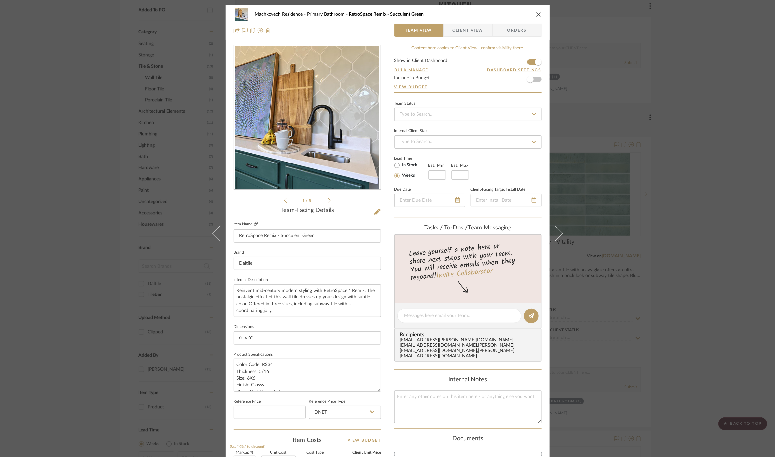
click at [256, 222] on icon at bounding box center [256, 224] width 4 height 4
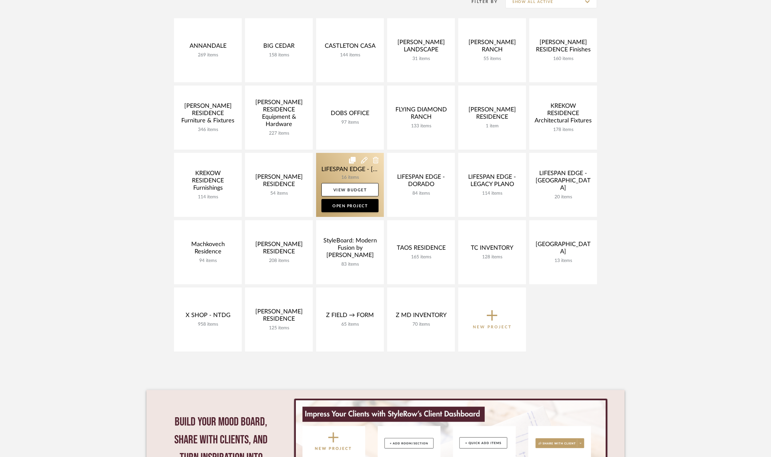
scroll to position [150, 0]
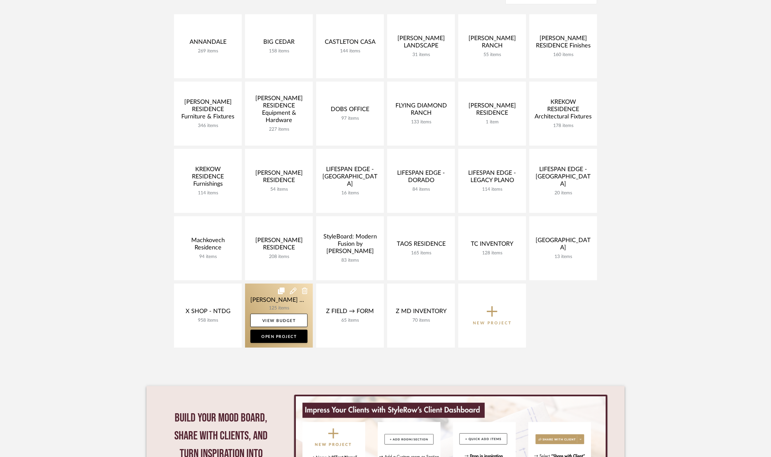
click at [249, 291] on link at bounding box center [279, 316] width 68 height 64
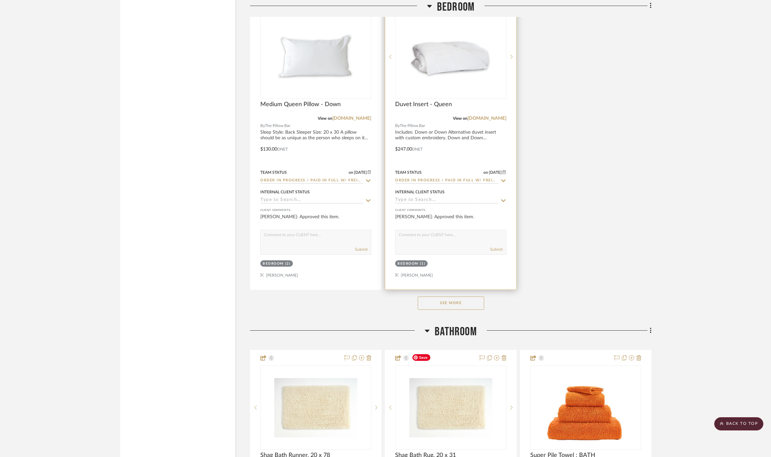
scroll to position [4243, 0]
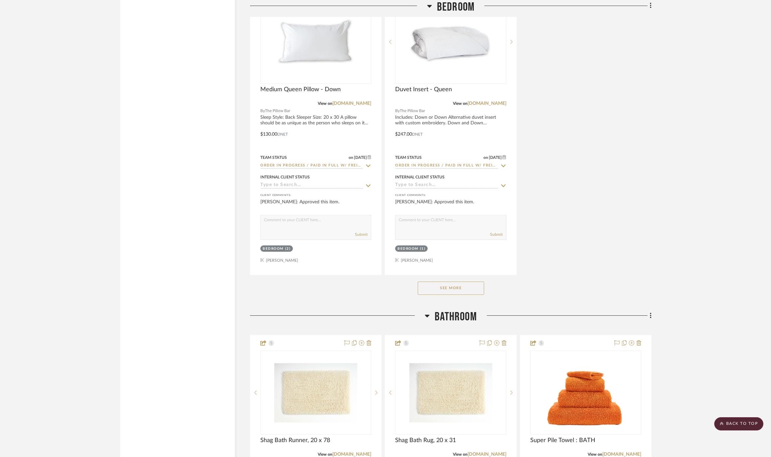
click at [456, 282] on button "See More" at bounding box center [450, 288] width 66 height 13
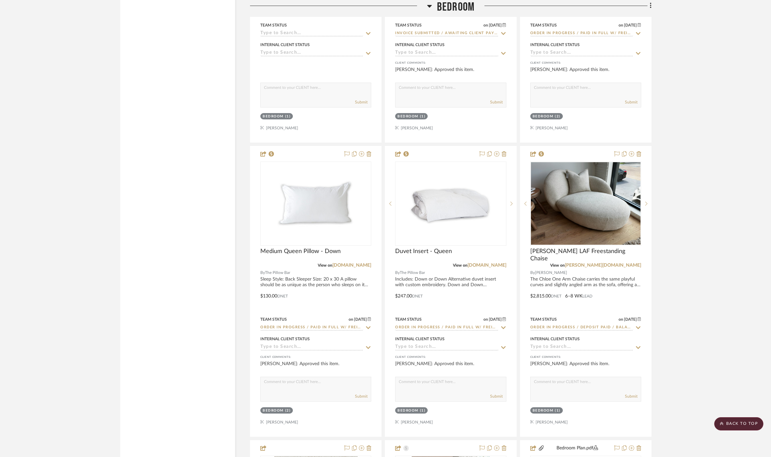
scroll to position [4077, 0]
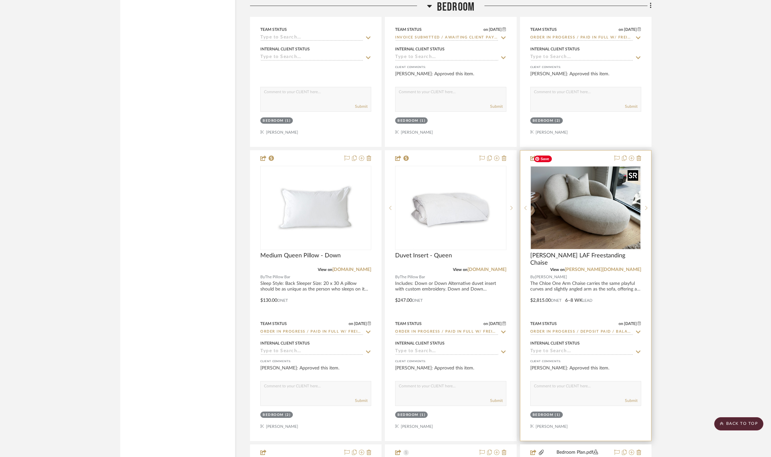
click at [0, 0] on img at bounding box center [0, 0] width 0 height 0
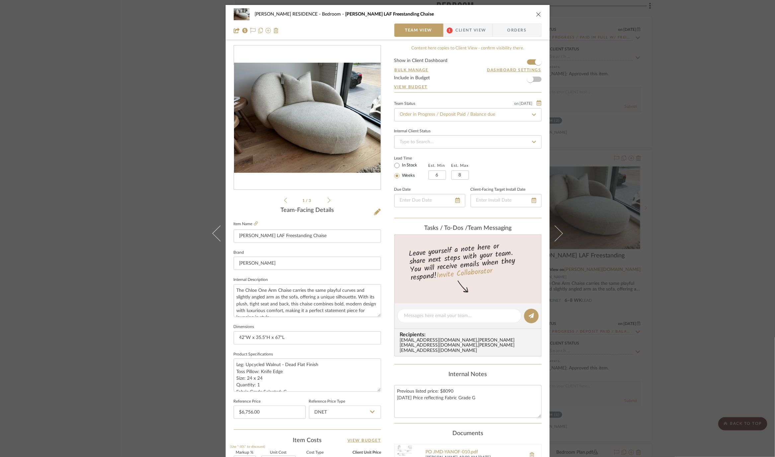
scroll to position [59, 0]
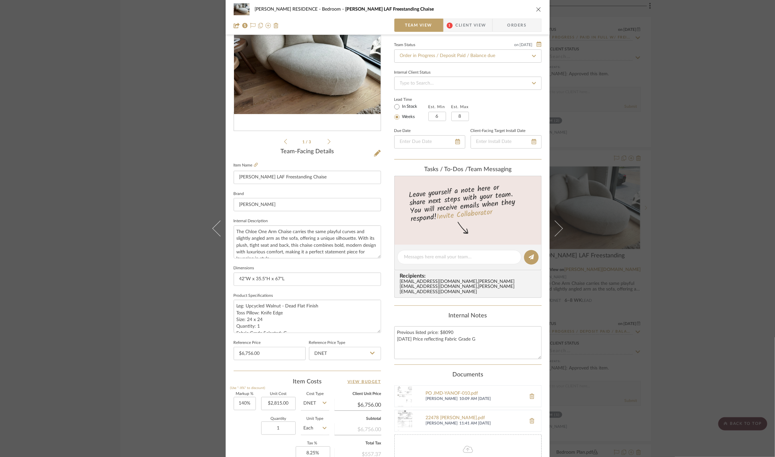
click at [472, 31] on span "Client View" at bounding box center [471, 25] width 31 height 13
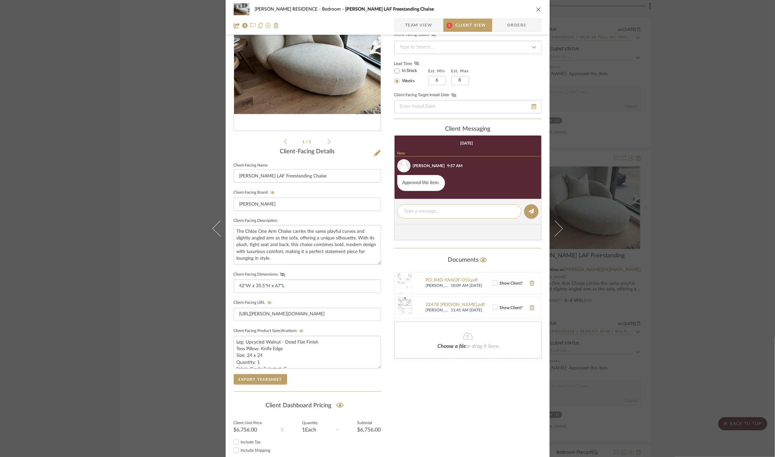
click at [446, 213] on textarea at bounding box center [459, 211] width 110 height 7
type textarea "E"
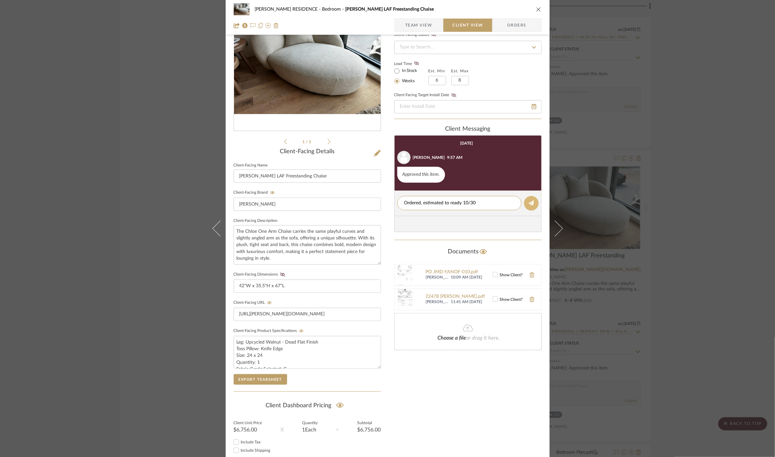
type textarea "Ordered, estimated to ready 10/30"
click at [524, 200] on button at bounding box center [531, 203] width 15 height 15
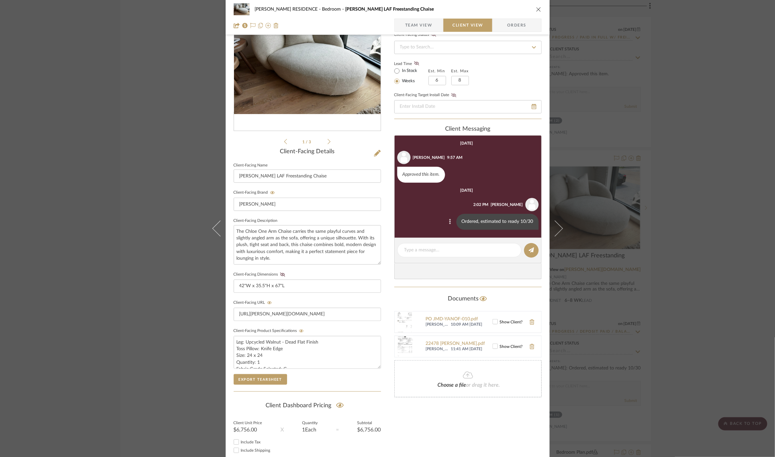
click at [449, 220] on icon at bounding box center [450, 221] width 2 height 5
click at [421, 211] on span "Edit Message" at bounding box center [417, 213] width 27 height 6
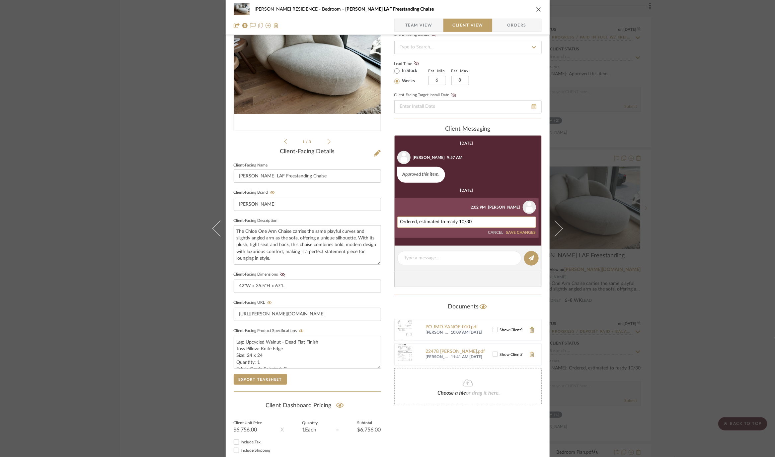
click at [443, 221] on textarea "Ordered, estimated to ready 10/30" at bounding box center [466, 222] width 133 height 5
drag, startPoint x: 463, startPoint y: 222, endPoint x: 439, endPoint y: 221, distance: 24.3
click at [439, 221] on textarea "Ordered, estimated to be ready 10/30" at bounding box center [466, 222] width 133 height 5
click at [493, 220] on textarea "Ordered, estimated ready to ship date: 10/30" at bounding box center [466, 222] width 133 height 5
type textarea "Ordered, estimated ready to ship date: 10/30/25"
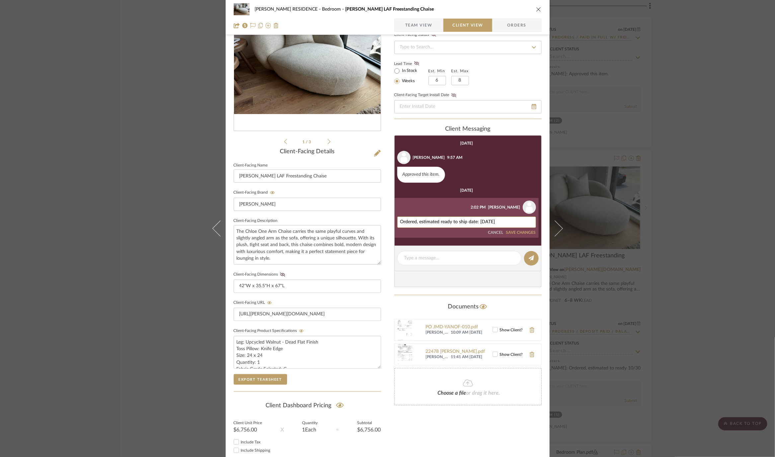
click at [522, 231] on button "SAVE CHANGES" at bounding box center [521, 233] width 30 height 5
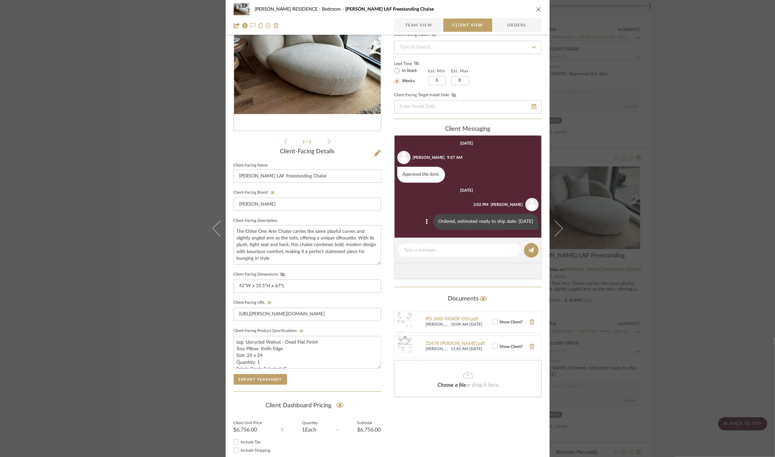
click at [638, 239] on div "YANOFSKY RESIDENCE Bedroom Chloe LAF Freestanding Chaise Team View Client View …" at bounding box center [387, 228] width 775 height 457
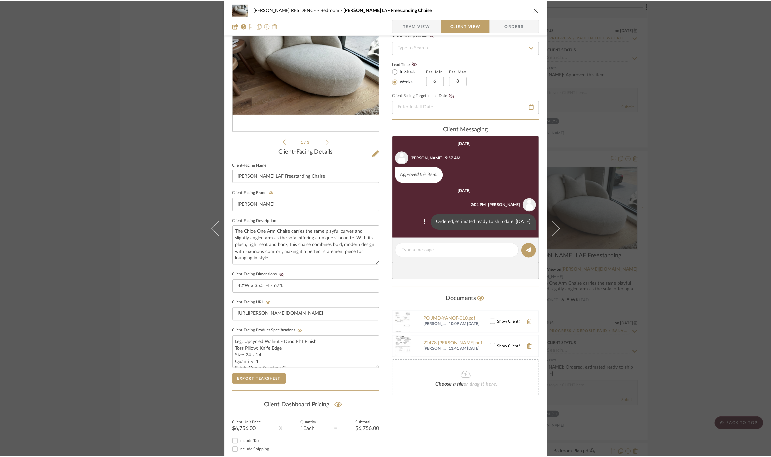
scroll to position [4077, 0]
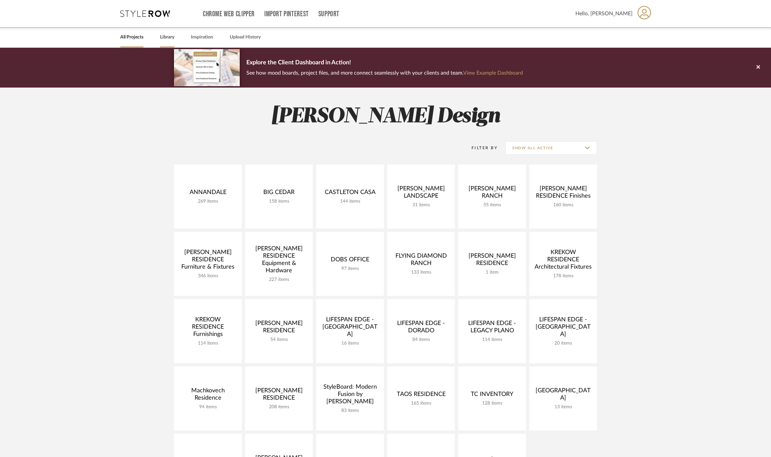
click at [171, 30] on div "Library" at bounding box center [167, 37] width 14 height 20
click at [167, 37] on link "Library" at bounding box center [167, 37] width 14 height 9
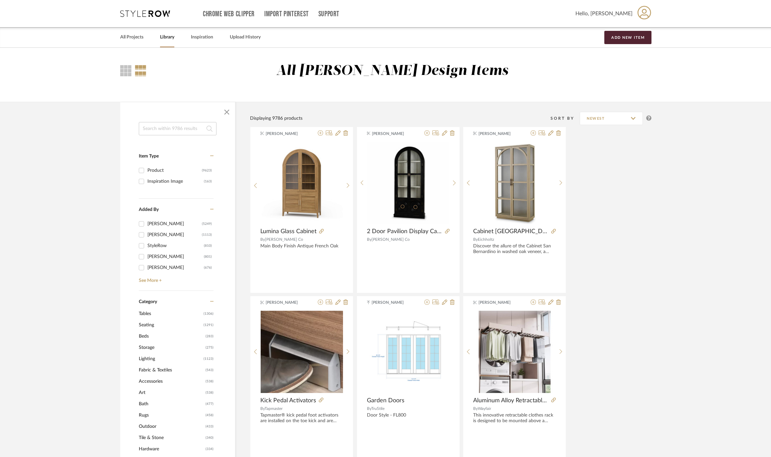
click at [161, 132] on input at bounding box center [178, 128] width 78 height 13
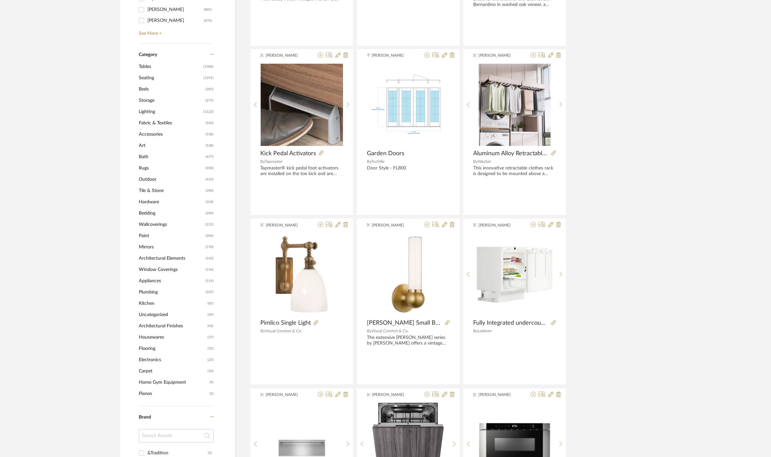
click at [145, 76] on span "Seating" at bounding box center [170, 77] width 63 height 11
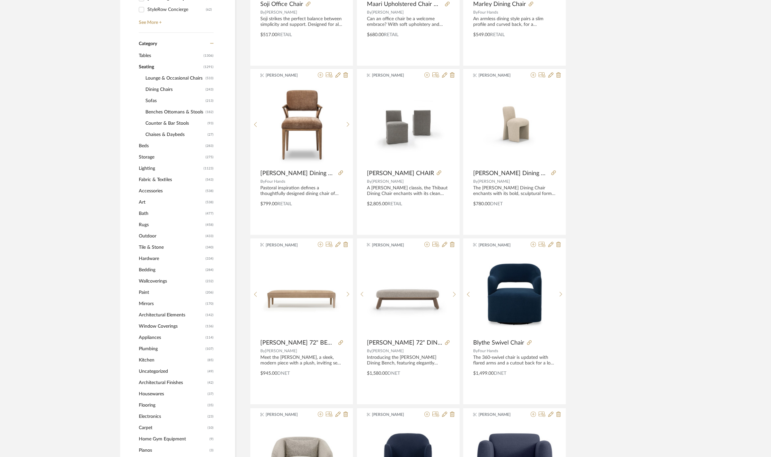
scroll to position [246, 0]
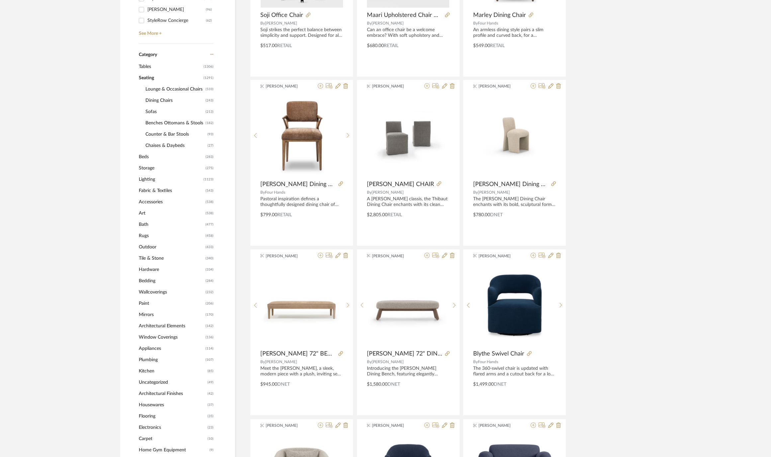
click at [155, 121] on span "Benches Ottomans & Stools" at bounding box center [174, 122] width 58 height 11
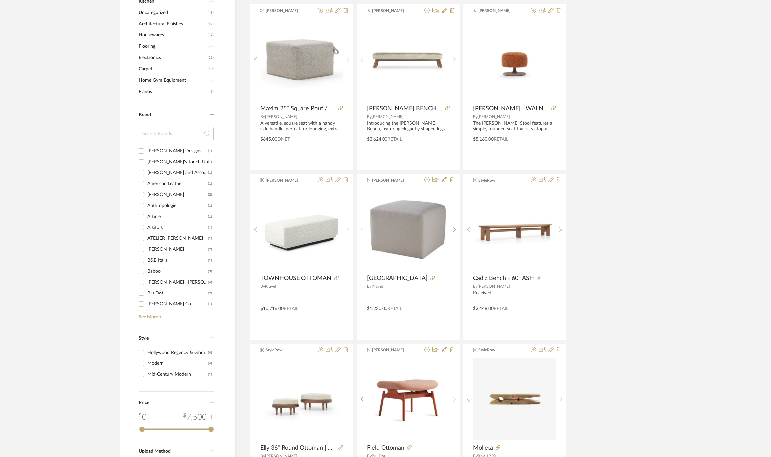
scroll to position [676, 0]
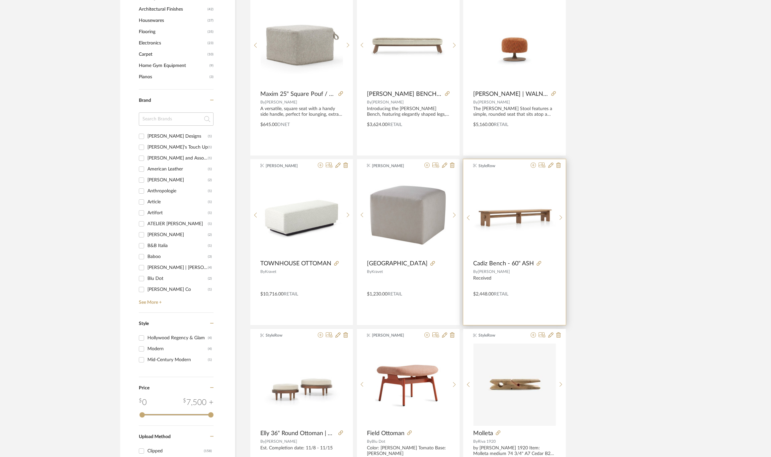
click at [523, 228] on img "0" at bounding box center [514, 214] width 82 height 37
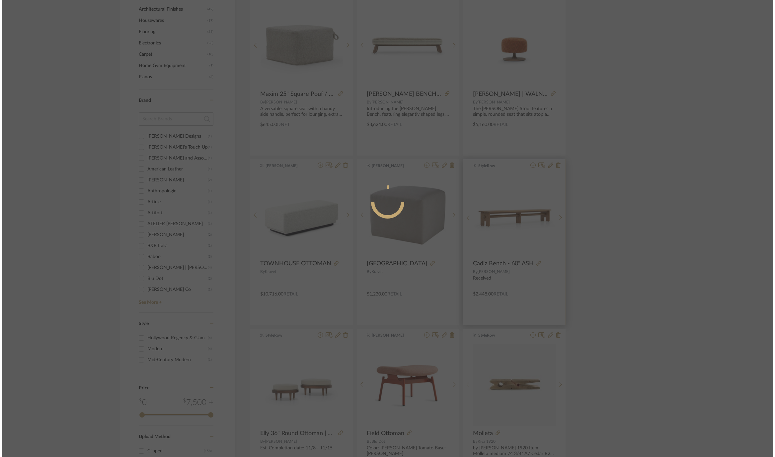
scroll to position [0, 0]
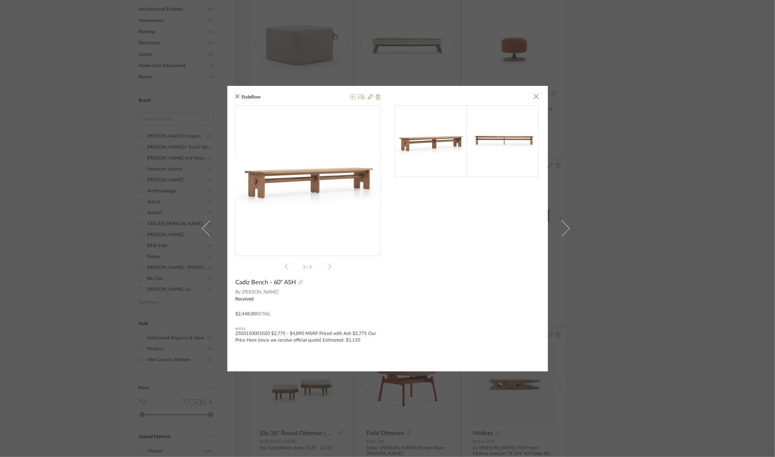
click at [298, 282] on icon at bounding box center [300, 282] width 5 height 5
click at [701, 255] on div "StyleRow × 1 / 2 Cadiz Bench - 60" ASH By Verellen Received $2,448.00 Retail No…" at bounding box center [387, 228] width 775 height 457
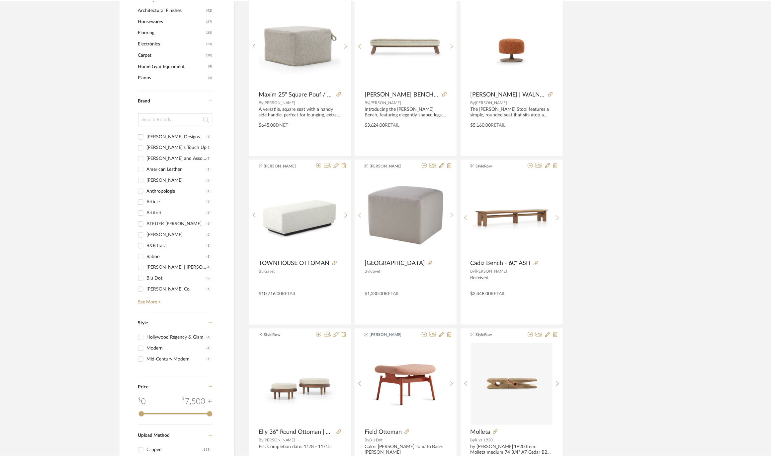
scroll to position [676, 0]
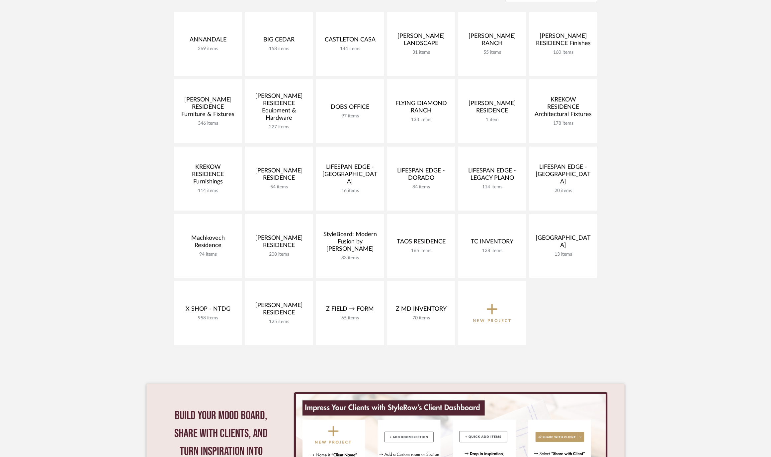
scroll to position [155, 0]
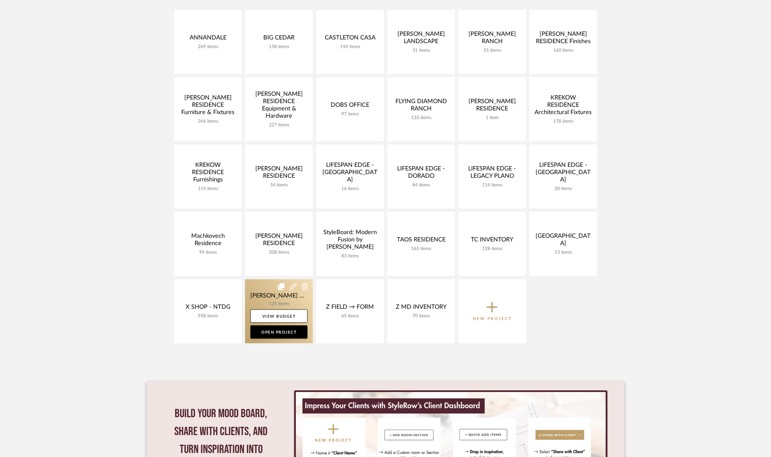
click at [258, 296] on link at bounding box center [279, 311] width 68 height 64
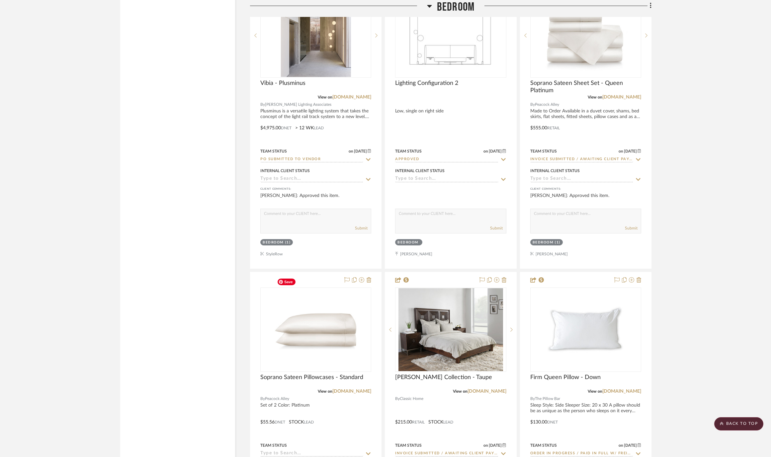
scroll to position [3631, 0]
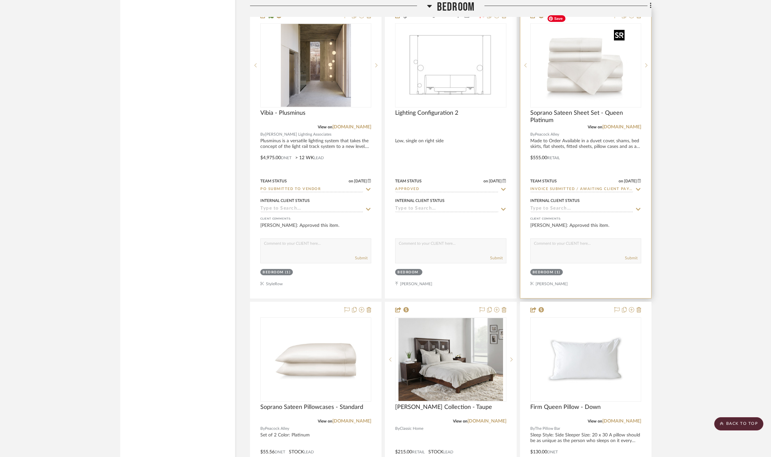
click at [0, 0] on img at bounding box center [0, 0] width 0 height 0
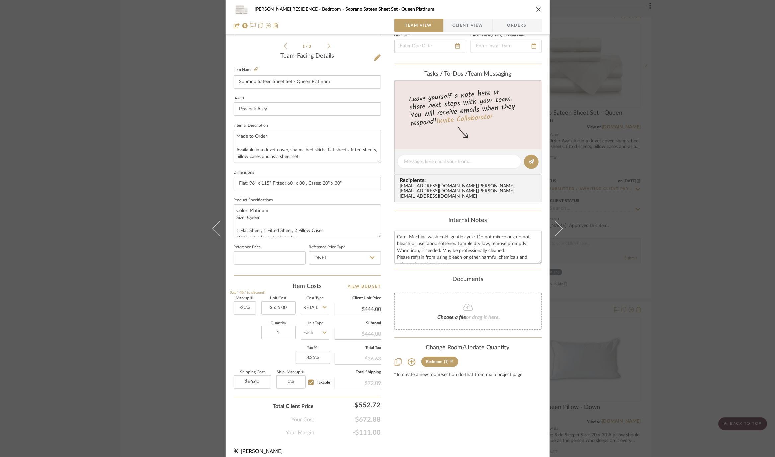
scroll to position [158, 0]
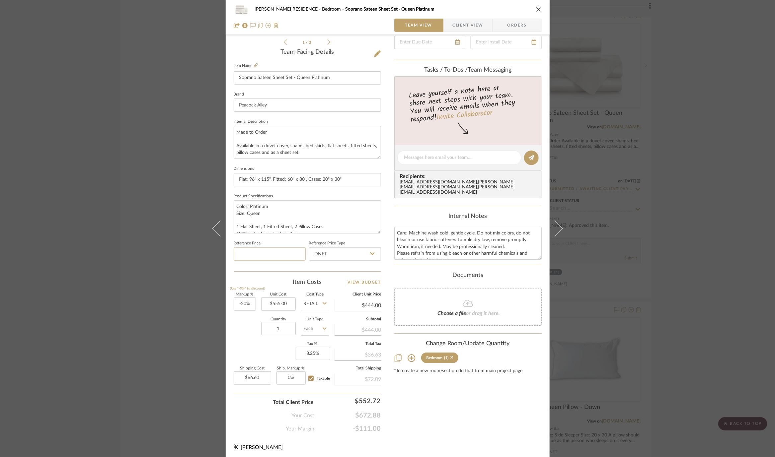
click at [261, 254] on input at bounding box center [270, 254] width 72 height 13
type input "$444.00"
click at [257, 270] on summary-project-details "Team-Facing Details Item Name Soprano Sateen Sheet Set - Queen Platinum Brand P…" at bounding box center [307, 160] width 147 height 223
click at [341, 251] on input "DNET" at bounding box center [345, 254] width 72 height 13
click at [324, 287] on span "Retail" at bounding box center [319, 286] width 11 height 5
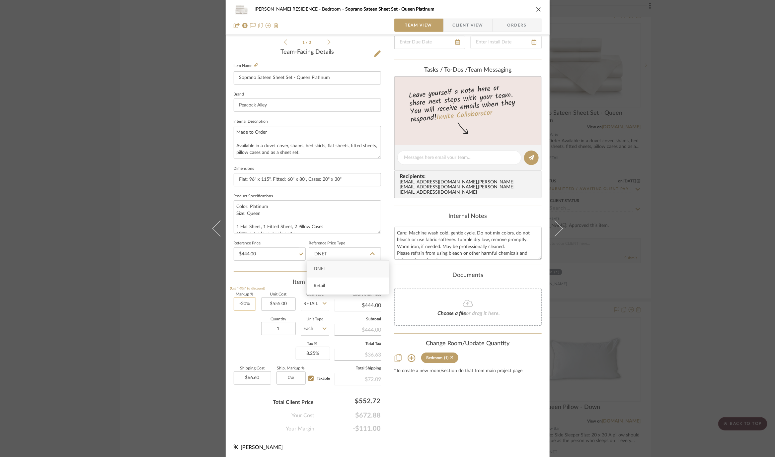
type input "Retail"
click at [243, 306] on input "-20" at bounding box center [245, 304] width 22 height 13
type input "0%"
type input "555.00"
click at [277, 298] on input "555.00" at bounding box center [278, 304] width 35 height 13
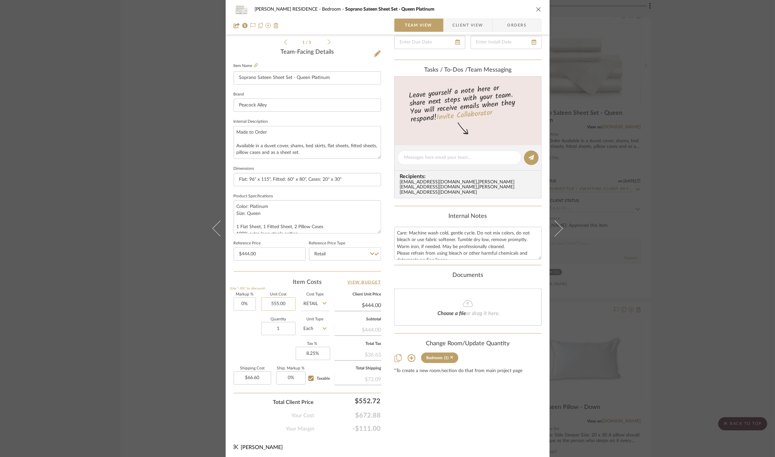
type input "$555.00"
type input "$83.25"
type input "$246.00"
click at [239, 341] on div "Markup % (Use "-X%" to discount) 0% Unit Cost $246.00 Cost Type Retail Client U…" at bounding box center [307, 341] width 147 height 97
type input "$246.00"
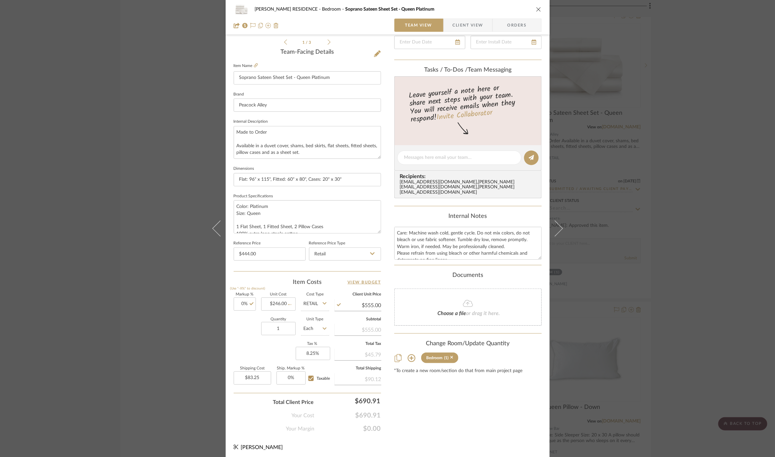
type input "$36.90"
click at [279, 303] on input "246.00" at bounding box center [278, 304] width 35 height 13
click at [279, 302] on input "246.00" at bounding box center [278, 304] width 35 height 13
drag, startPoint x: 277, startPoint y: 301, endPoint x: 291, endPoint y: 301, distance: 13.3
click at [291, 301] on input "246.00" at bounding box center [278, 304] width 35 height 13
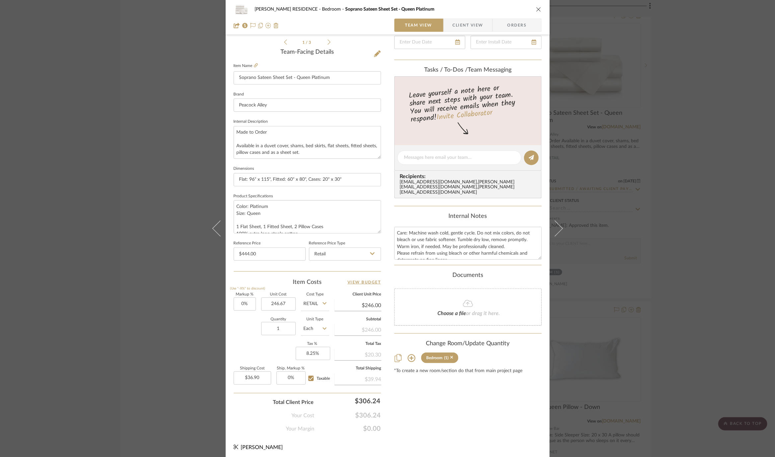
type input "$246.67"
click at [252, 320] on div "Quantity 1 Unit Type Each" at bounding box center [282, 330] width 96 height 24
type input "$246.67"
type input "$37.00"
click at [244, 303] on input "0" at bounding box center [245, 304] width 22 height 13
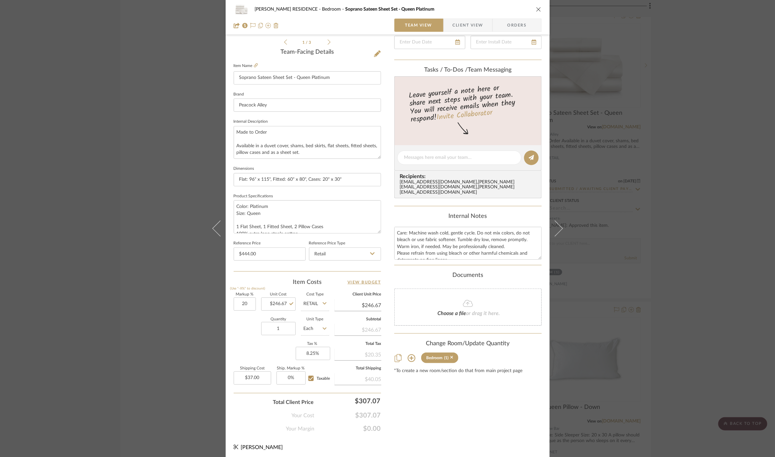
type input "20%"
click at [240, 329] on div "Quantity 1 Unit Type Each" at bounding box center [282, 330] width 96 height 24
type input "$296.00"
type input "$44.40"
click at [240, 298] on input "20" at bounding box center [245, 304] width 22 height 13
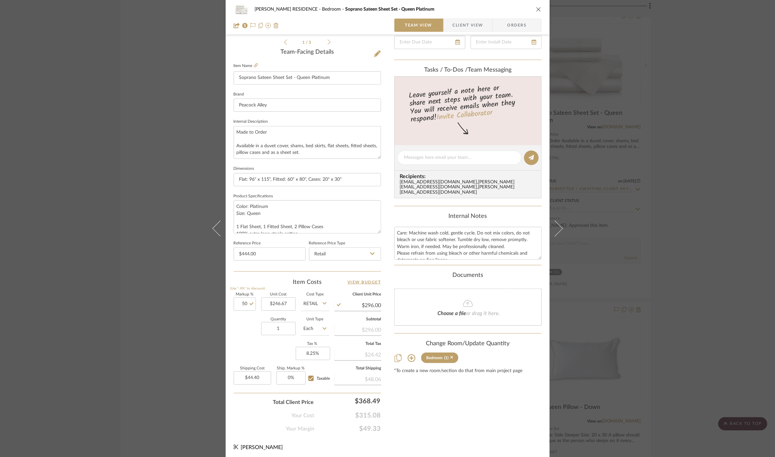
type input "50%"
click at [245, 339] on div "Markup % (Use "-X%" to discount) 50% Unit Cost $246.67 Cost Type Retail Client …" at bounding box center [307, 341] width 147 height 97
type input "$370.01"
type input "$55.50"
click at [243, 303] on input "50" at bounding box center [245, 304] width 22 height 13
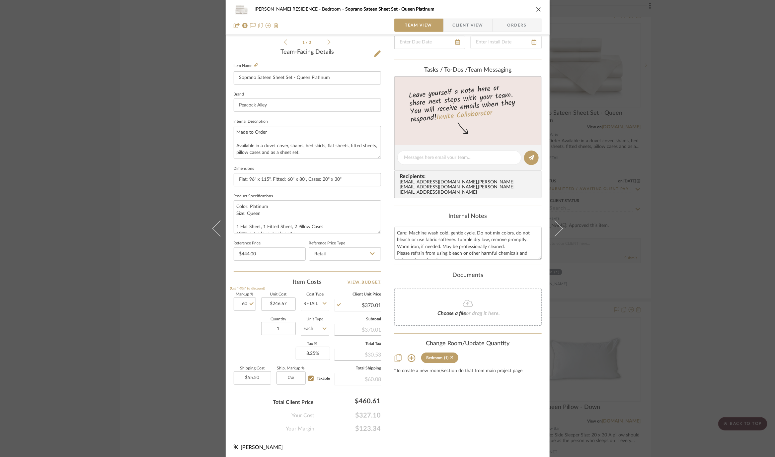
type input "60%"
click at [242, 325] on div "Quantity 1 Unit Type Each" at bounding box center [282, 330] width 96 height 24
type input "$394.67"
type input "$59.20"
click at [241, 303] on input "60" at bounding box center [245, 304] width 22 height 13
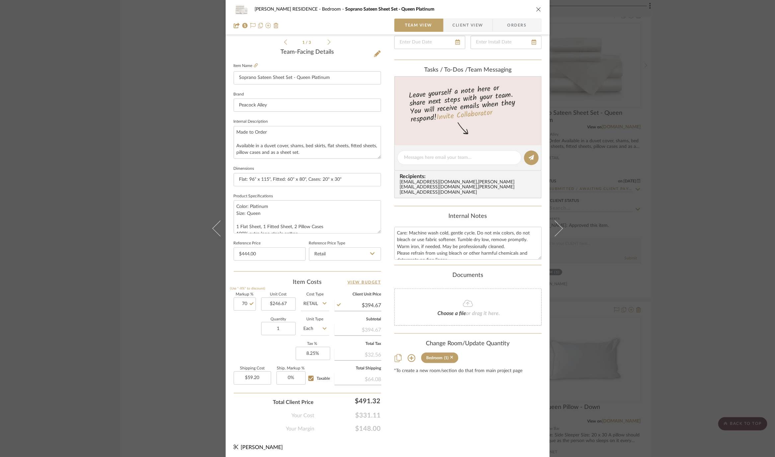
type input "70%"
click at [240, 330] on div "Quantity 1 Unit Type Each" at bounding box center [282, 330] width 96 height 24
type input "$419.34"
type input "$62.90"
click at [240, 304] on input "70" at bounding box center [245, 304] width 22 height 13
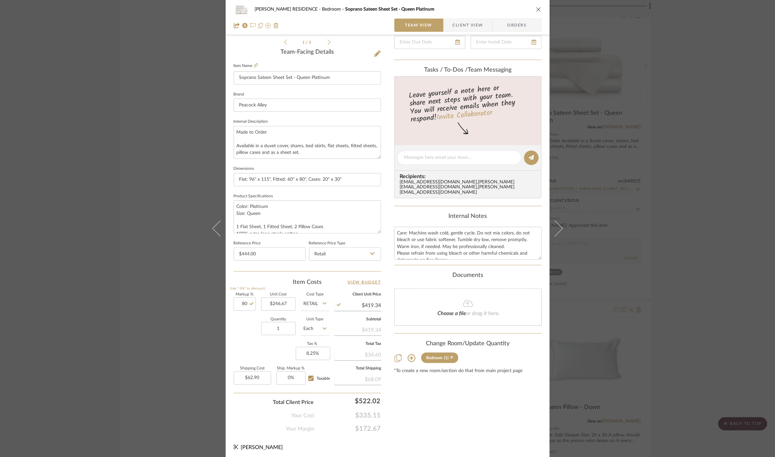
type input "80%"
click at [242, 335] on div "Quantity 1 Unit Type Each" at bounding box center [282, 330] width 96 height 24
type input "$444.01"
type input "$66.60"
click at [310, 306] on input "Retail" at bounding box center [315, 304] width 28 height 13
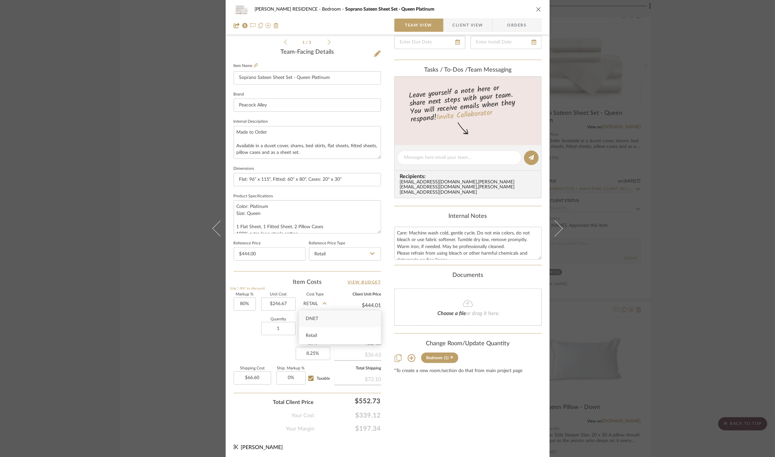
click at [310, 321] on span "DNET" at bounding box center [312, 319] width 13 height 5
type input "DNET"
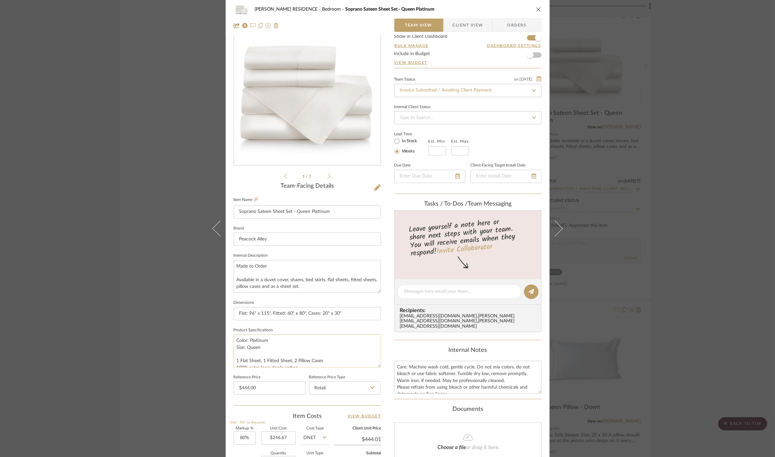
scroll to position [0, 0]
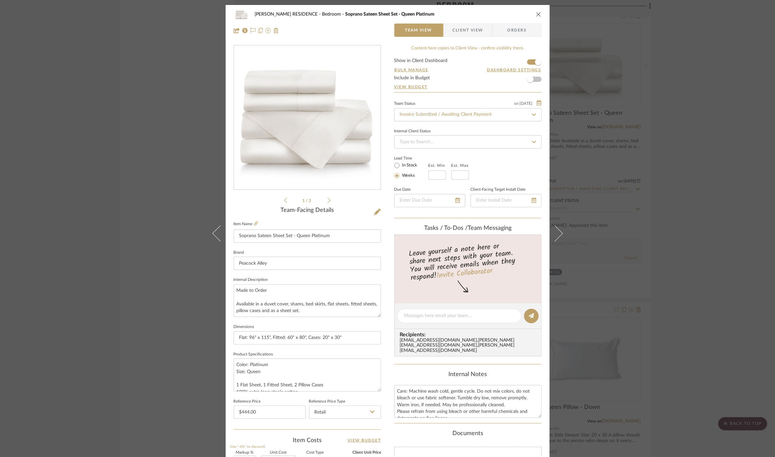
click at [164, 236] on div "[PERSON_NAME] RESIDENCE Bedroom Soprano Sateen Sheet Set - Queen Platinum Team …" at bounding box center [387, 228] width 775 height 457
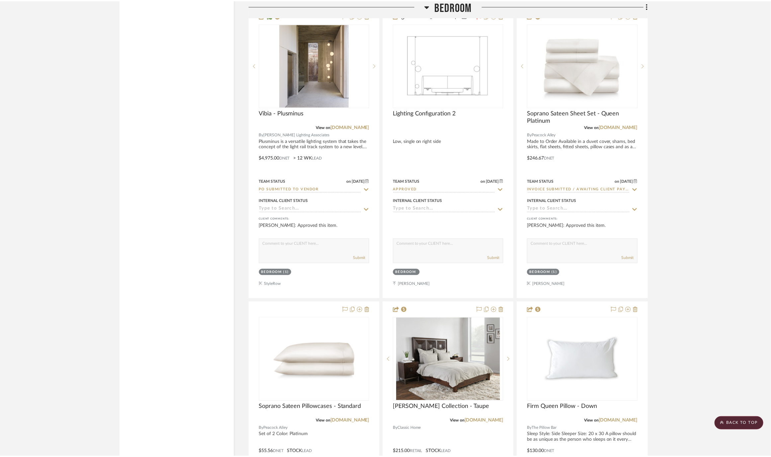
scroll to position [3631, 0]
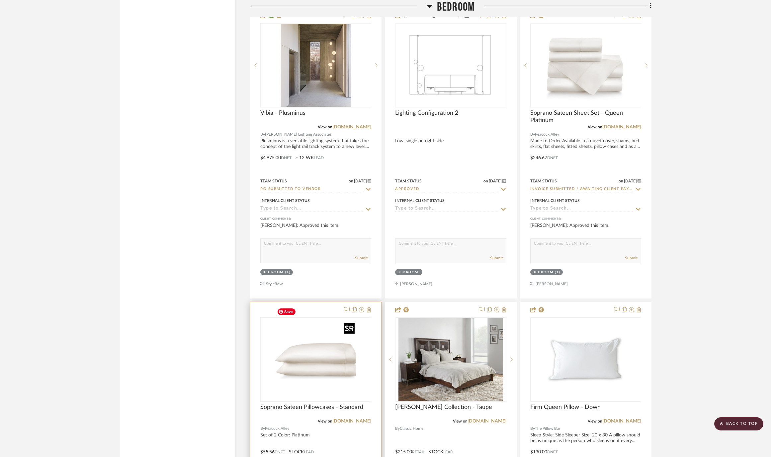
click at [306, 350] on img "0" at bounding box center [315, 359] width 83 height 83
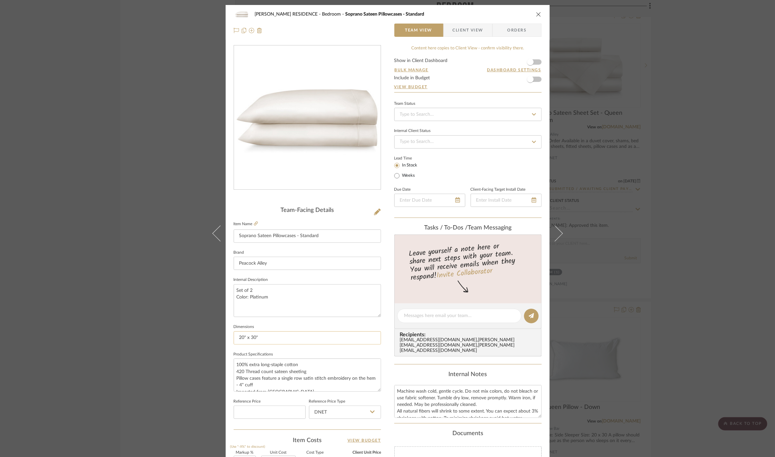
scroll to position [158, 0]
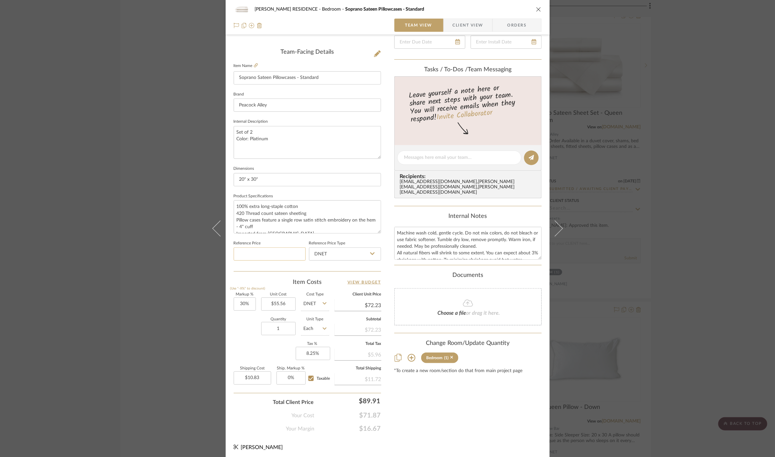
click at [254, 248] on input at bounding box center [270, 254] width 72 height 13
type input "$100.00"
click at [267, 266] on div "Team-Facing Details Item Name Soprano Sateen Pillowcases - Standard Brand Peaco…" at bounding box center [307, 160] width 147 height 223
click at [340, 260] on sr-form-field "Reference Price Type DNET" at bounding box center [345, 253] width 72 height 28
click at [336, 251] on input "DNET" at bounding box center [345, 254] width 72 height 13
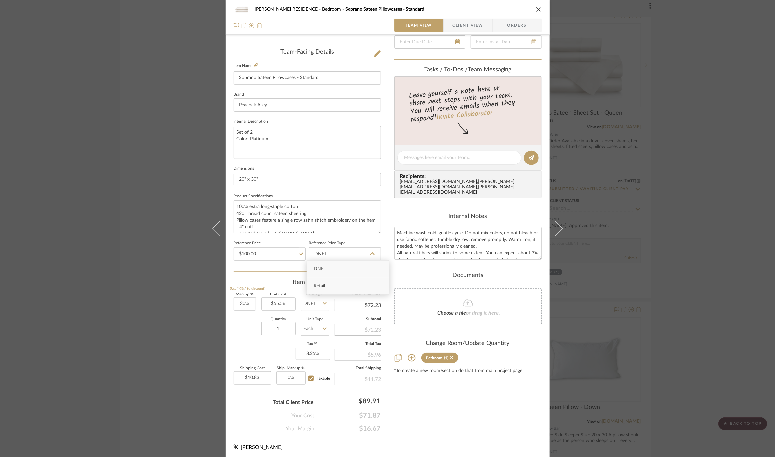
click at [326, 292] on div "Retail" at bounding box center [348, 286] width 82 height 17
type input "Retail"
click at [244, 303] on input "30" at bounding box center [245, 304] width 22 height 13
type input "70%"
click at [238, 326] on div "Quantity 1 Unit Type Each" at bounding box center [282, 330] width 96 height 24
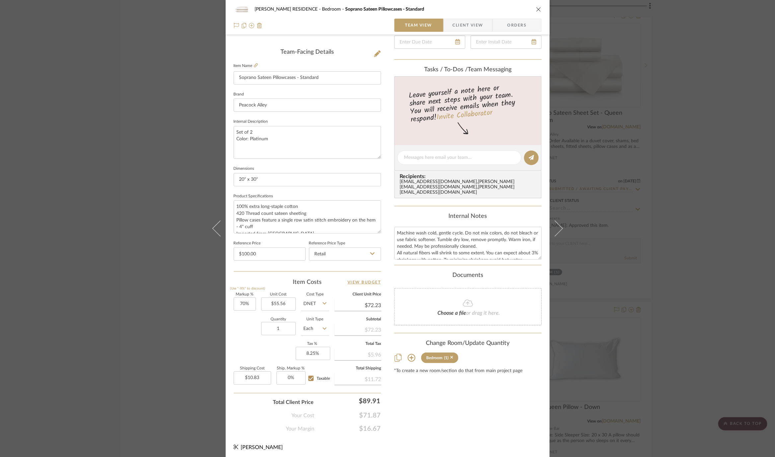
type input "$94.45"
type input "$14.17"
click at [241, 304] on input "70" at bounding box center [245, 304] width 22 height 13
type input "80%"
click at [244, 326] on div "Quantity 1 Unit Type Each" at bounding box center [282, 330] width 96 height 24
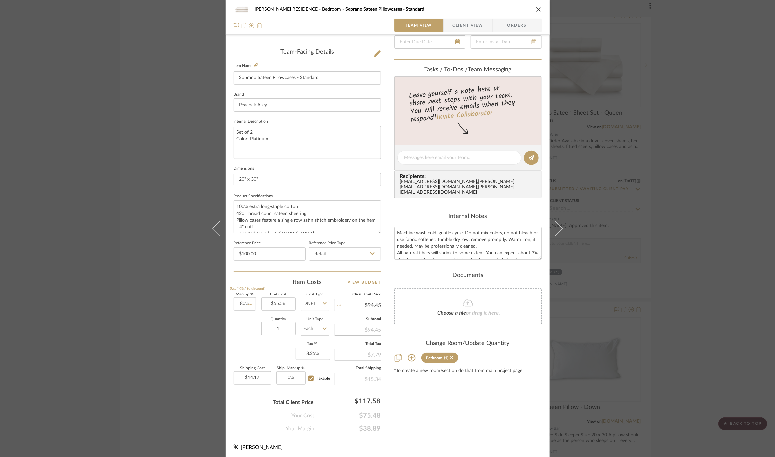
type input "$100.01"
type input "$15.00"
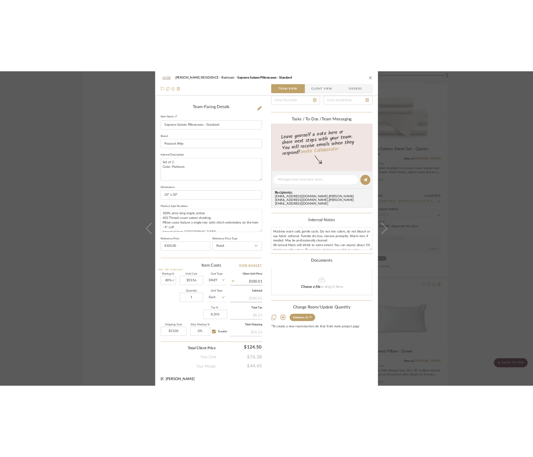
scroll to position [0, 0]
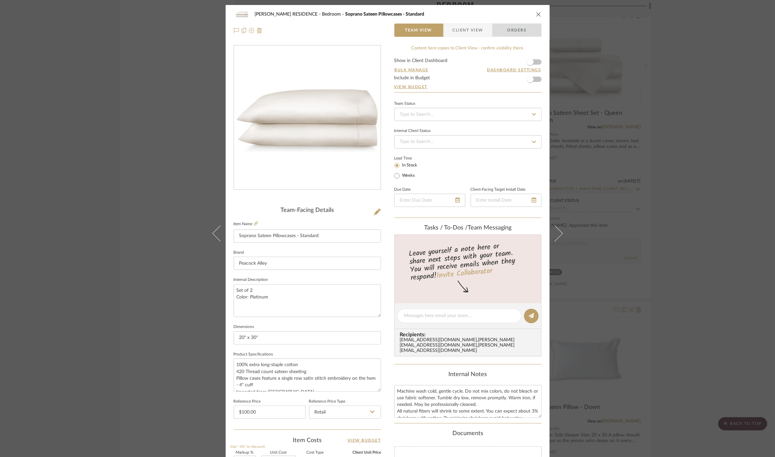
click at [521, 28] on span "Orders" at bounding box center [517, 30] width 34 height 13
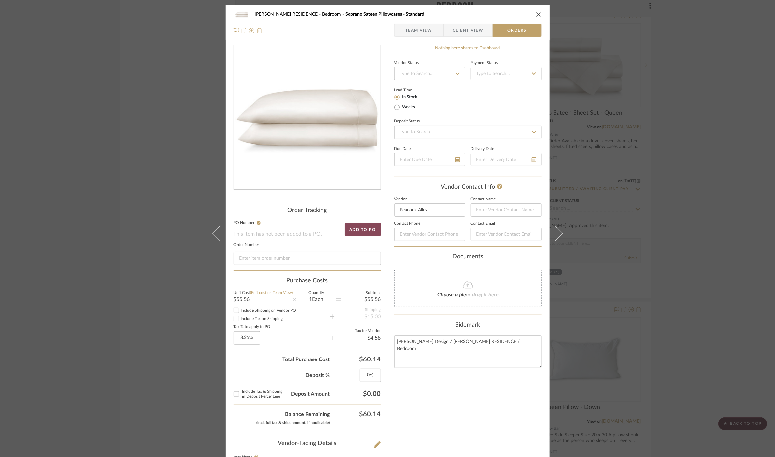
click at [369, 227] on button "Add to PO" at bounding box center [362, 229] width 37 height 13
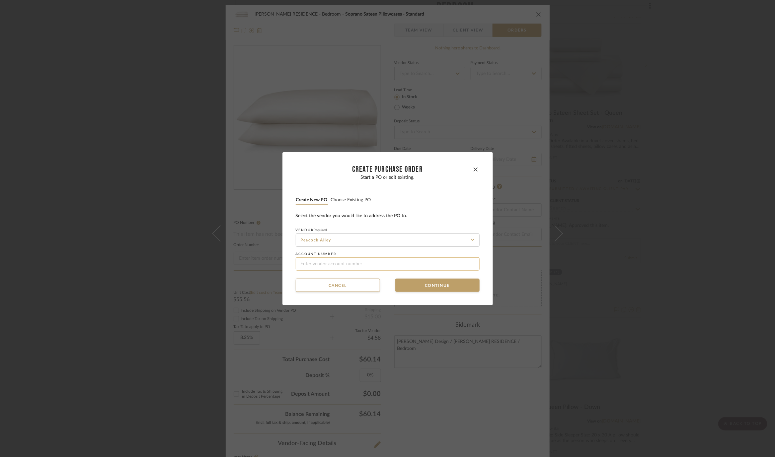
click at [338, 264] on input at bounding box center [388, 263] width 184 height 13
click at [331, 287] on button "Cancel" at bounding box center [338, 285] width 84 height 13
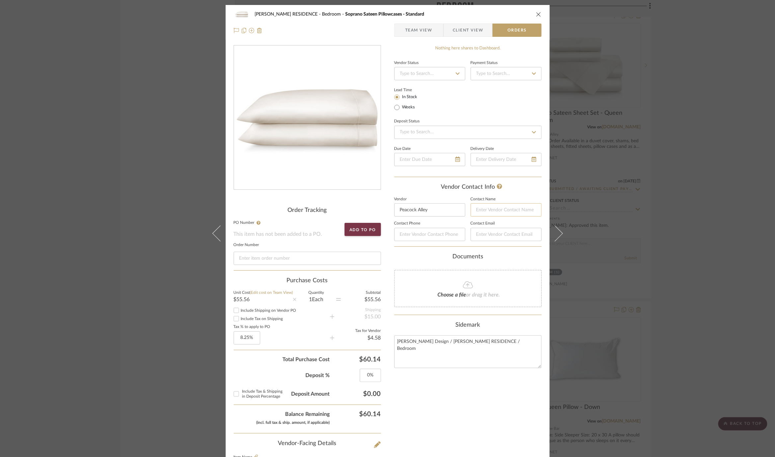
click at [496, 206] on input at bounding box center [506, 209] width 71 height 13
type input "[PERSON_NAME]"
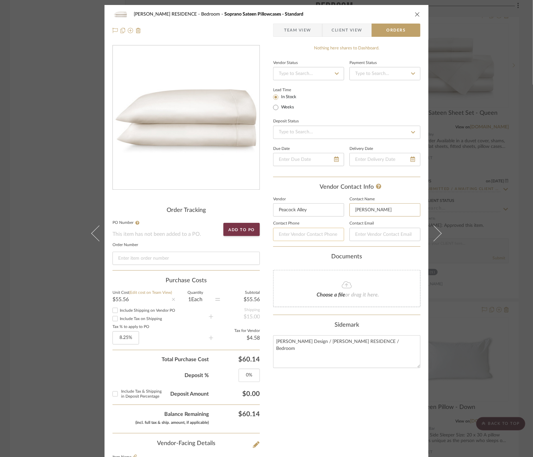
type input "[PERSON_NAME]"
click at [298, 233] on input at bounding box center [308, 234] width 71 height 13
type input "8"
type input "9722078511"
click at [377, 234] on input at bounding box center [384, 234] width 71 height 13
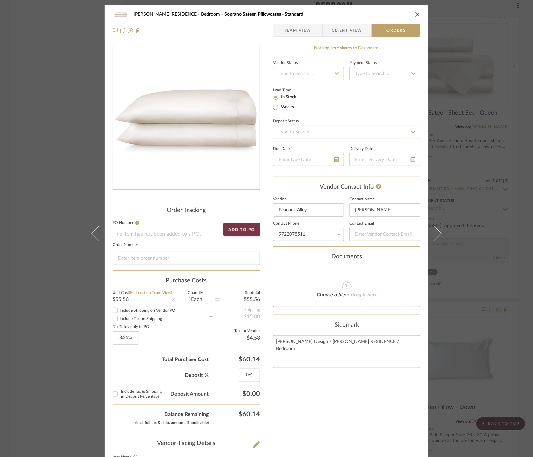
type input "[PHONE_NUMBER]"
type input "[EMAIL_ADDRESS][DOMAIN_NAME]"
click at [335, 264] on div "Documents Choose a file or drag it here." at bounding box center [346, 281] width 147 height 54
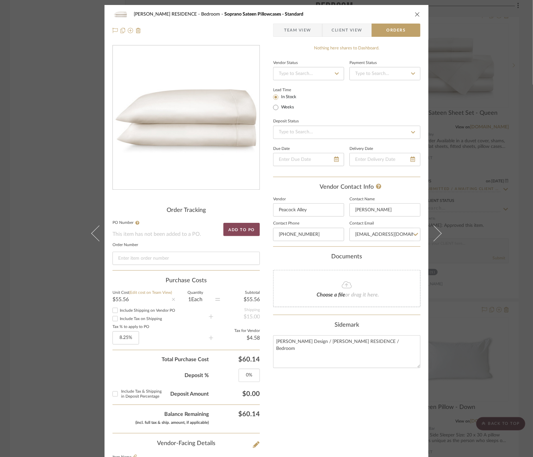
click at [239, 226] on button "Add to PO" at bounding box center [241, 229] width 37 height 13
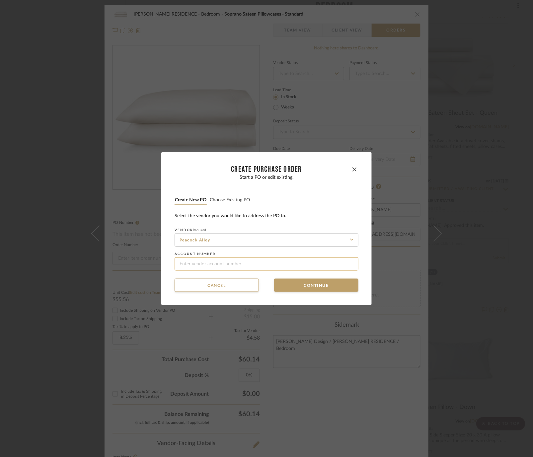
click at [220, 268] on input at bounding box center [267, 263] width 184 height 13
type input "[US_EMPLOYER_IDENTIFICATION_NUMBER]"
click at [331, 281] on button "Continue" at bounding box center [316, 285] width 84 height 13
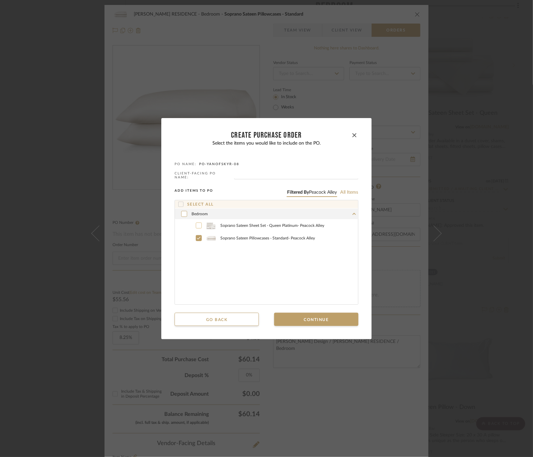
click at [272, 221] on label "Soprano Sateen Sheet Set - Queen Platinum - Peacock Alley" at bounding box center [273, 226] width 169 height 10
click at [312, 323] on button "Continue" at bounding box center [316, 319] width 84 height 13
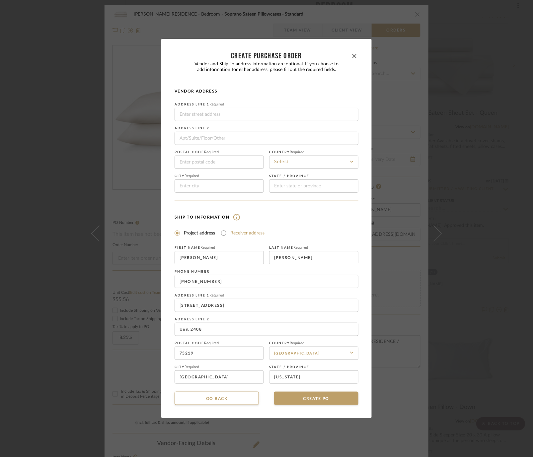
click at [233, 233] on label "Receiver address" at bounding box center [247, 233] width 34 height 7
click at [228, 233] on input "Receiver address" at bounding box center [224, 233] width 8 height 8
radio input "true"
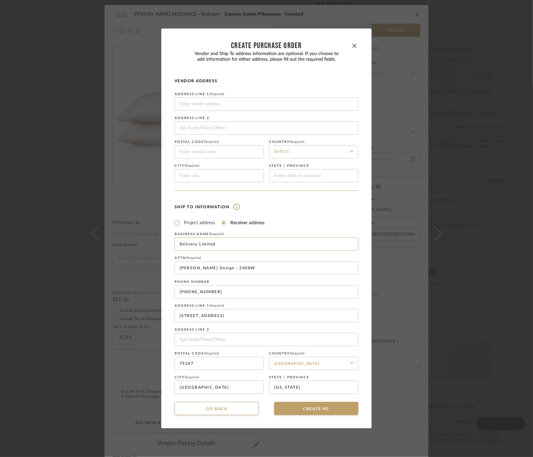
drag, startPoint x: 232, startPoint y: 244, endPoint x: 118, endPoint y: 244, distance: 113.2
click at [118, 244] on div "CREATE Purchase order Vendor and Ship To address information are optional. If y…" at bounding box center [266, 228] width 533 height 457
type input "[PERSON_NAME] Design"
drag, startPoint x: 245, startPoint y: 273, endPoint x: 129, endPoint y: 267, distance: 116.3
click at [129, 267] on div "CREATE Purchase order Vendor and Ship To address information are optional. If y…" at bounding box center [266, 228] width 533 height 457
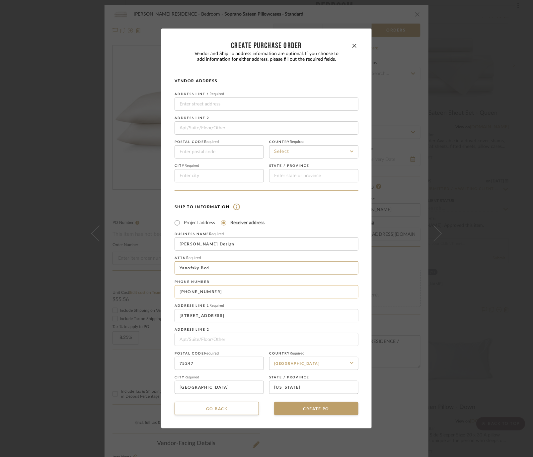
type input "Yanofsky Bed"
drag, startPoint x: 232, startPoint y: 295, endPoint x: 136, endPoint y: 289, distance: 96.0
click at [136, 289] on div "CREATE Purchase order Vendor and Ship To address information are optional. If y…" at bounding box center [266, 228] width 533 height 457
type input "2149145211"
click at [216, 315] on input "[STREET_ADDRESS]" at bounding box center [267, 315] width 184 height 13
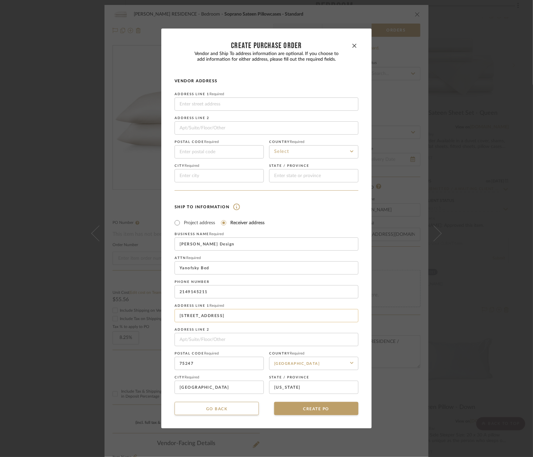
click at [216, 315] on input "[STREET_ADDRESS]" at bounding box center [267, 315] width 184 height 13
type input "[STREET_ADDRESS]"
click at [214, 363] on input "75247" at bounding box center [219, 363] width 89 height 13
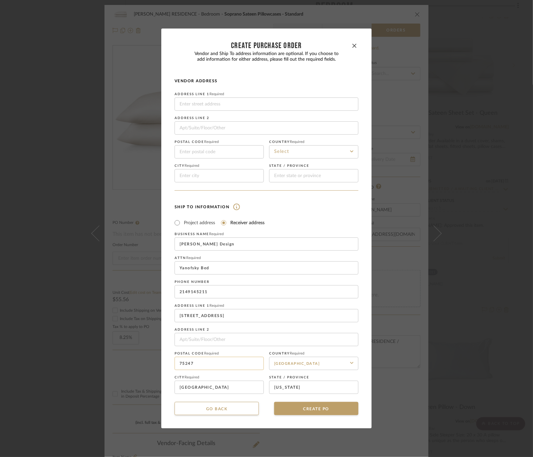
click at [214, 363] on input "75247" at bounding box center [219, 363] width 89 height 13
click at [203, 365] on input "75247" at bounding box center [219, 363] width 89 height 13
drag, startPoint x: 203, startPoint y: 365, endPoint x: 185, endPoint y: 365, distance: 17.9
click at [185, 365] on input "75247" at bounding box center [219, 363] width 89 height 13
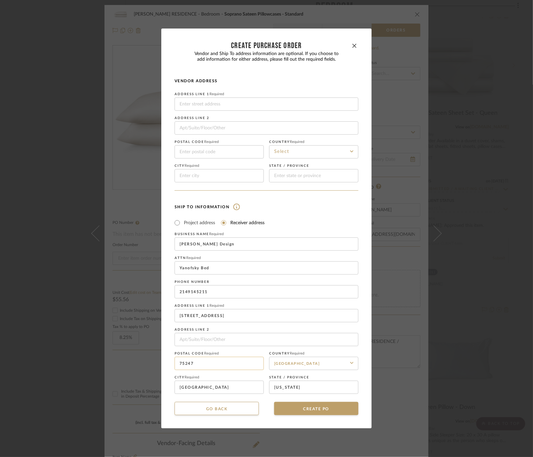
click at [204, 365] on input "75247" at bounding box center [219, 363] width 89 height 13
type input "75234"
click at [209, 389] on input "[GEOGRAPHIC_DATA]" at bounding box center [219, 387] width 89 height 13
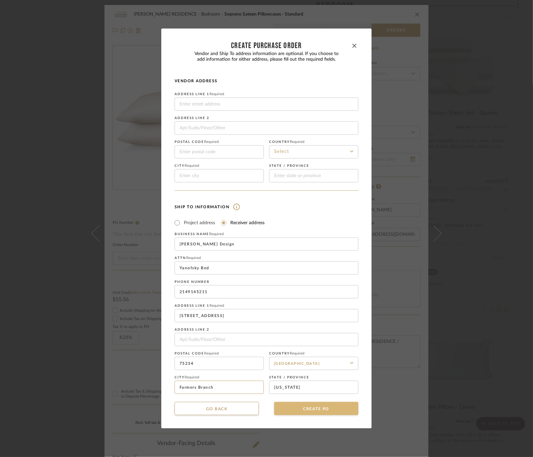
type input "Farmers Branch"
click at [304, 409] on button "CREATE PO" at bounding box center [316, 408] width 84 height 13
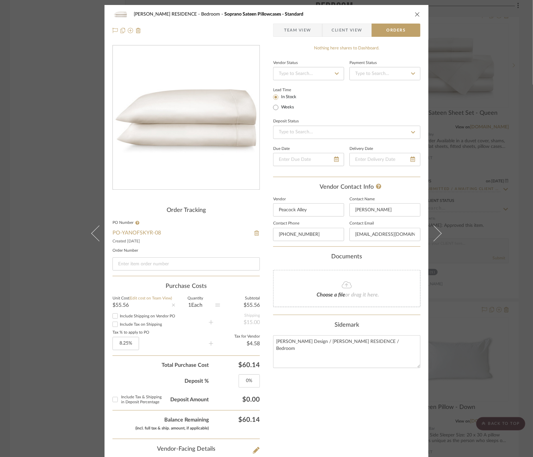
click at [291, 28] on span "Team View" at bounding box center [297, 30] width 27 height 13
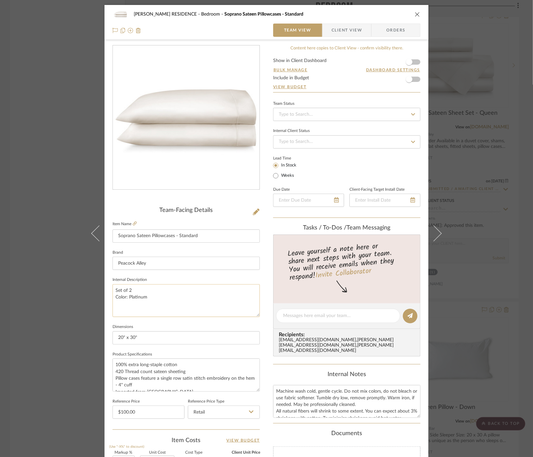
scroll to position [2, 0]
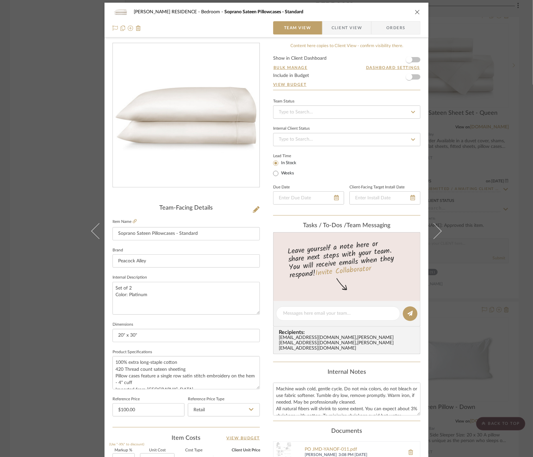
click at [66, 308] on div "[PERSON_NAME] RESIDENCE Bedroom Soprano Sateen Pillowcases - Standard Team View…" at bounding box center [266, 228] width 533 height 457
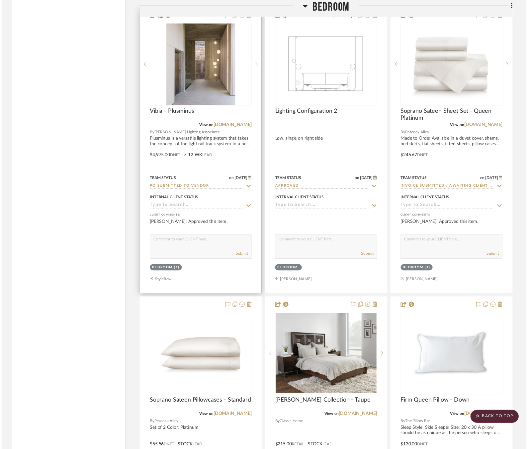
scroll to position [3631, 0]
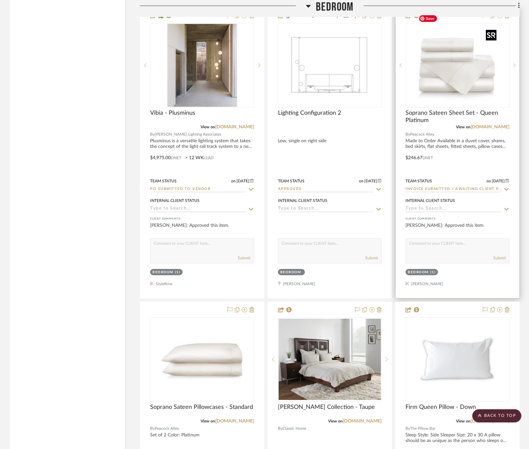
click at [464, 57] on img "0" at bounding box center [457, 65] width 83 height 83
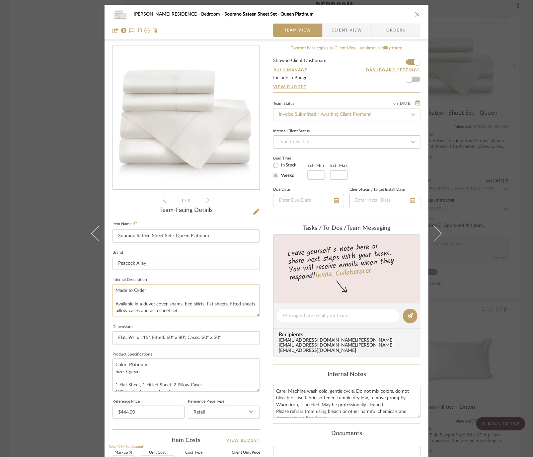
scroll to position [60, 0]
